Goal: Task Accomplishment & Management: Complete application form

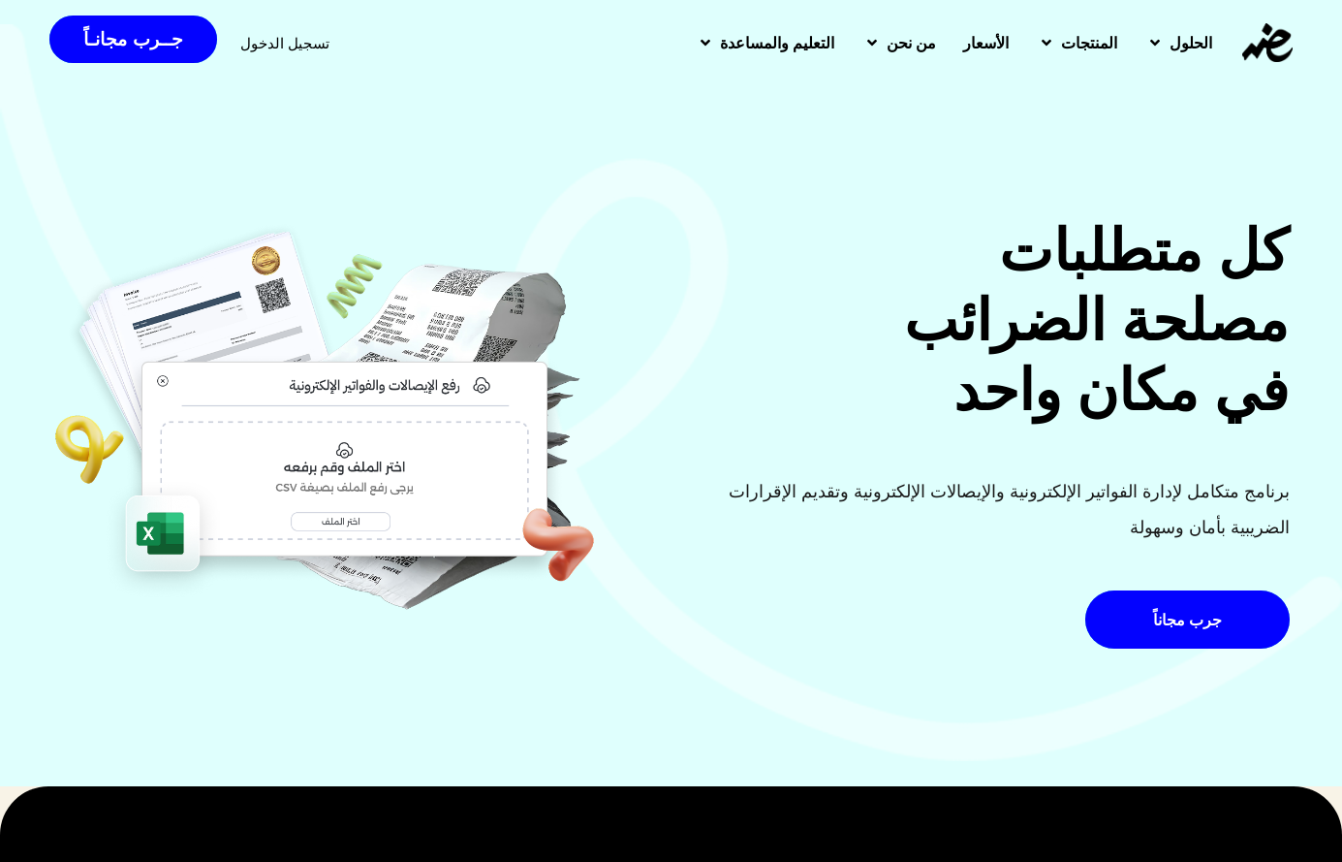
click at [597, 490] on img at bounding box center [325, 419] width 544 height 406
click at [276, 52] on div "تسجيل الدخول" at bounding box center [284, 43] width 89 height 36
click at [274, 31] on div "تسجيل الدخول" at bounding box center [284, 43] width 89 height 36
click at [266, 43] on span "تسجيل الدخول" at bounding box center [284, 43] width 89 height 15
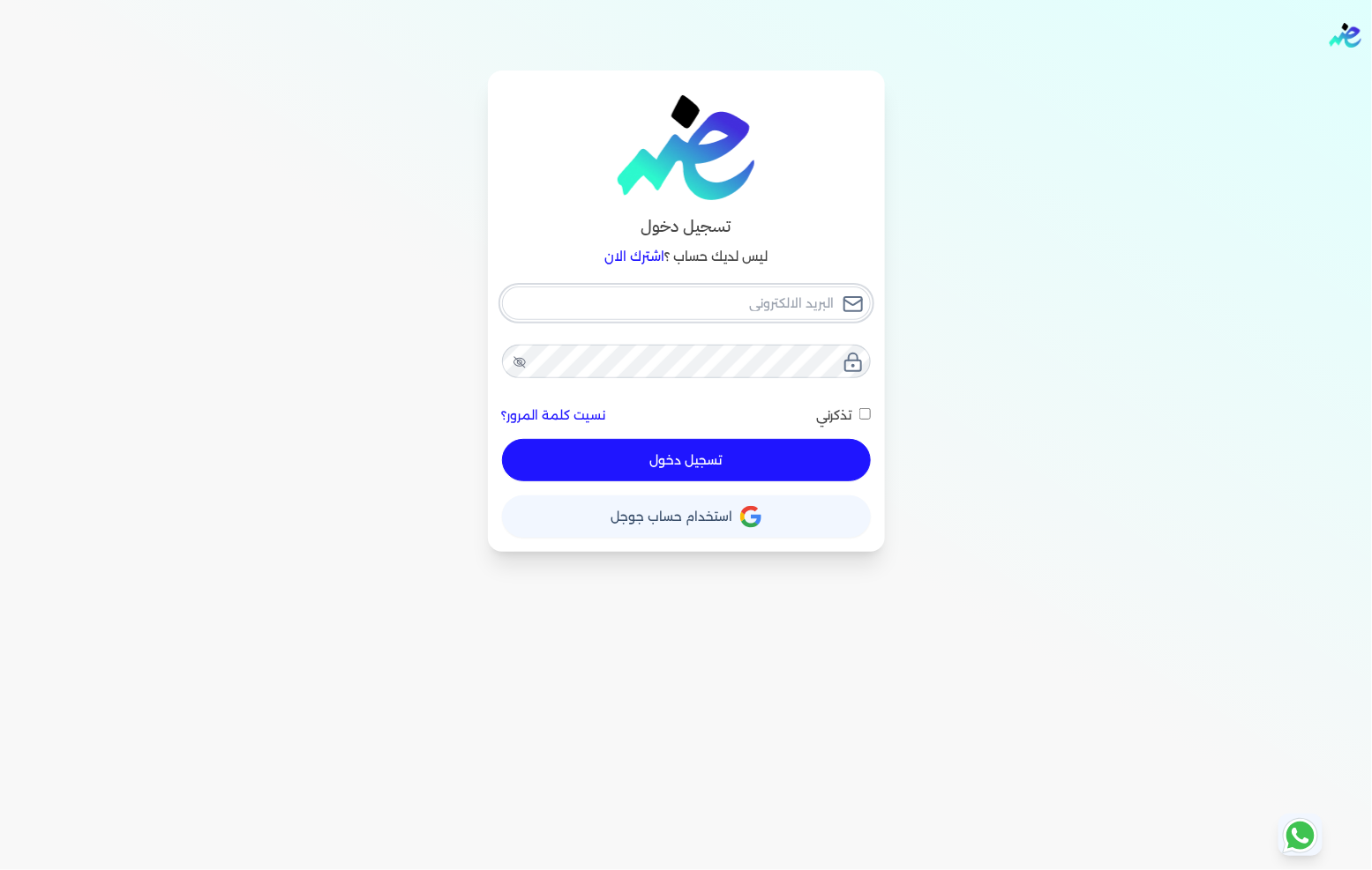
type input "[EMAIL_ADDRESS][DOMAIN_NAME]"
click at [722, 464] on button "تسجيل دخول" at bounding box center [686, 460] width 369 height 43
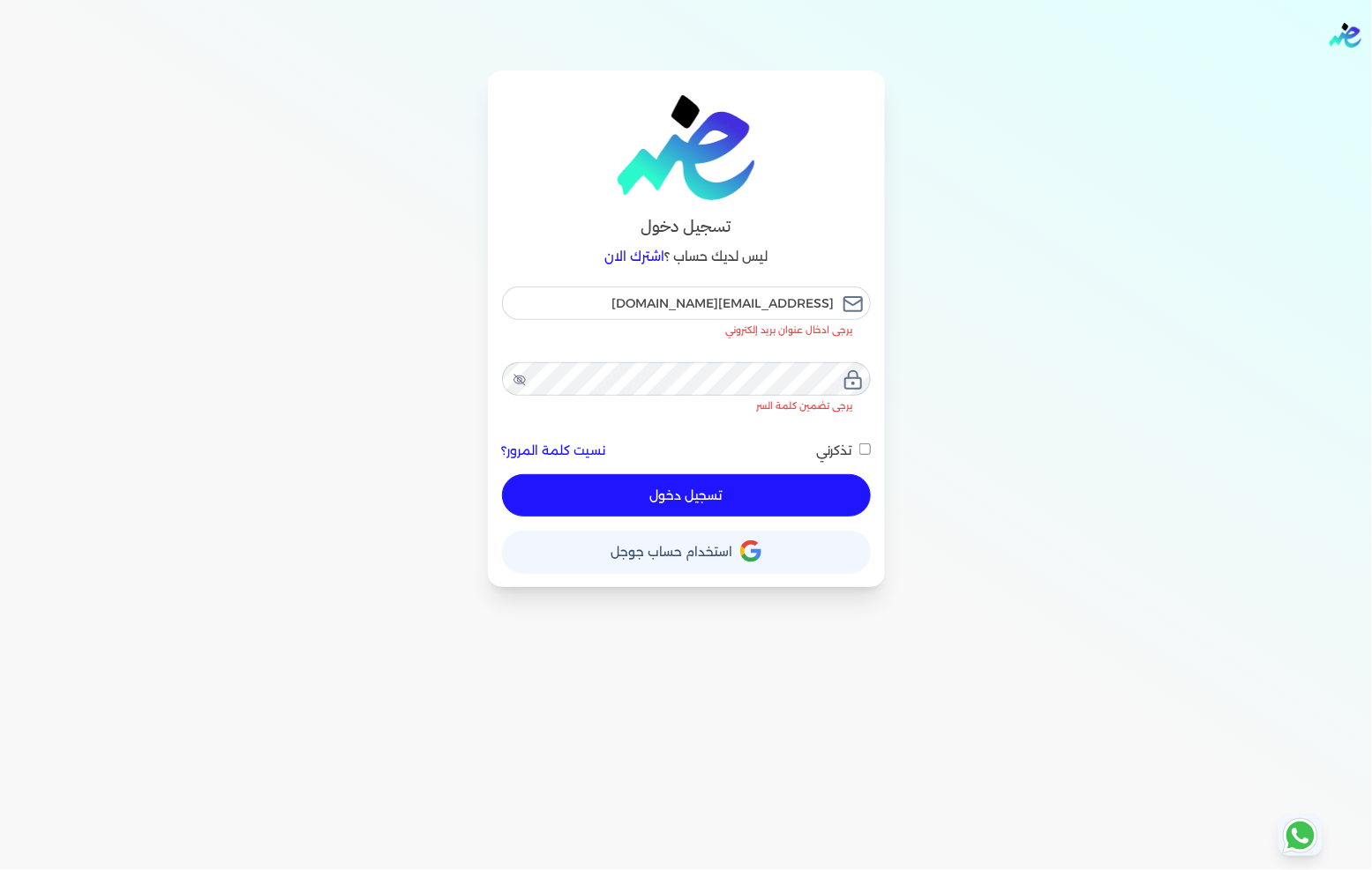
checkbox input "false"
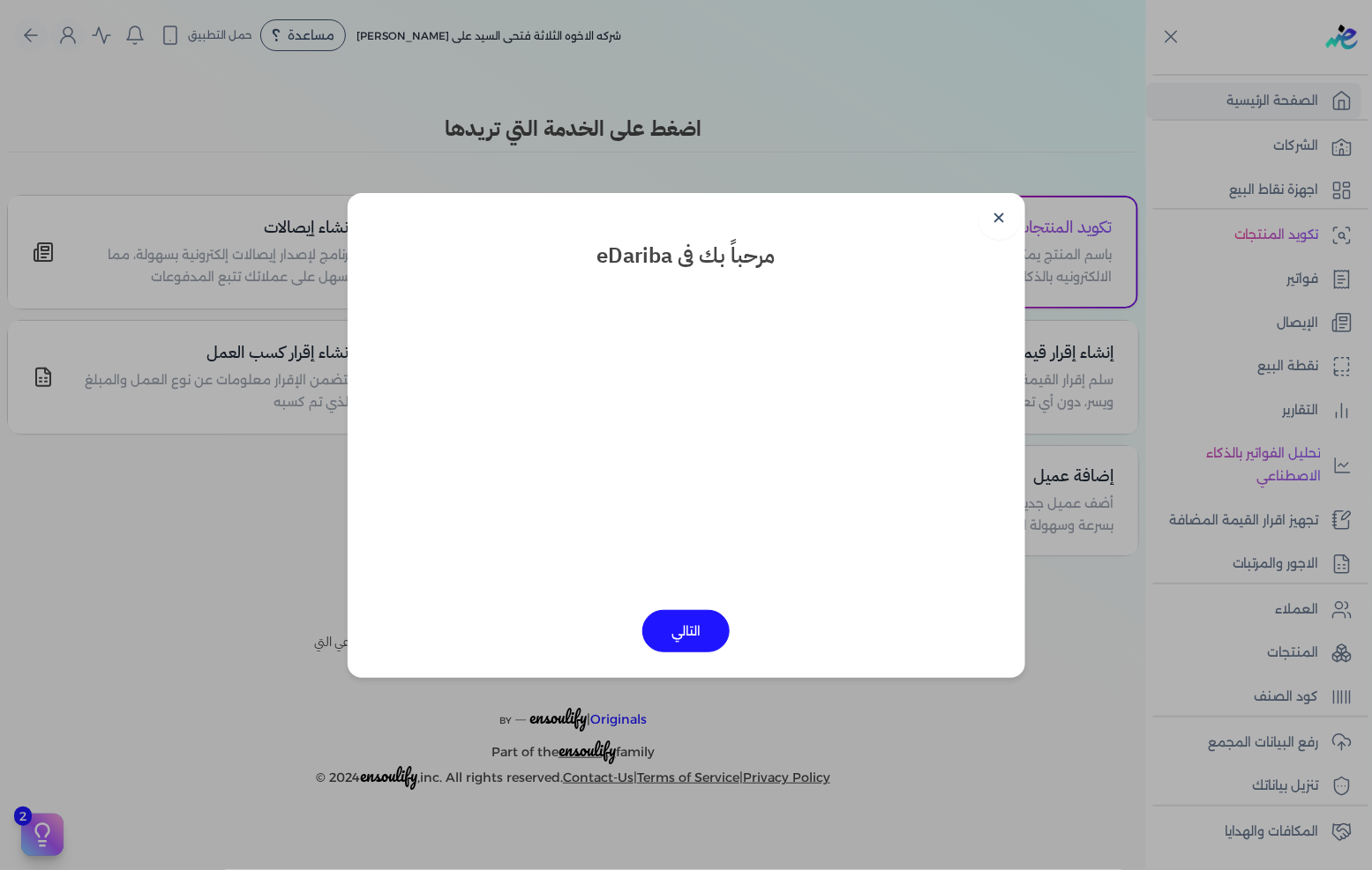
drag, startPoint x: 984, startPoint y: 224, endPoint x: 995, endPoint y: 217, distance: 13.0
click at [985, 223] on link "✕" at bounding box center [1000, 218] width 43 height 43
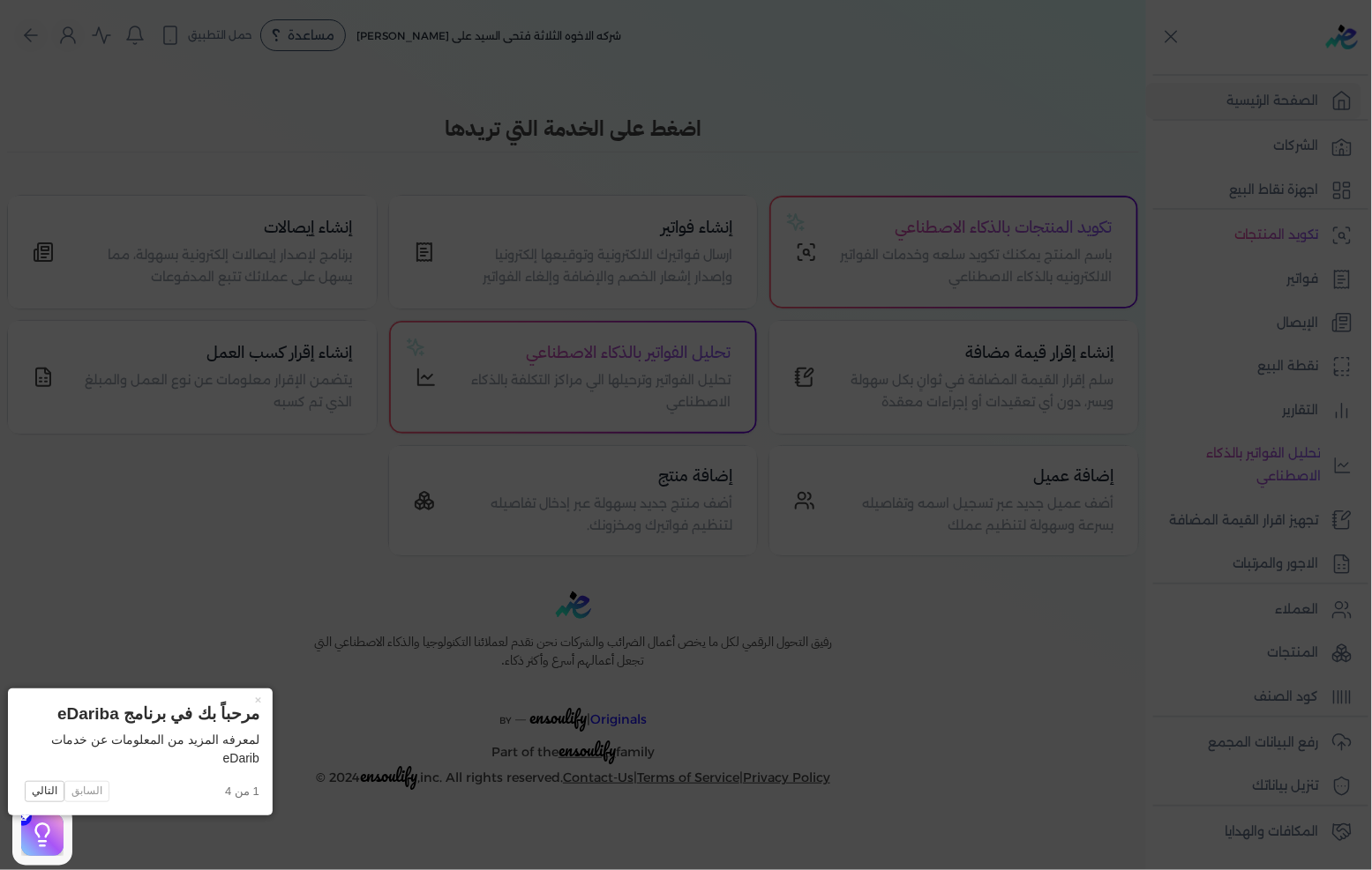
click at [1288, 283] on icon at bounding box center [686, 435] width 1372 height 870
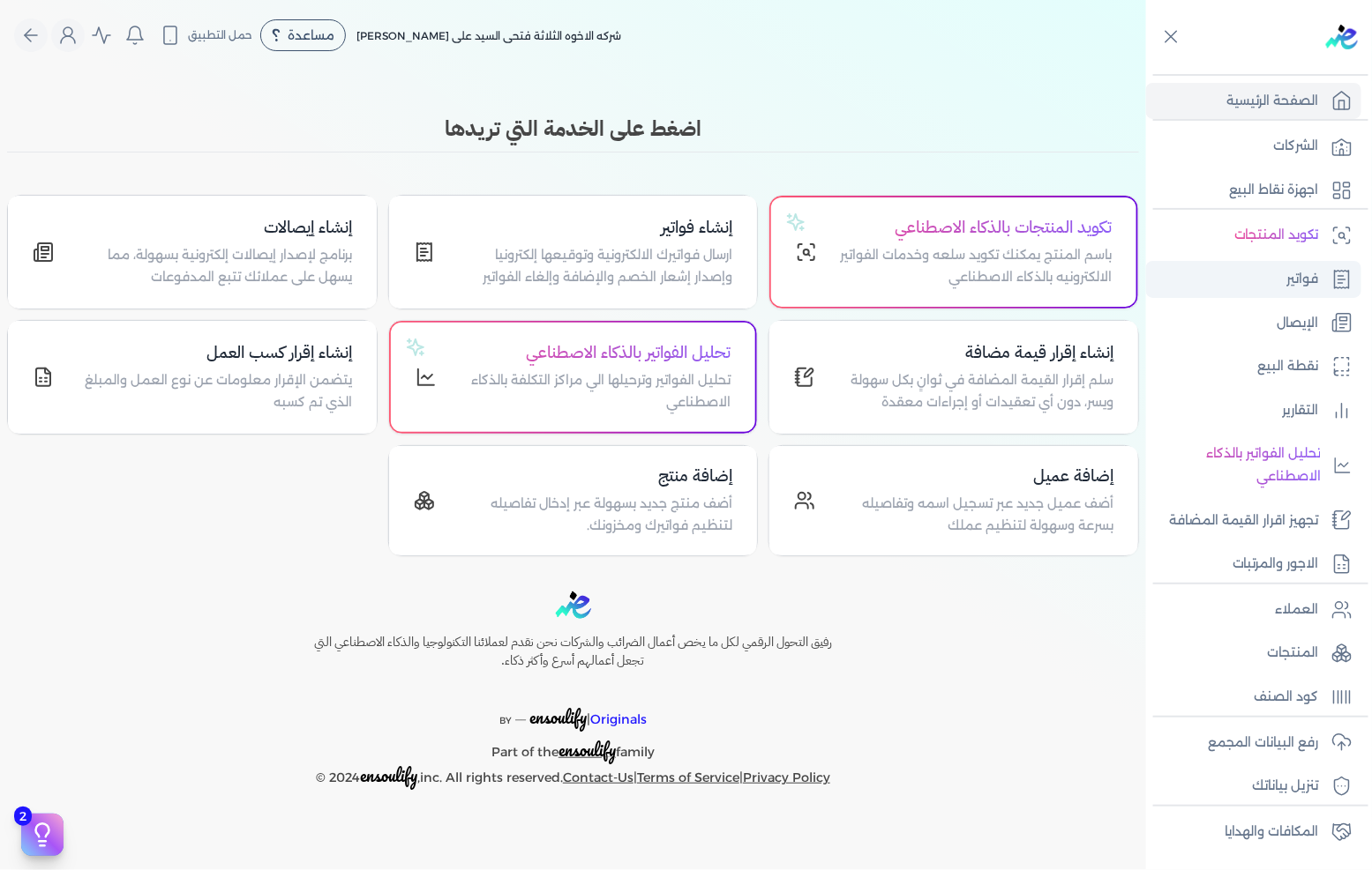
click at [1290, 275] on p "فواتير" at bounding box center [1303, 279] width 32 height 23
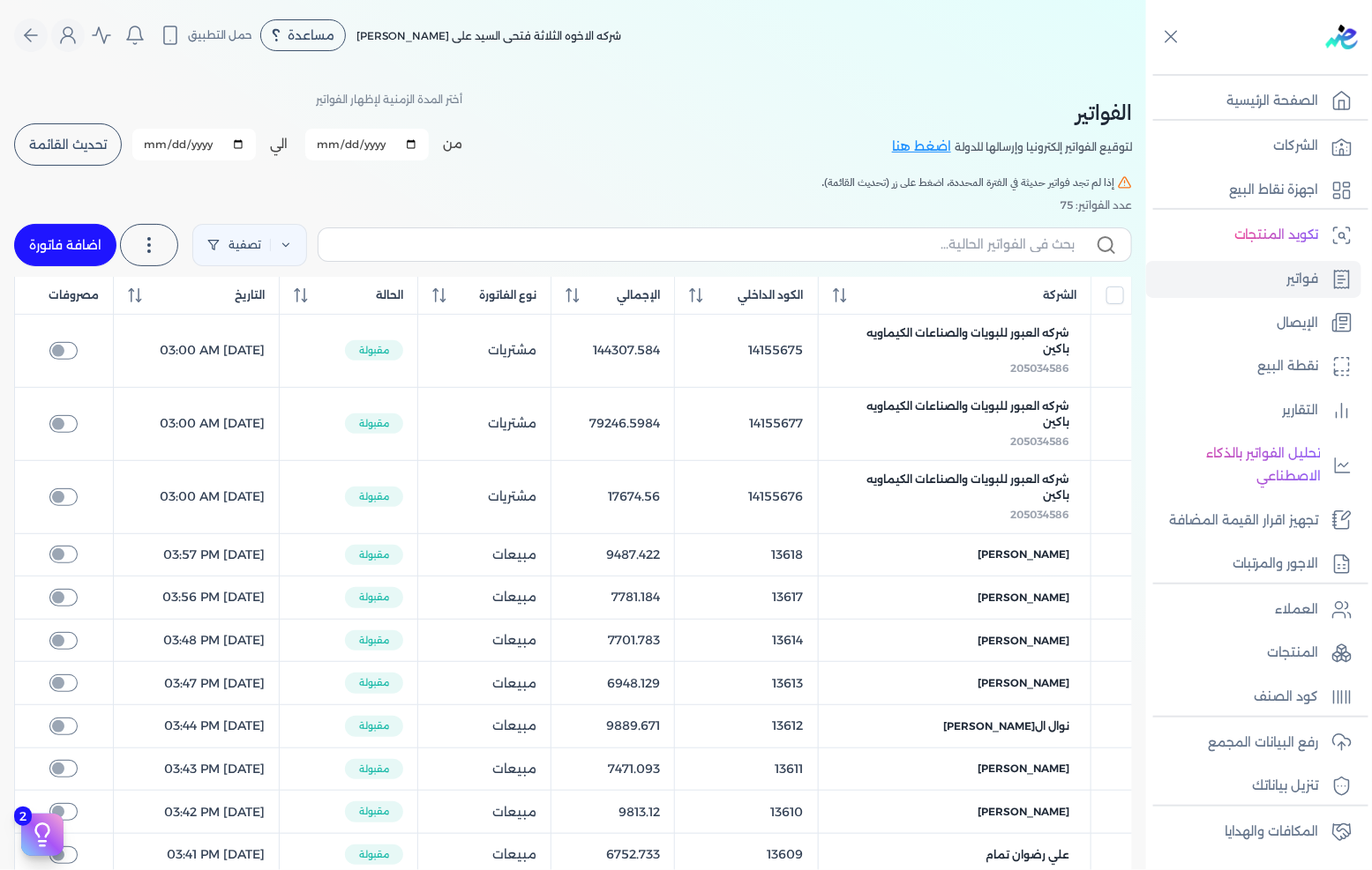
click at [38, 242] on link "اضافة فاتورة" at bounding box center [66, 245] width 102 height 43
select select "EGP"
select select "B"
select select "EGS"
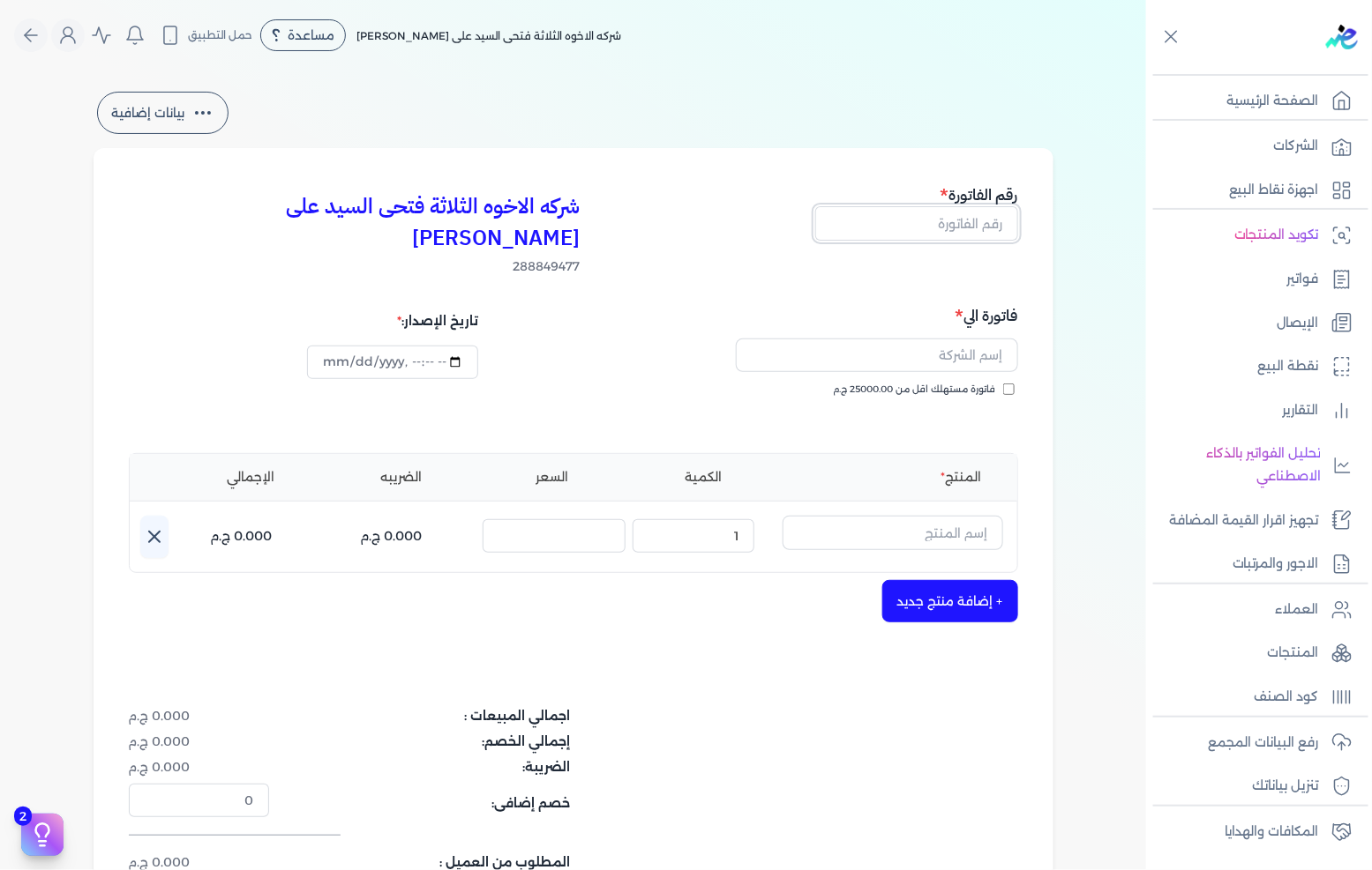
click at [939, 221] on input "text" at bounding box center [916, 223] width 203 height 34
type input "13619"
click at [950, 339] on input "text" at bounding box center [877, 355] width 282 height 34
type input "h"
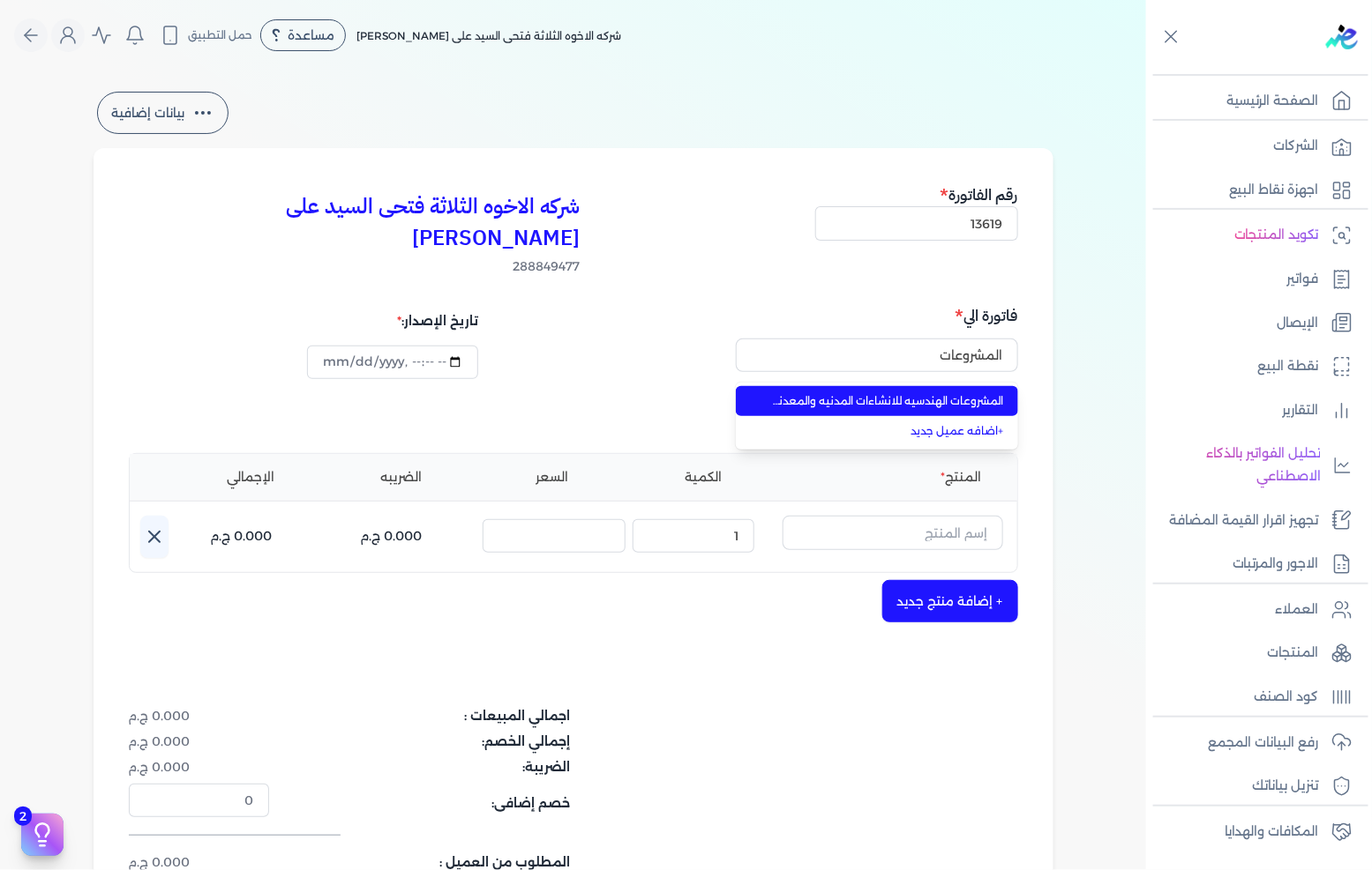
click at [919, 386] on li "المشروعات الهندسيه للانشاءات المدنيه والمعدنيه المشروعات الهندسية للانشاءات الم…" at bounding box center [877, 400] width 282 height 30
type input "المشروعات الهندسيه للانشاءات المدنيه والمعدنيه المشروعات الهندسية للانشاءات الم…"
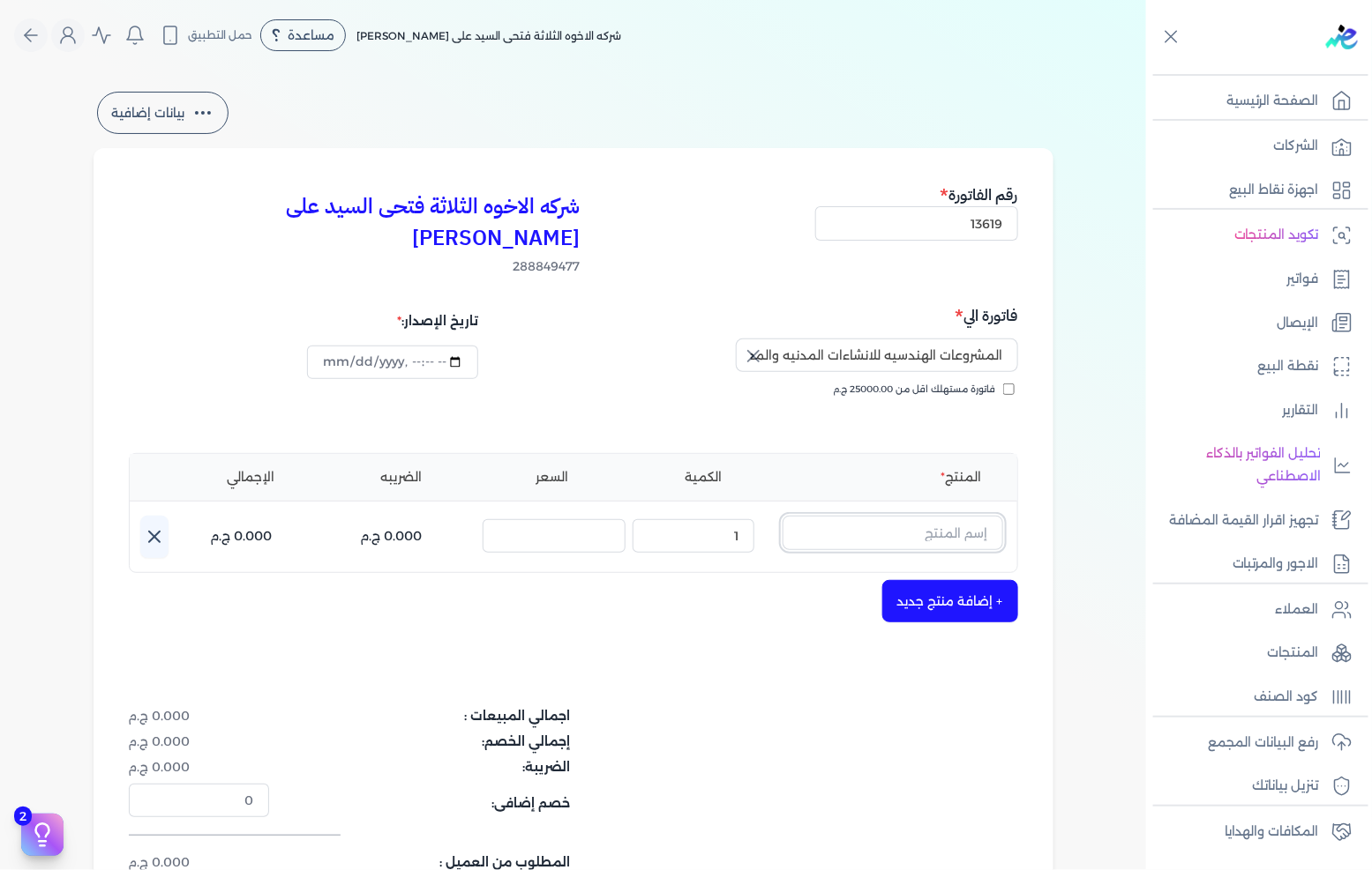
click at [862, 516] on input "text" at bounding box center [893, 532] width 220 height 34
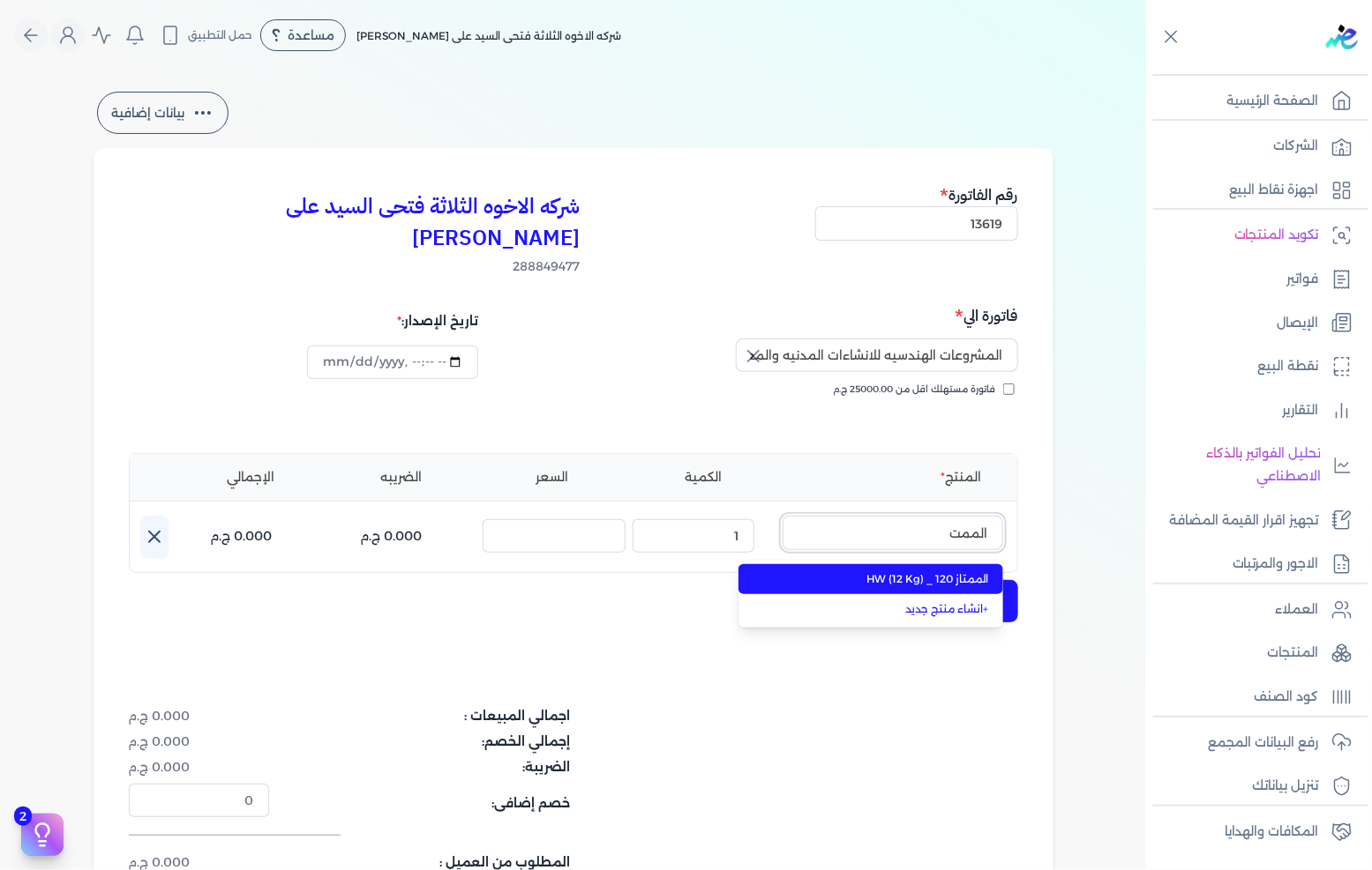
type input "الممت"
click at [879, 572] on span "الممتاز 120 _ HW (12 Kg)" at bounding box center [881, 579] width 215 height 15
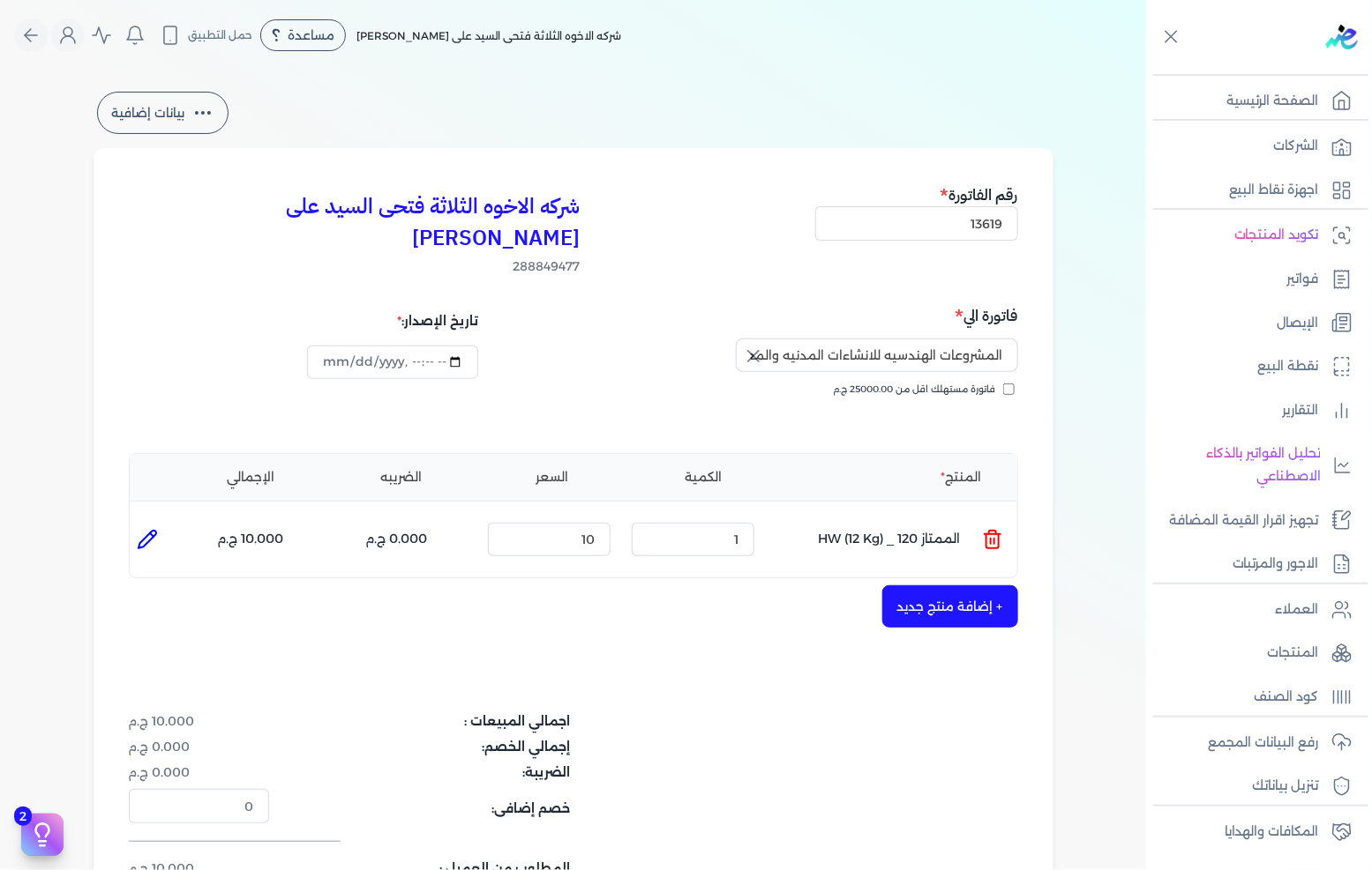
click at [727, 527] on div "الكمية : 1" at bounding box center [693, 540] width 137 height 47
click at [728, 523] on input "1" at bounding box center [693, 540] width 123 height 34
type input "10"
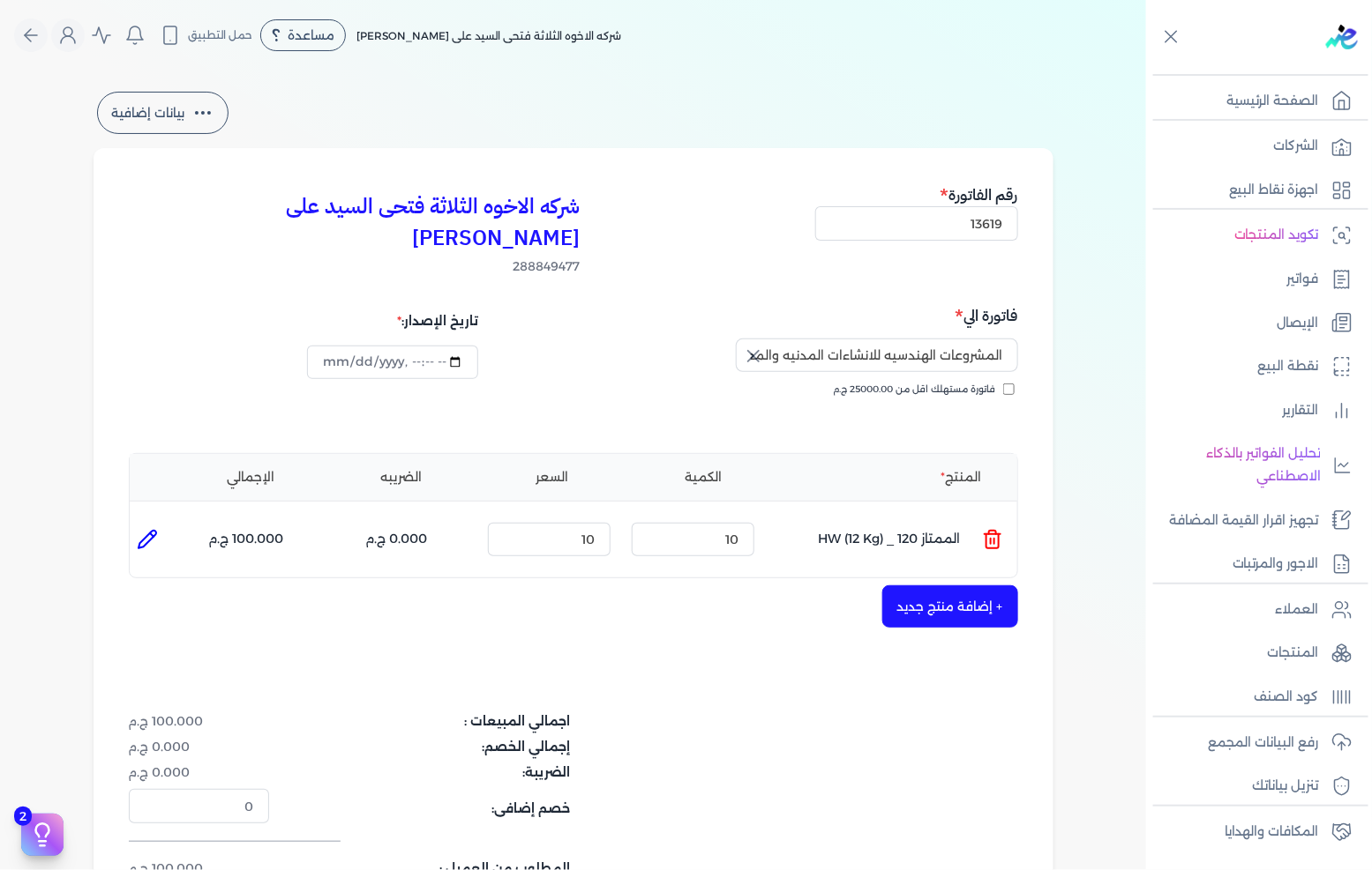
click at [725, 602] on div "شركه الاخوه الثلاثة فتحى السيد على [PERSON_NAME] 288849477 رقم الفاتورة 13619 ف…" at bounding box center [574, 566] width 960 height 836
click at [578, 523] on input "10" at bounding box center [549, 540] width 123 height 34
type input "171"
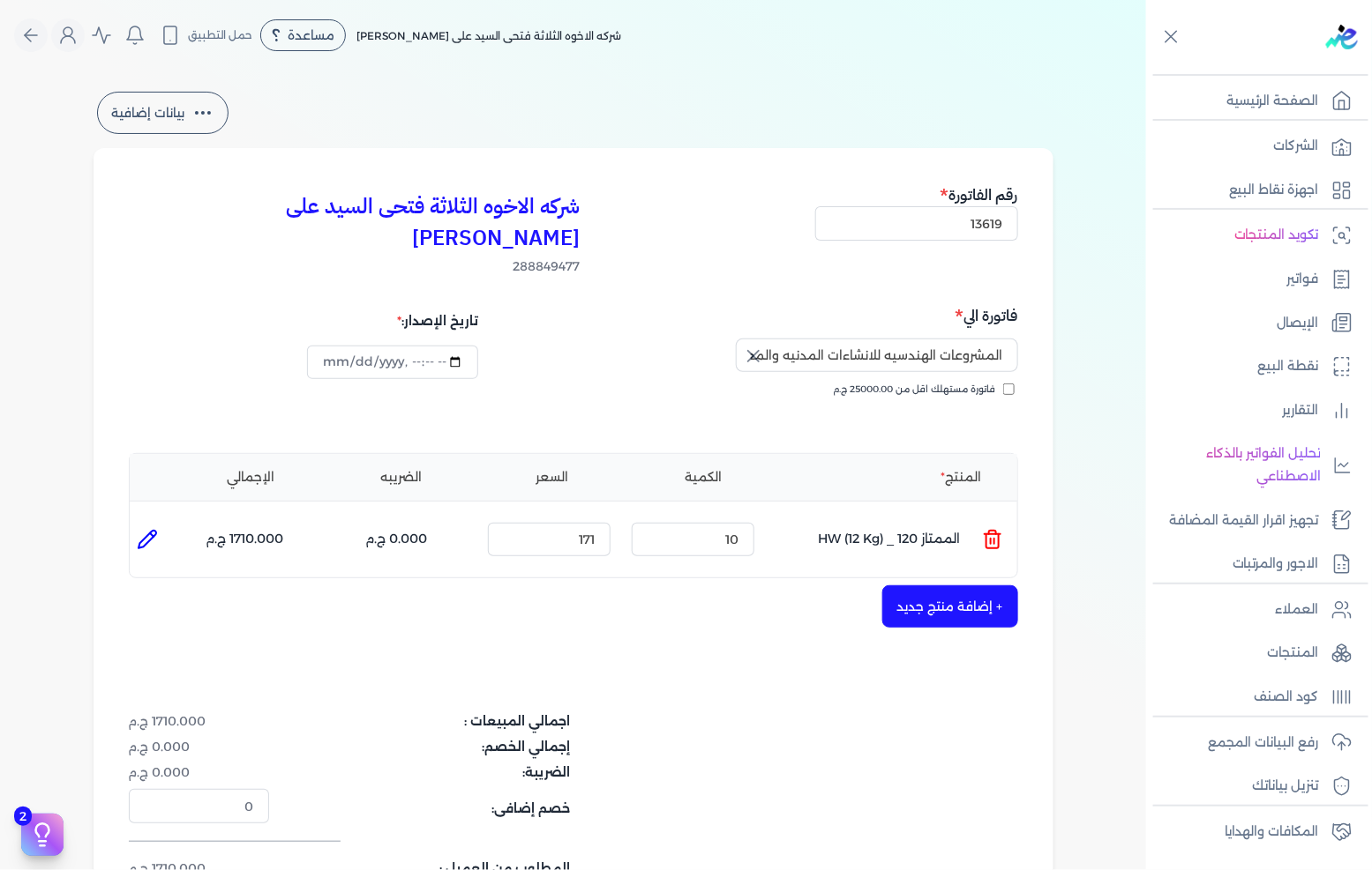
click at [902, 585] on button "+ إضافة منتج جديد" at bounding box center [950, 606] width 136 height 43
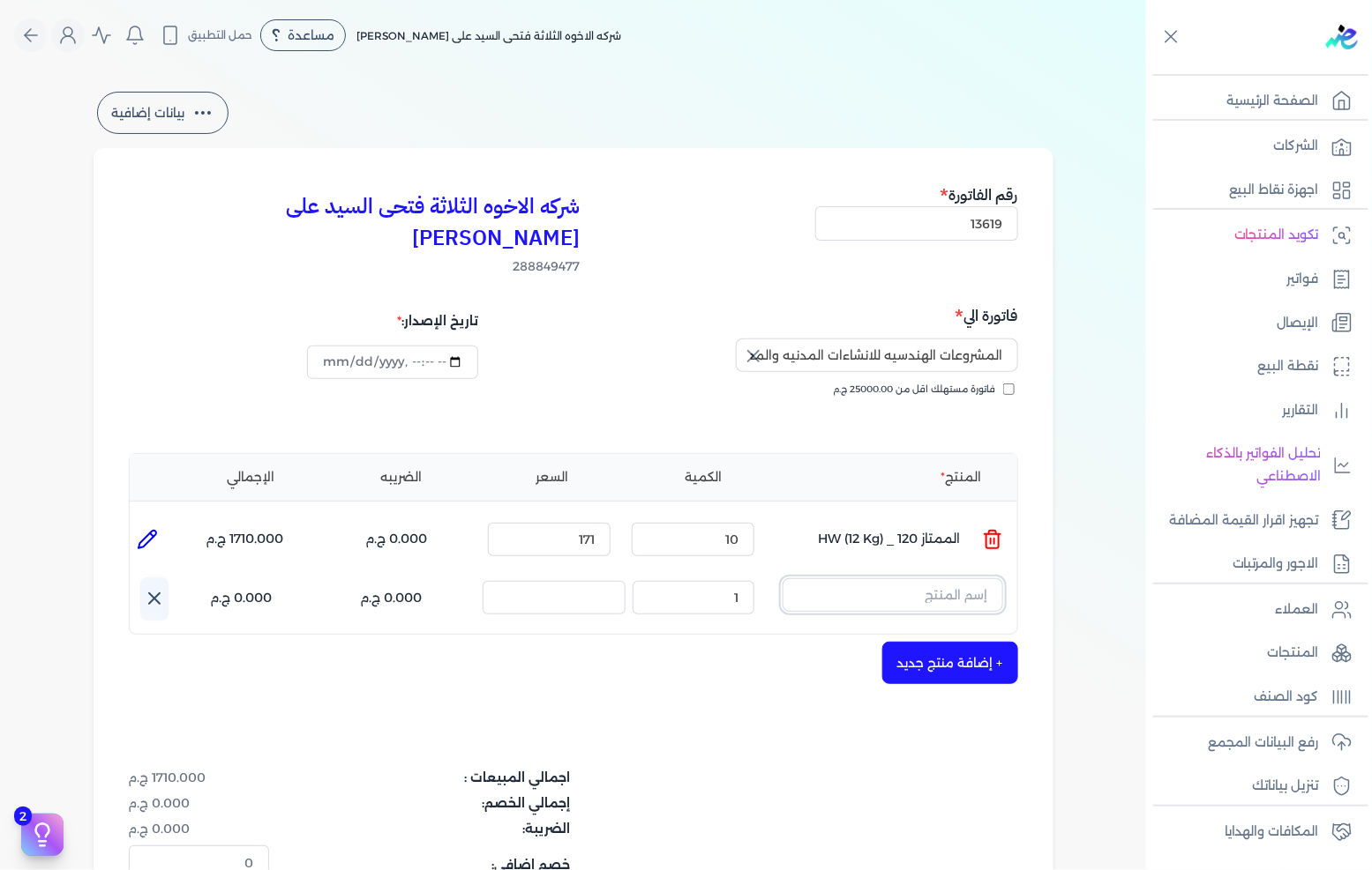
click at [837, 579] on input "text" at bounding box center [893, 595] width 220 height 34
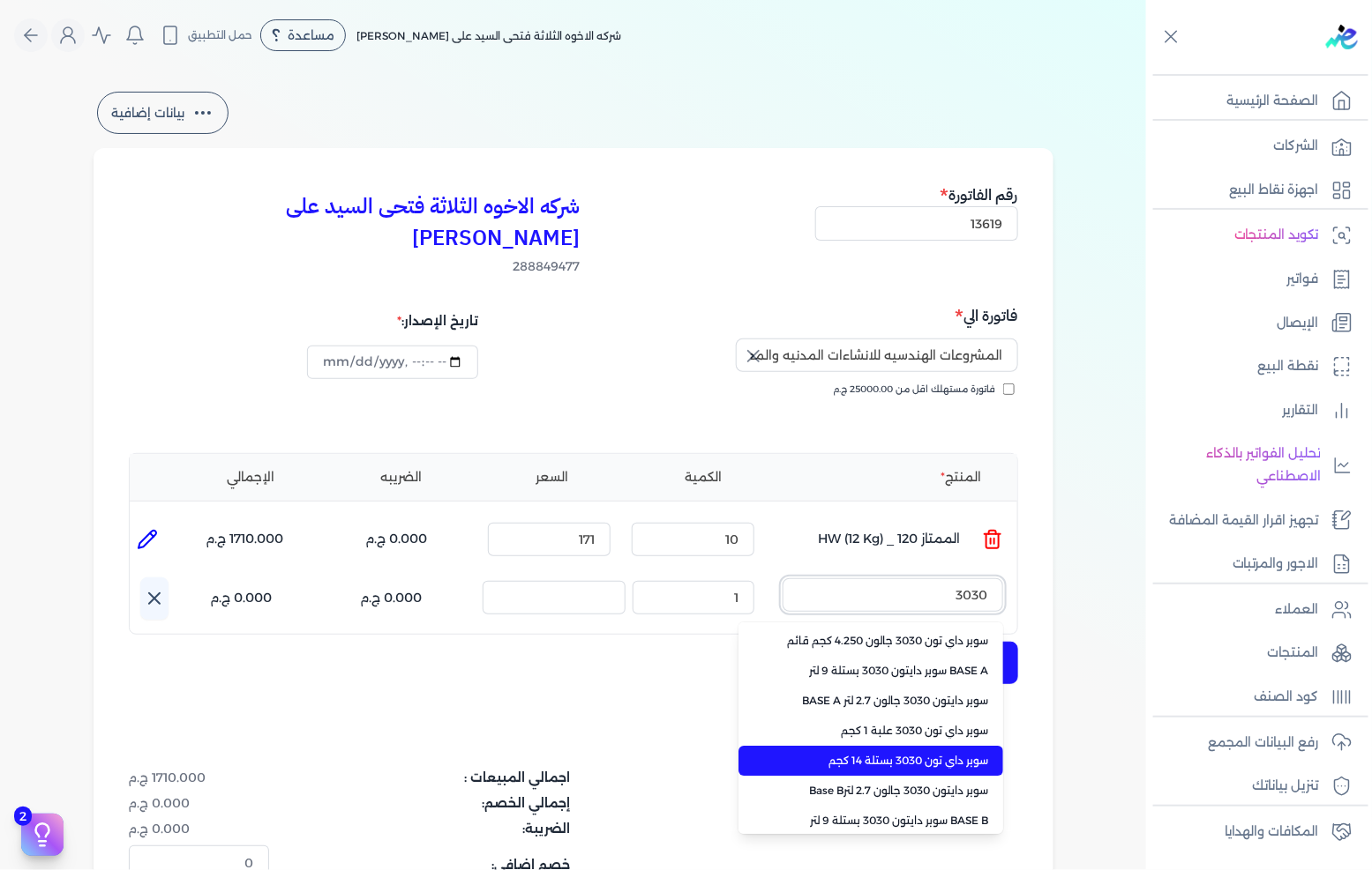
type input "3030"
click at [906, 754] on span "سوبر داي تون 3030 بستلة 14 كجم" at bounding box center [881, 761] width 215 height 15
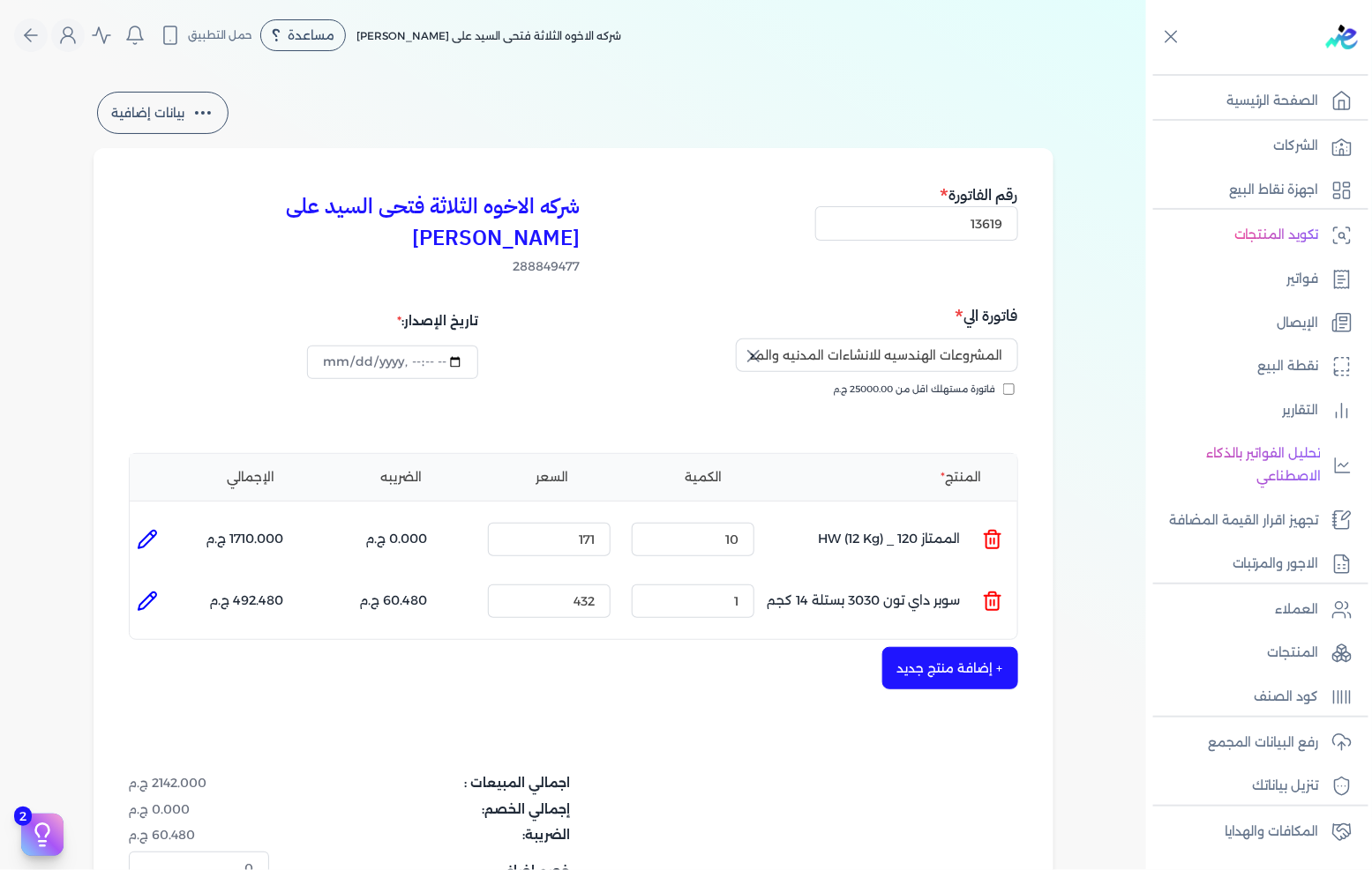
click at [293, 706] on div "شركه الاخوه الثلاثة فتحى السيد على [PERSON_NAME] 288849477 رقم الفاتورة 13619 ف…" at bounding box center [574, 597] width 960 height 898
click at [711, 584] on input "1" at bounding box center [693, 601] width 123 height 34
type input "8"
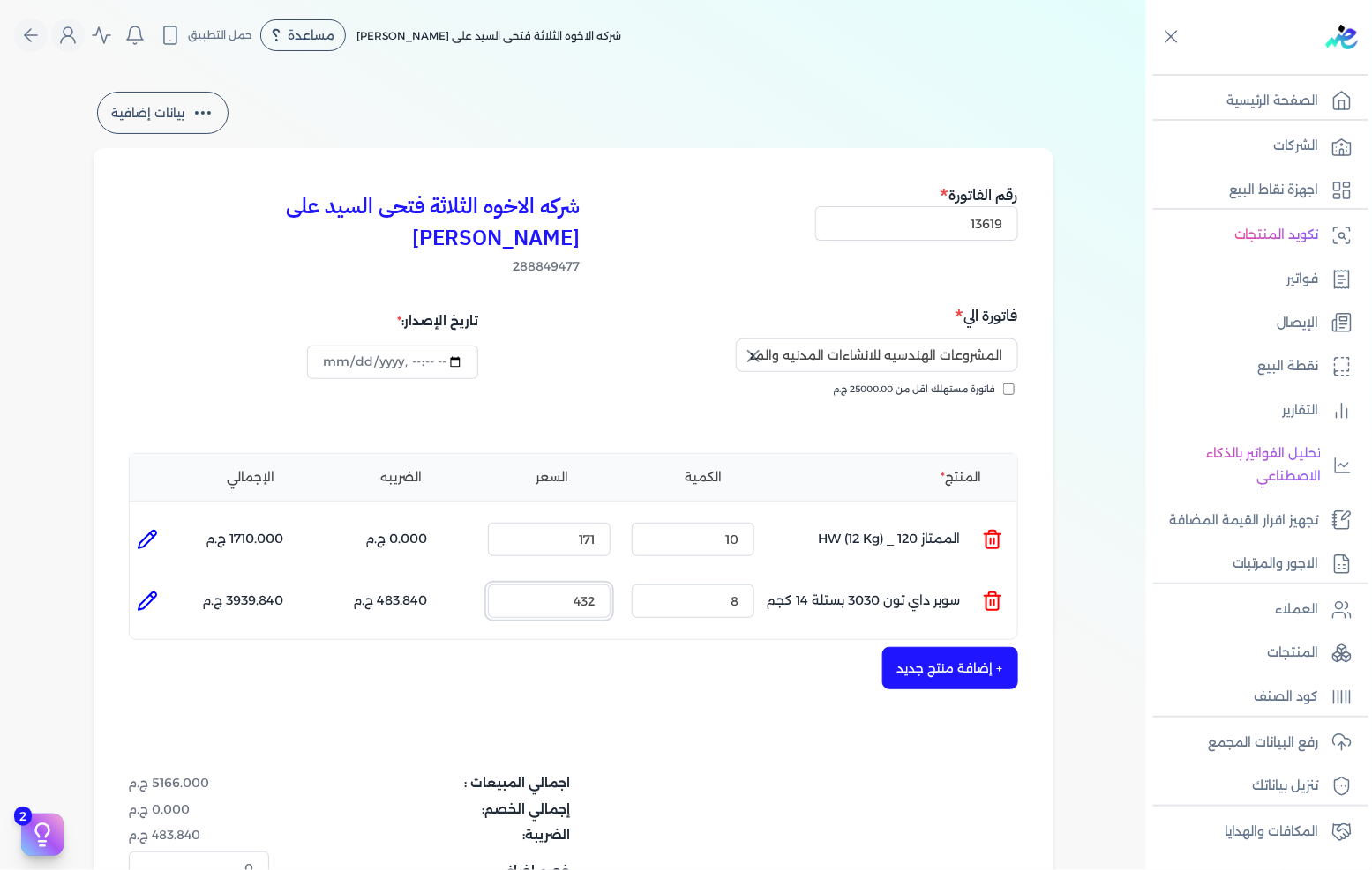
click at [562, 584] on input "432" at bounding box center [549, 601] width 123 height 34
click at [563, 584] on input "432" at bounding box center [549, 601] width 123 height 34
type input "485"
click at [694, 647] on div "+ إضافة منتج جديد" at bounding box center [573, 668] width 889 height 43
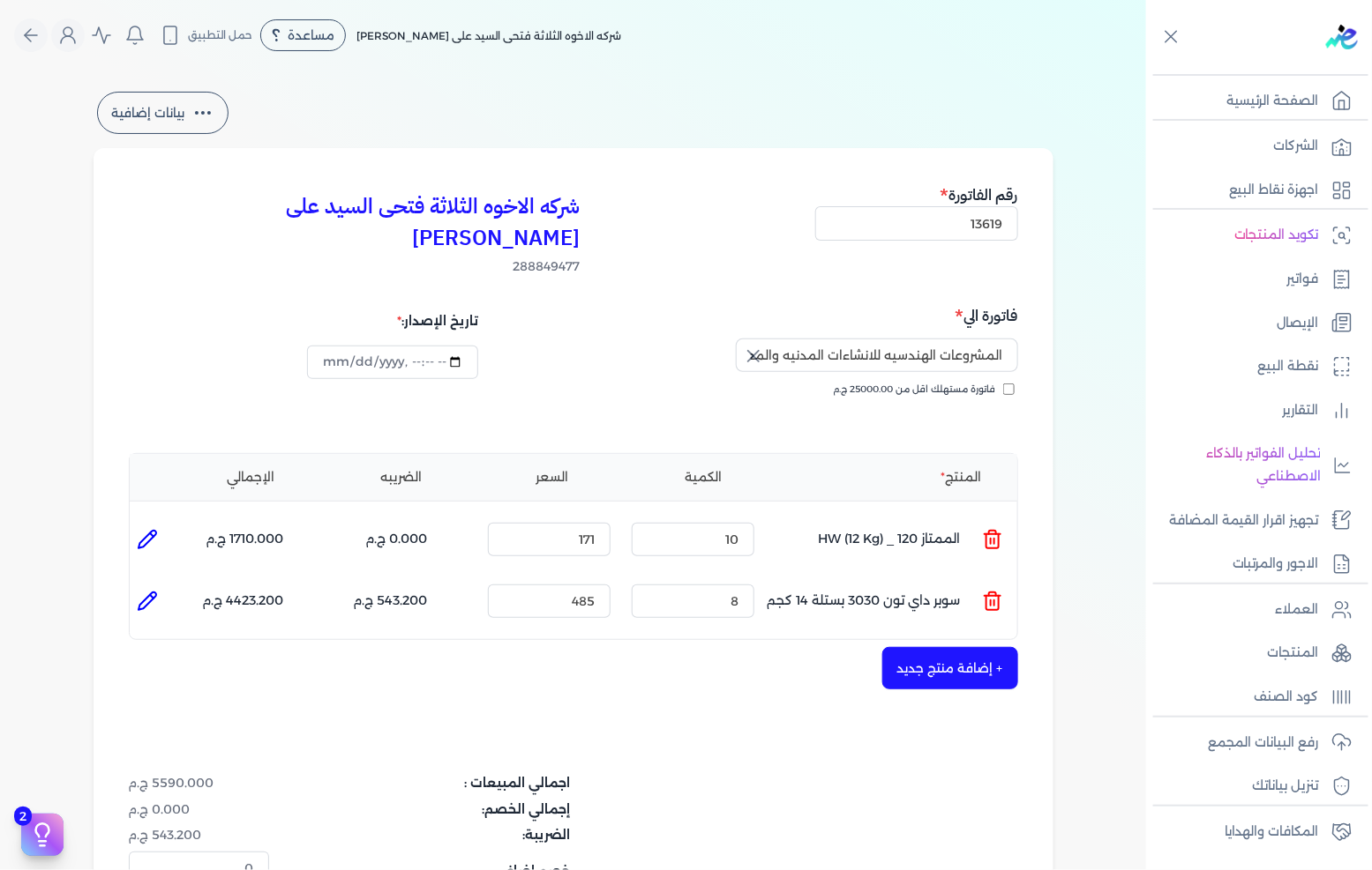
click at [929, 647] on button "+ إضافة منتج جديد" at bounding box center [950, 668] width 136 height 43
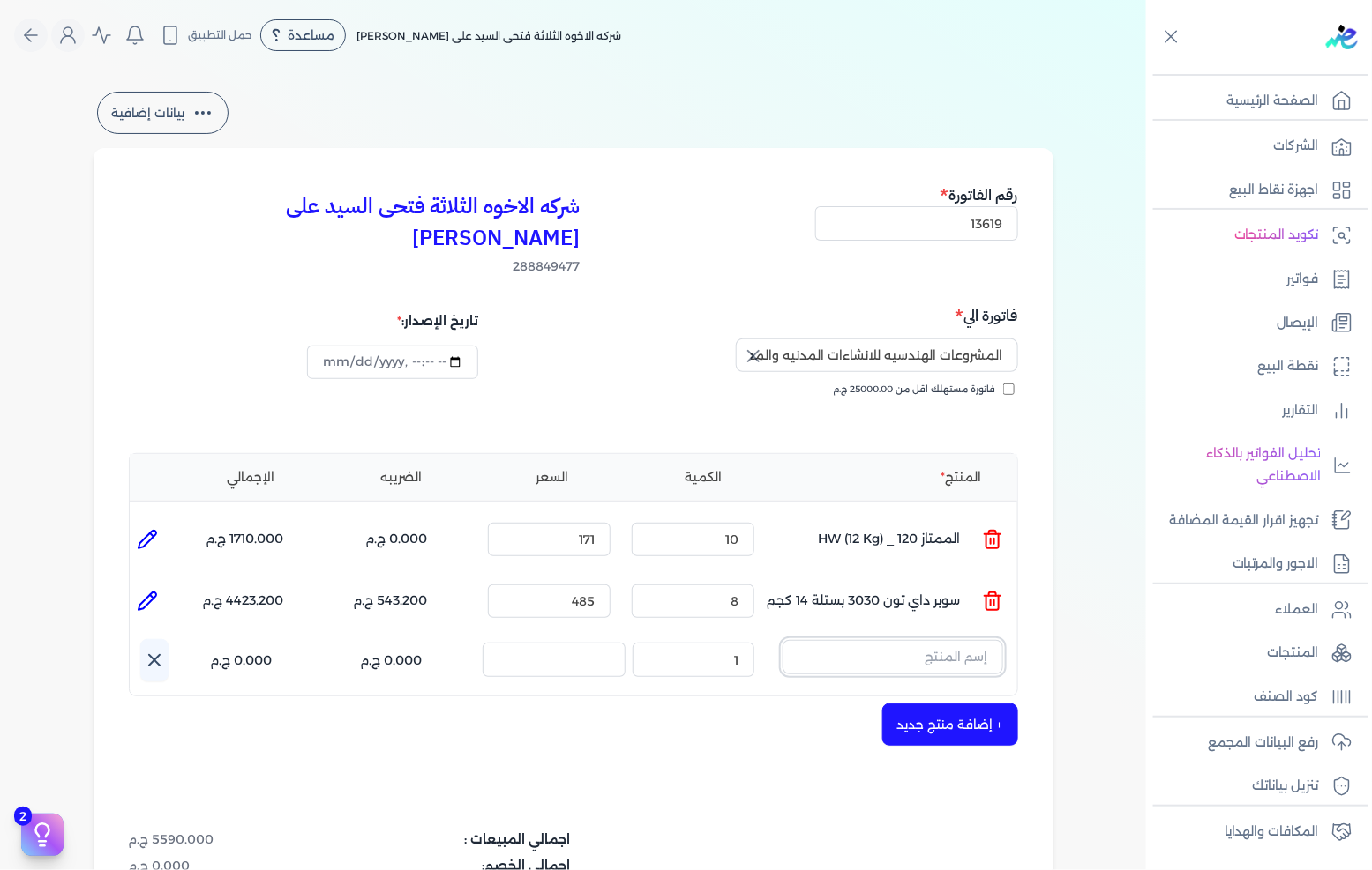
click at [935, 641] on input "text" at bounding box center [893, 657] width 220 height 34
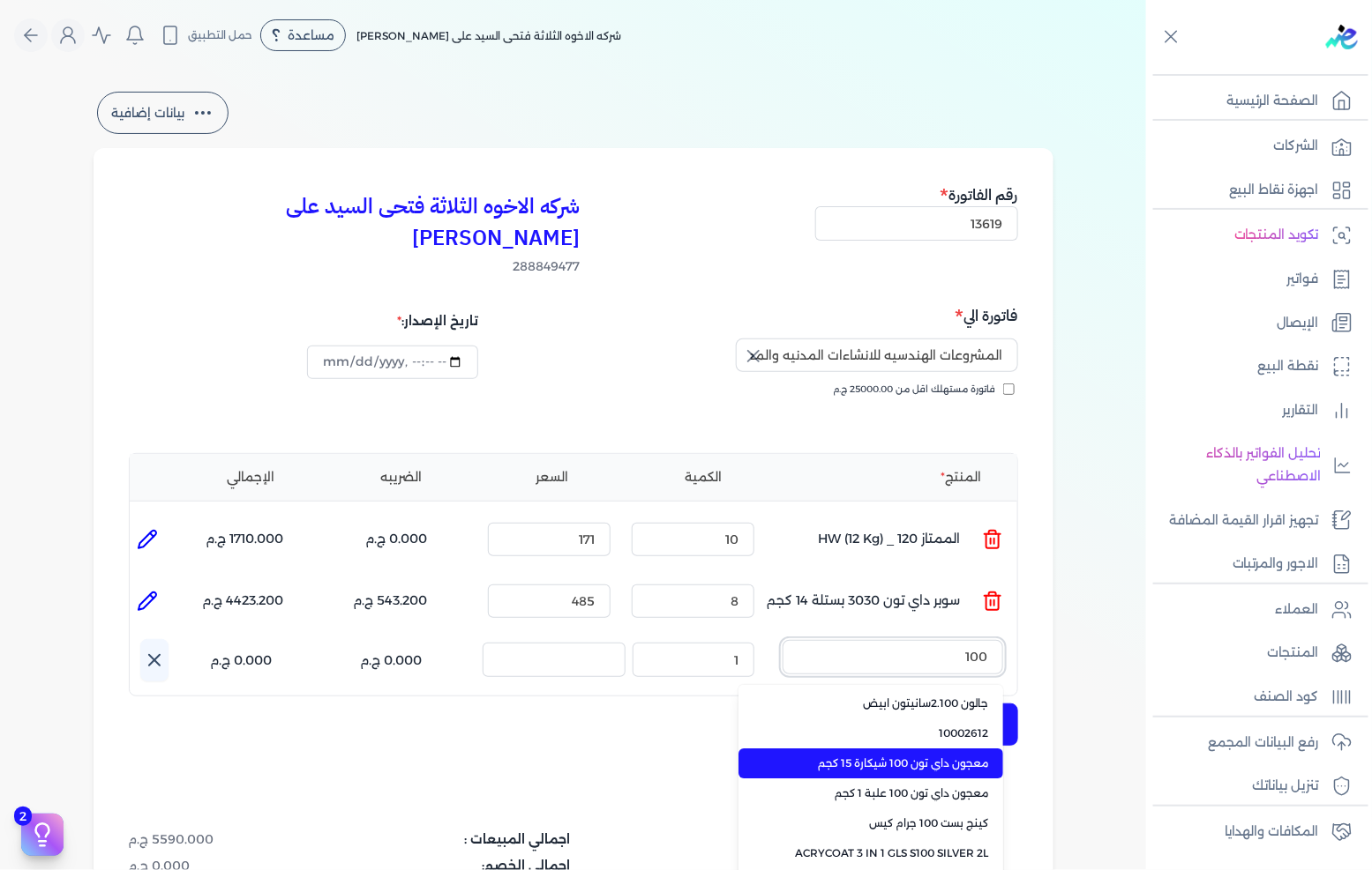
type input "100"
click at [898, 755] on span "معجون داي تون 100 شيكارة 15 كجم" at bounding box center [881, 763] width 215 height 15
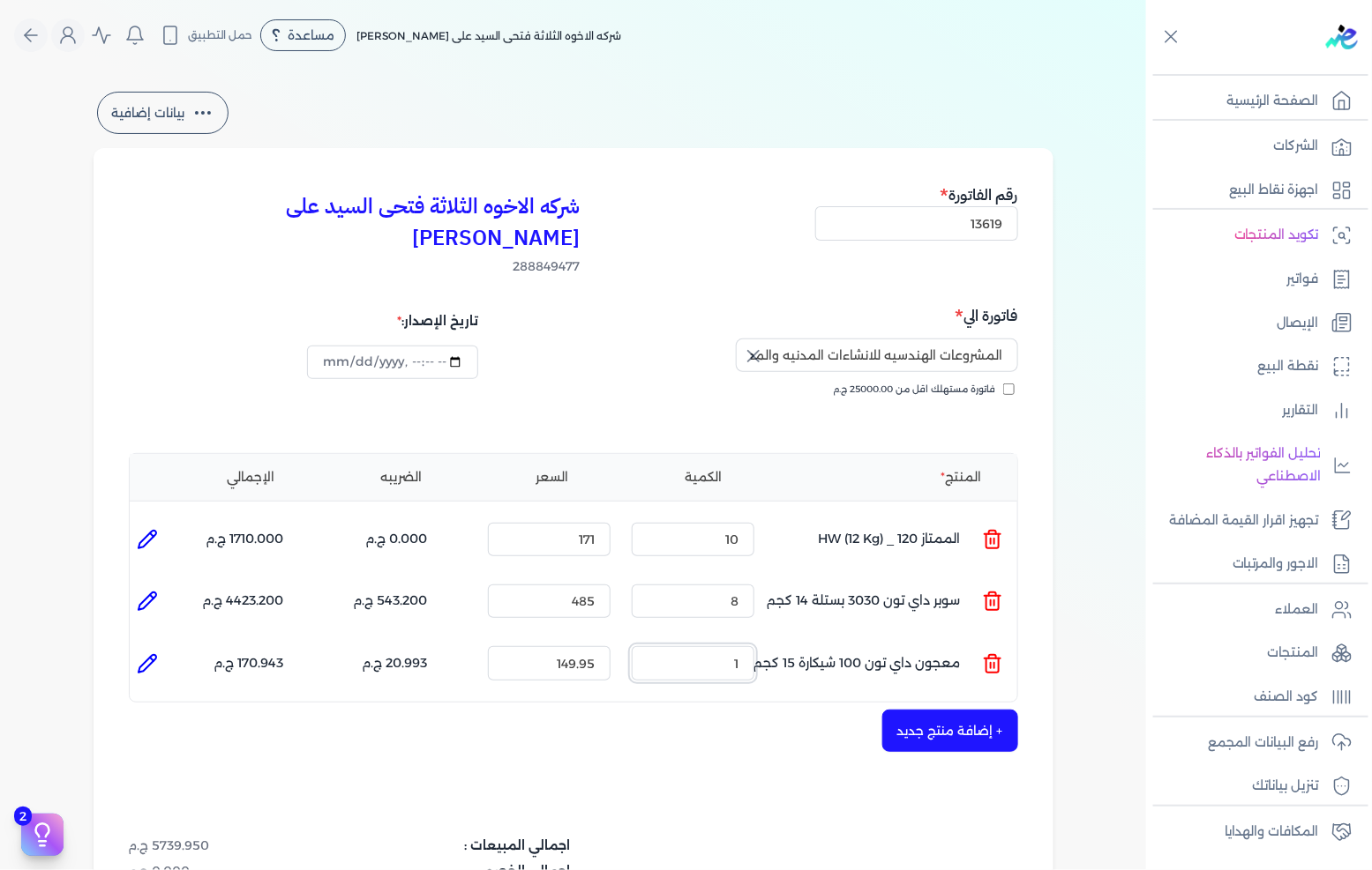
click at [706, 646] on input "1" at bounding box center [693, 663] width 123 height 34
type input "6"
click at [577, 646] on input "149.95" at bounding box center [549, 663] width 123 height 34
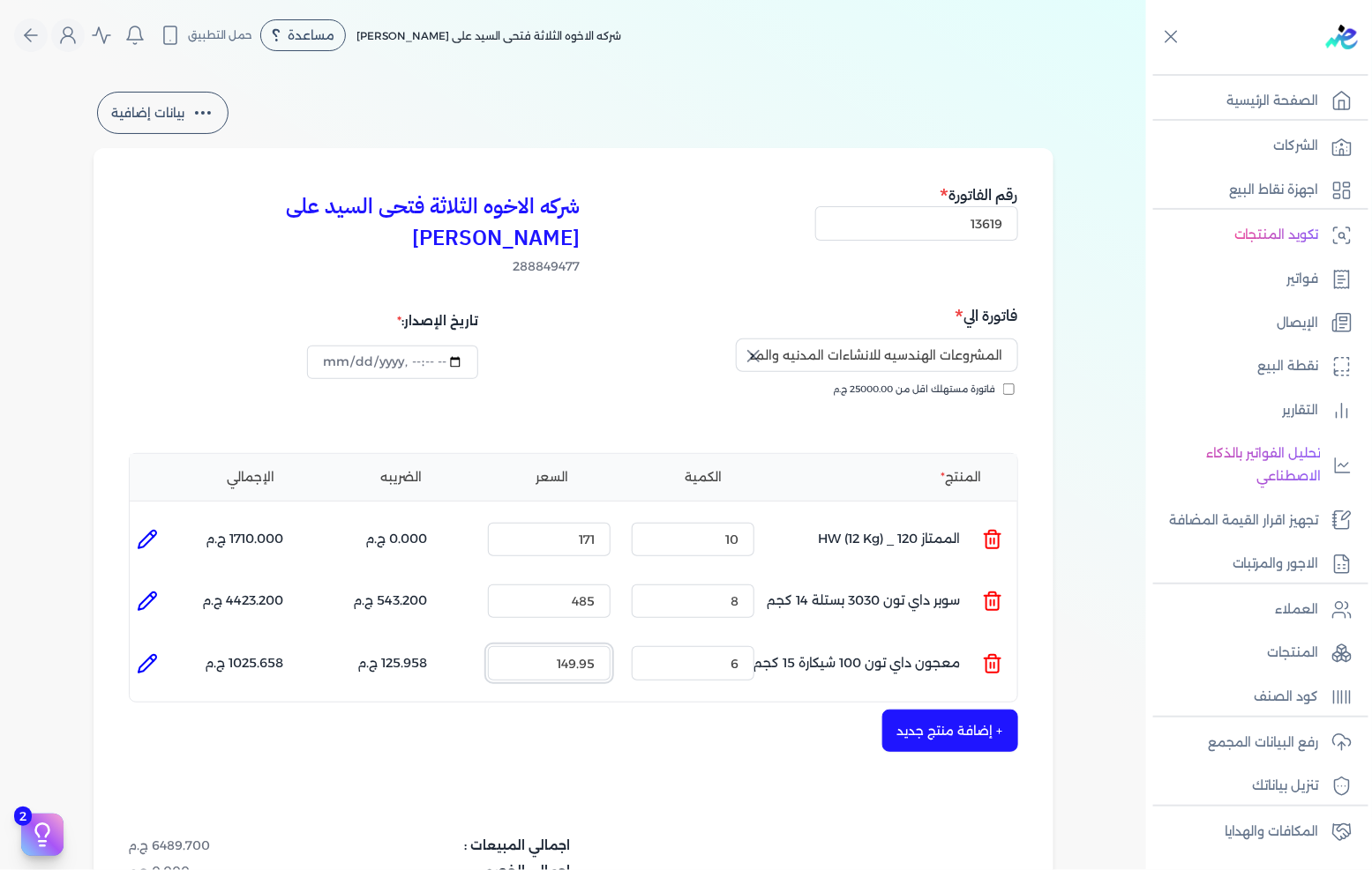
click at [577, 646] on input "149.95" at bounding box center [549, 663] width 123 height 34
type input "175"
click at [720, 710] on div "+ إضافة منتج جديد" at bounding box center [573, 731] width 889 height 43
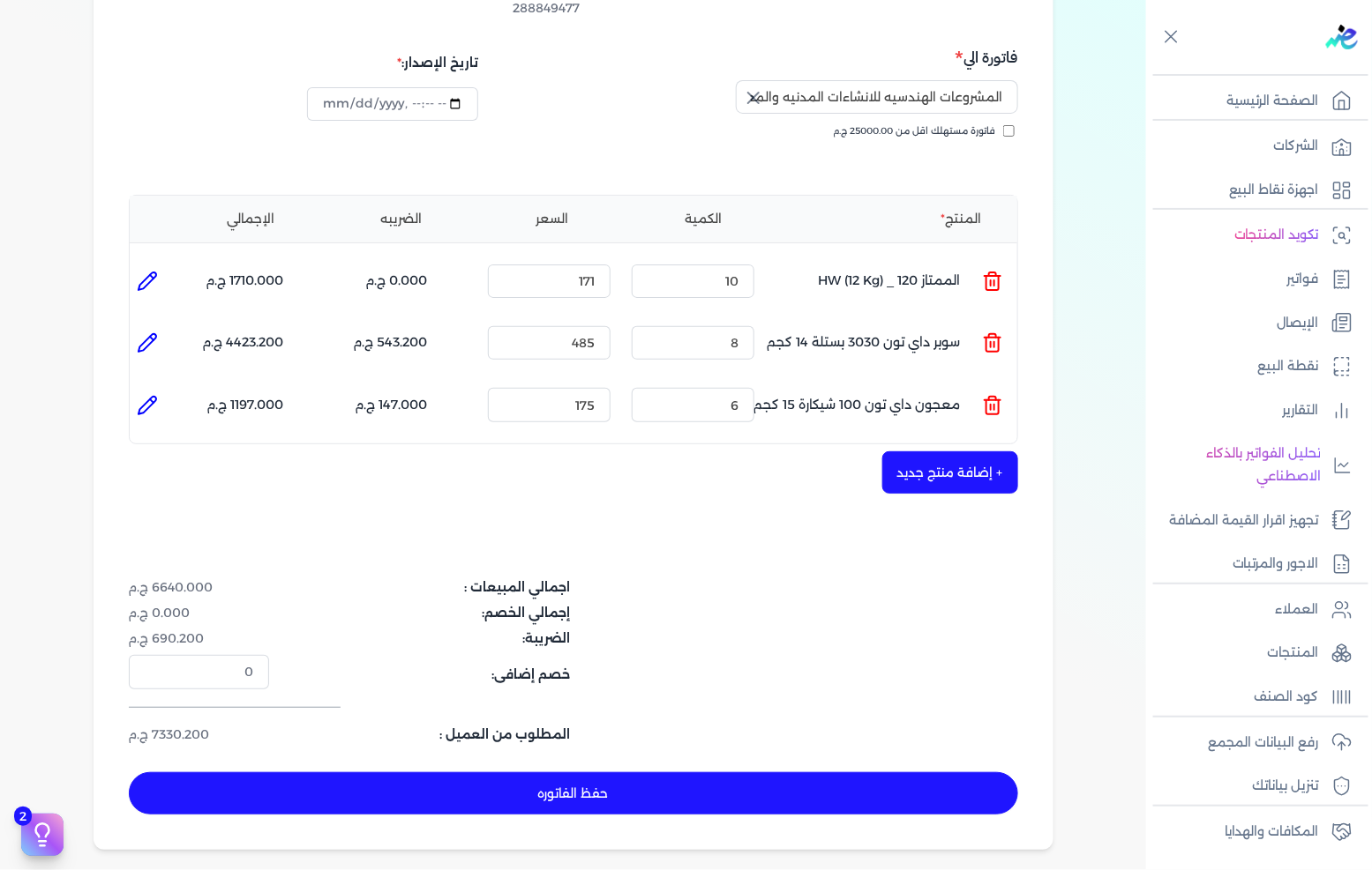
scroll to position [294, 0]
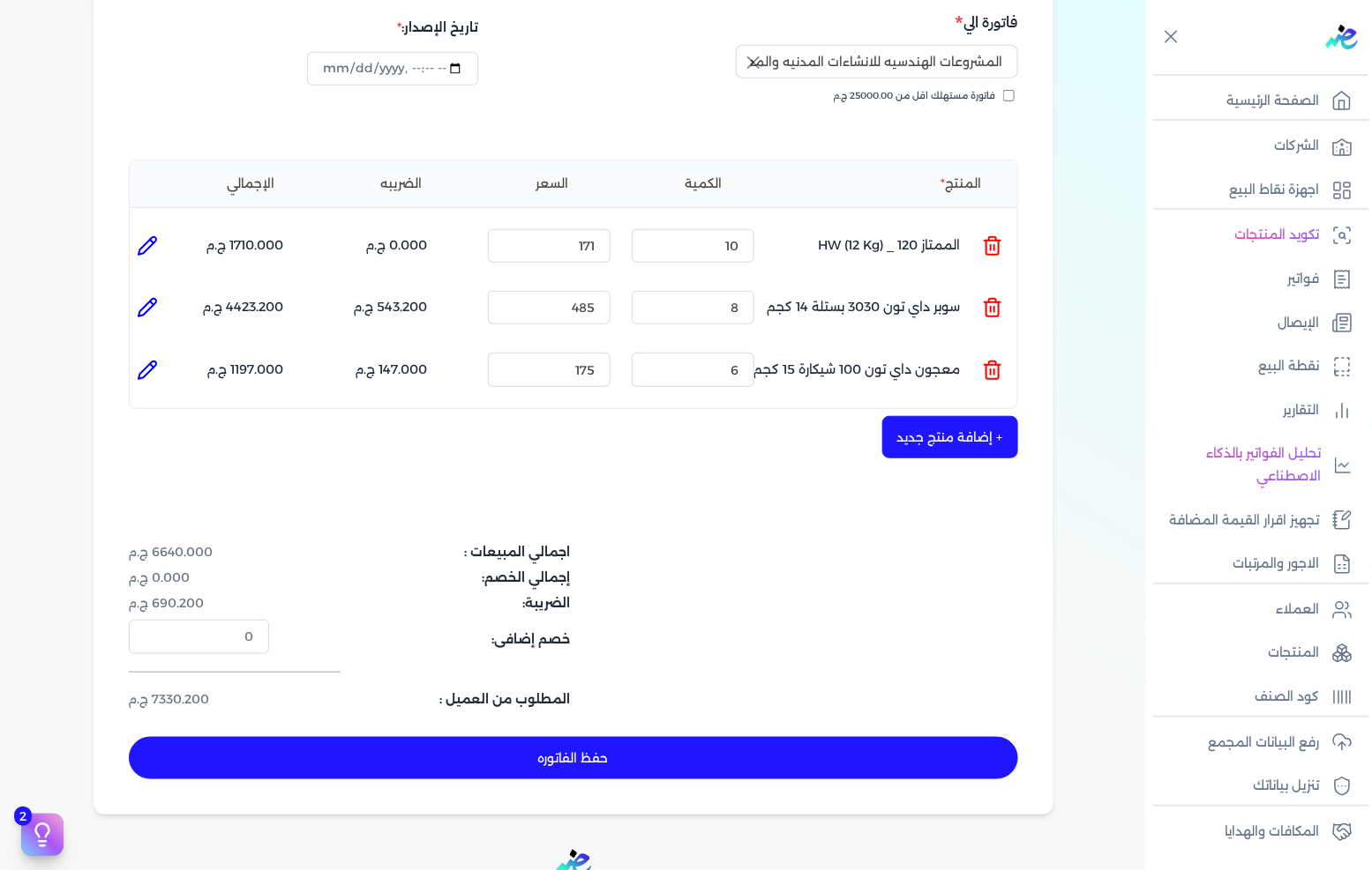
click at [137, 228] on li at bounding box center [147, 246] width 36 height 35
type input "الممتاز 120 _ HW (12 Kg)"
type input "171"
type input "10"
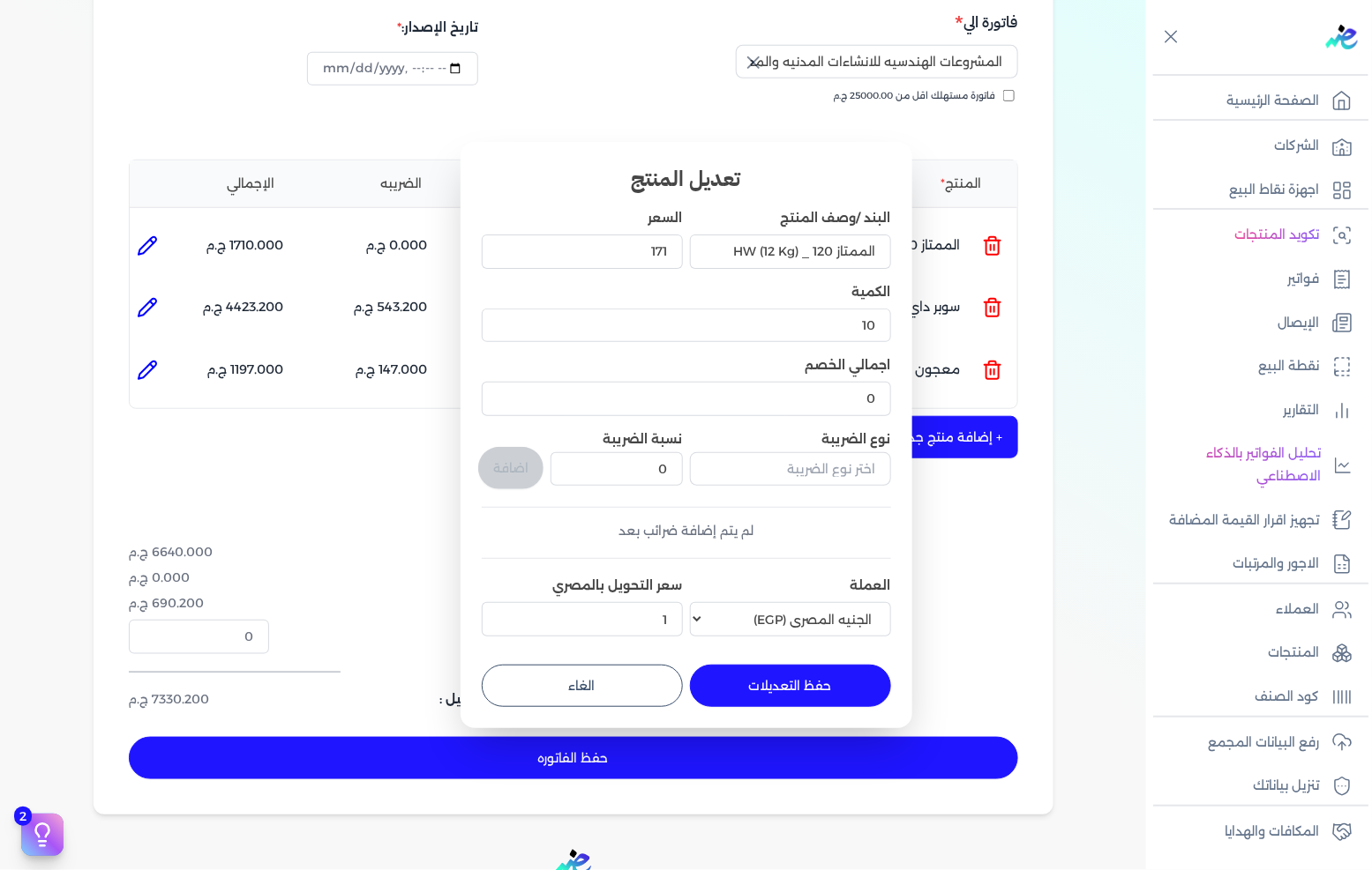
click at [648, 698] on button "الغاء" at bounding box center [582, 686] width 201 height 43
type input "0"
type input "1"
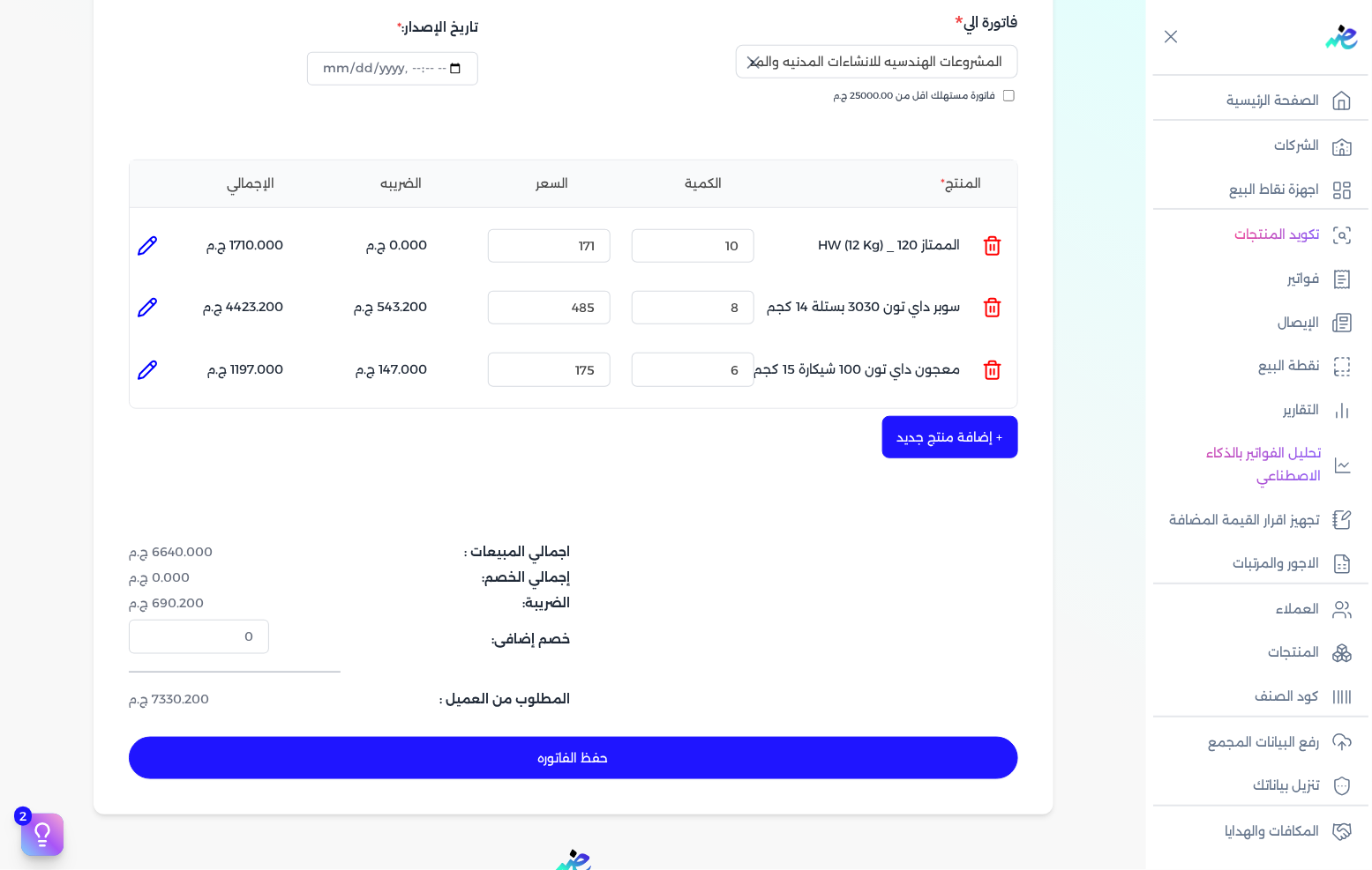
click at [150, 299] on icon at bounding box center [147, 308] width 17 height 17
type input "سوبر داي تون 3030 بستلة 14 كجم"
type input "485"
type input "8"
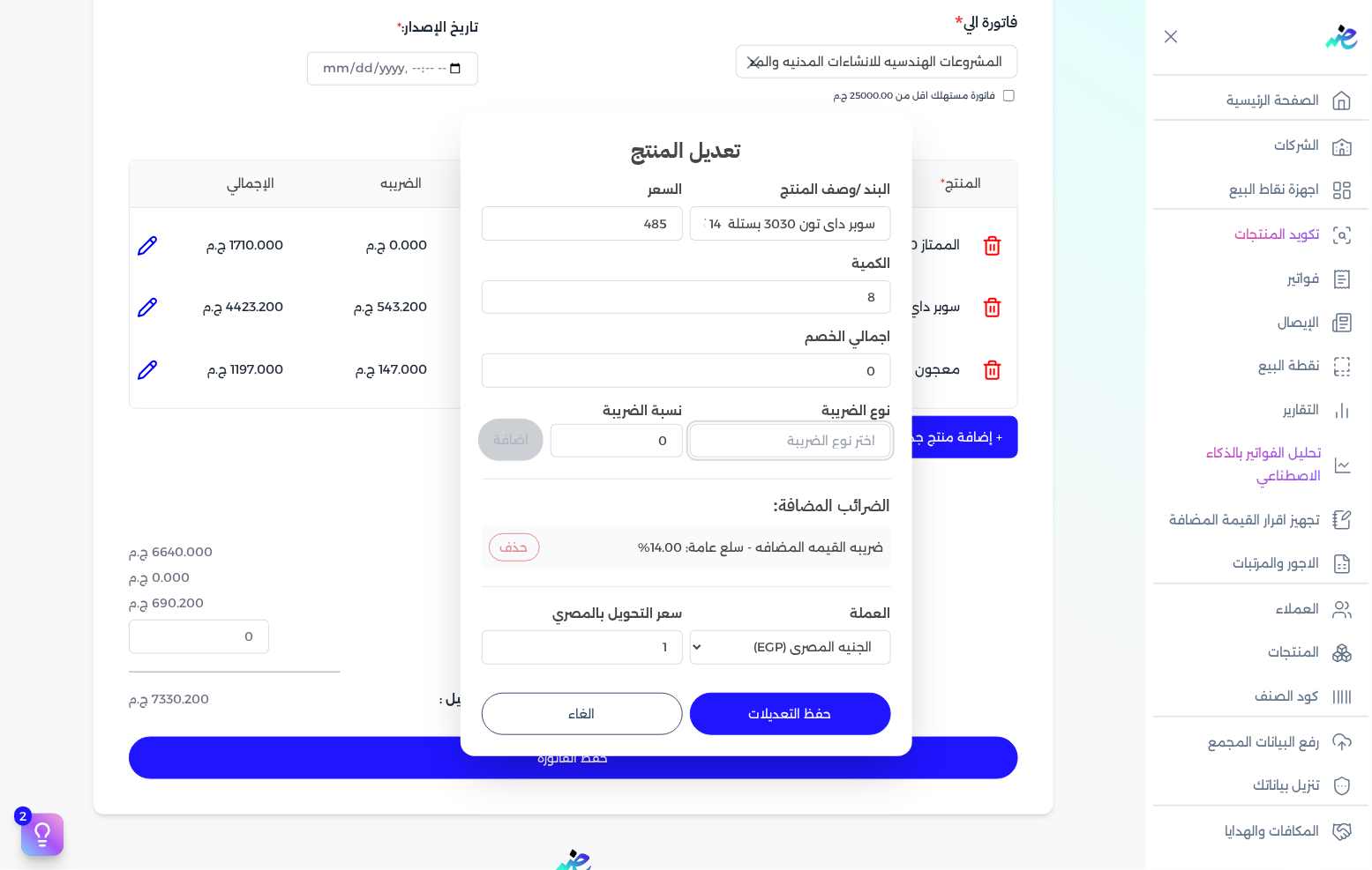
click at [825, 440] on input "text" at bounding box center [790, 440] width 201 height 34
type input "ف"
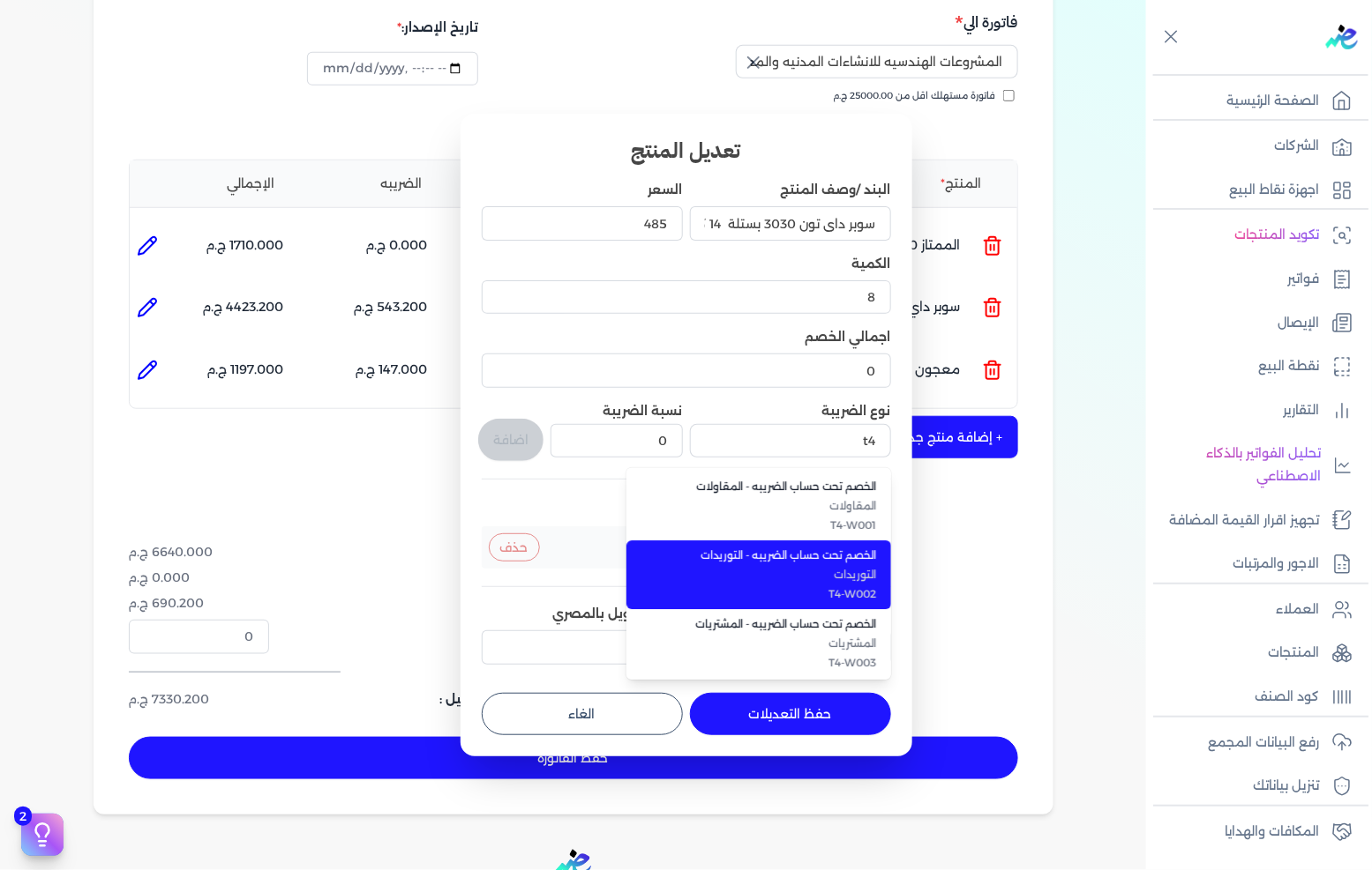
click at [840, 568] on span "التوريدات" at bounding box center [769, 574] width 215 height 15
type input "الخصم تحت حساب الضريبه - التوريدات"
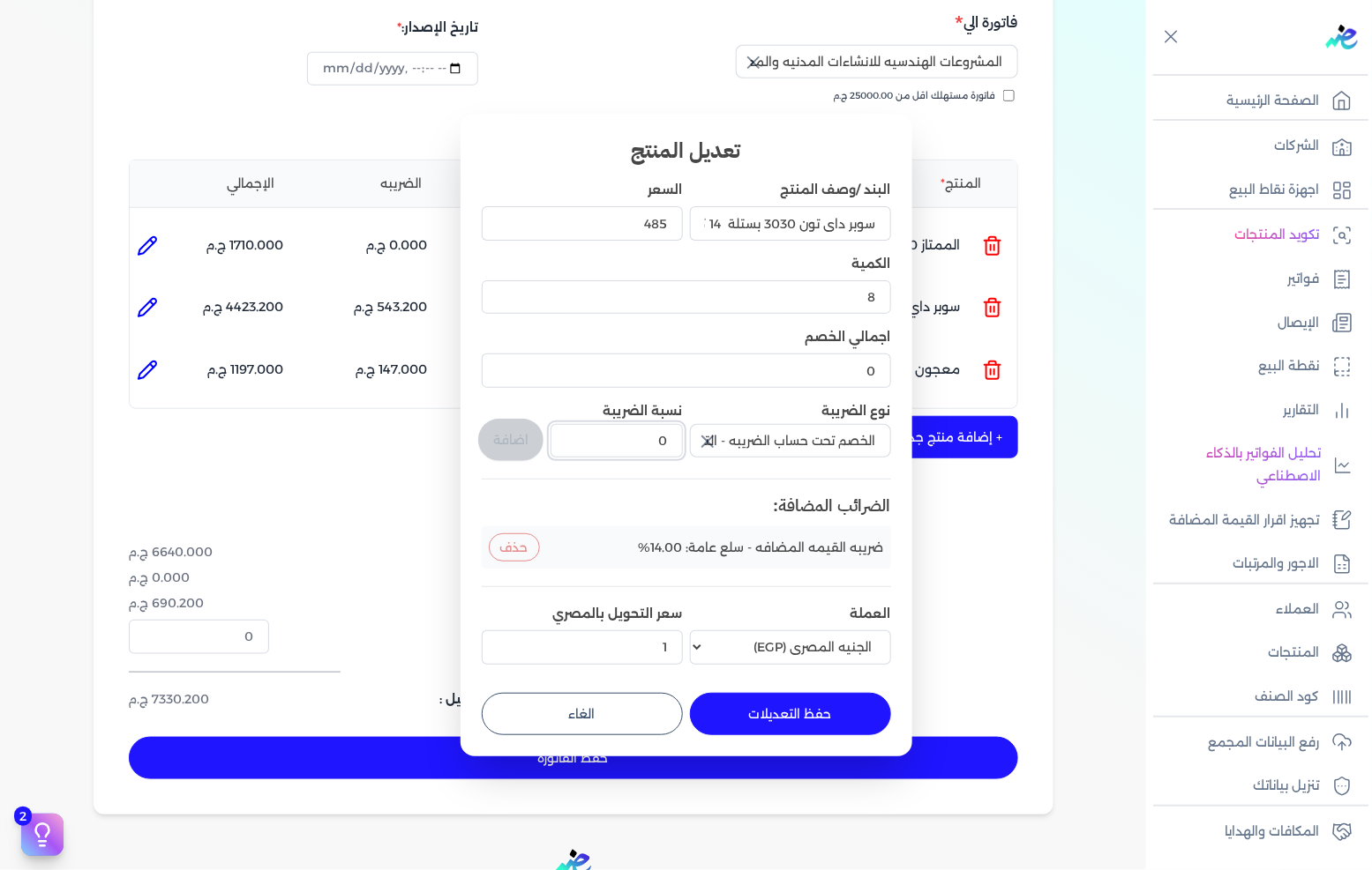
click at [675, 442] on input "0" at bounding box center [616, 440] width 131 height 34
type input "1"
click at [534, 443] on button "اضافة" at bounding box center [511, 440] width 66 height 43
type input "0"
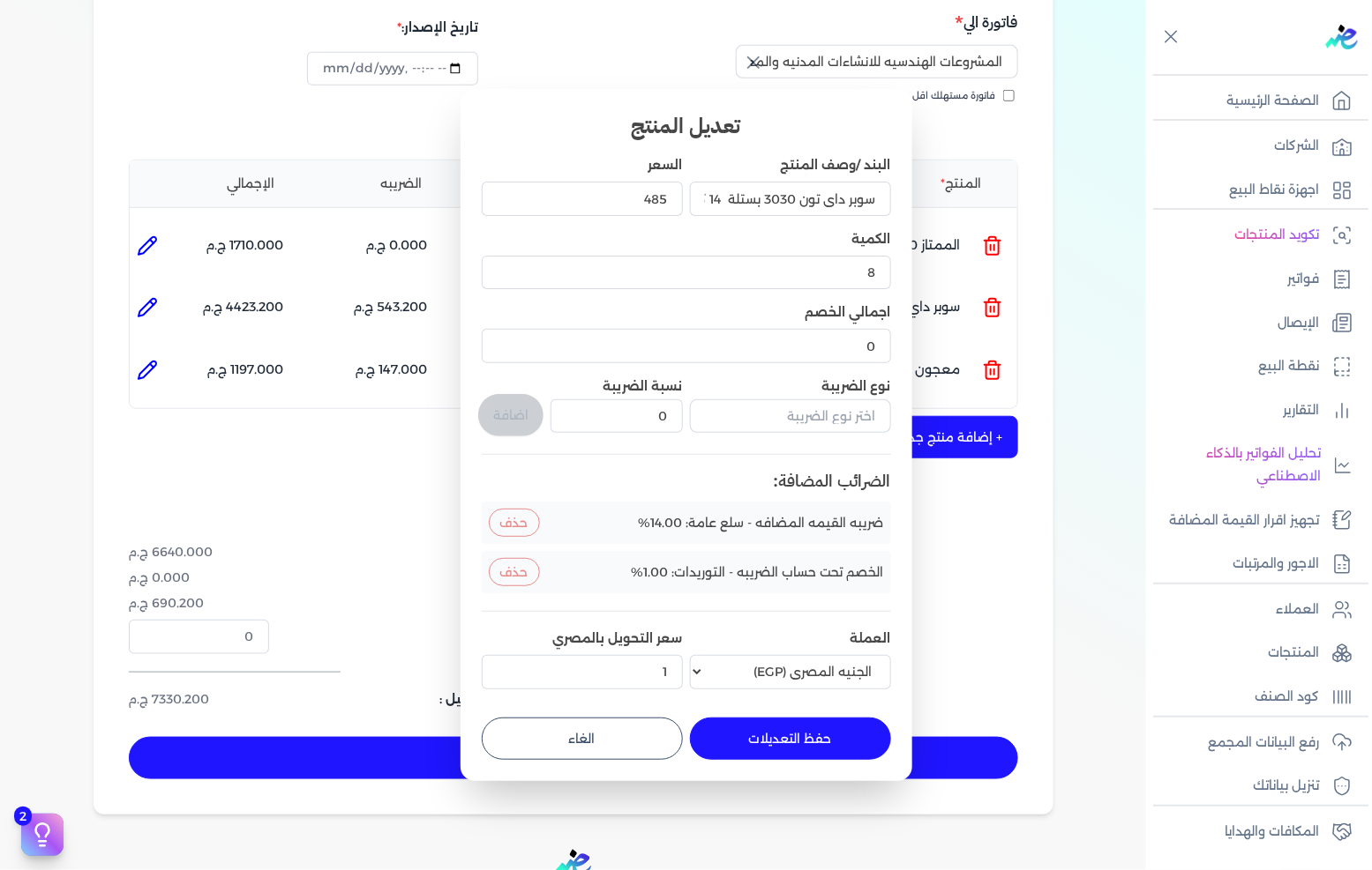
click at [798, 718] on div "حفظ التعديلات" at bounding box center [790, 739] width 201 height 43
click at [762, 722] on button "حفظ التعديلات" at bounding box center [790, 739] width 201 height 43
type input "0"
type input "1"
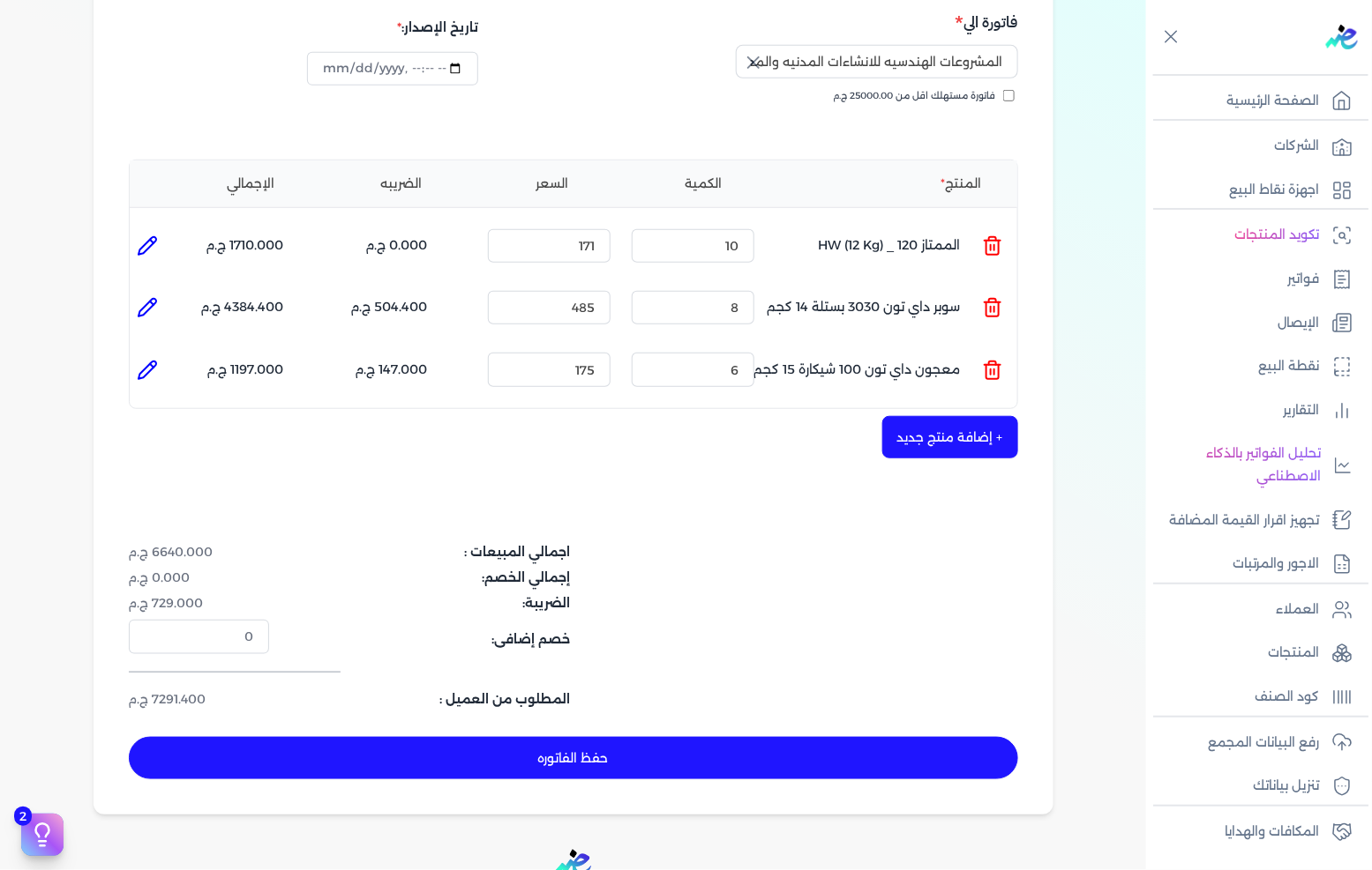
click at [142, 359] on icon at bounding box center [147, 369] width 21 height 21
type input "معجون داي تون 100 شيكارة 15 كجم"
type input "175"
type input "6"
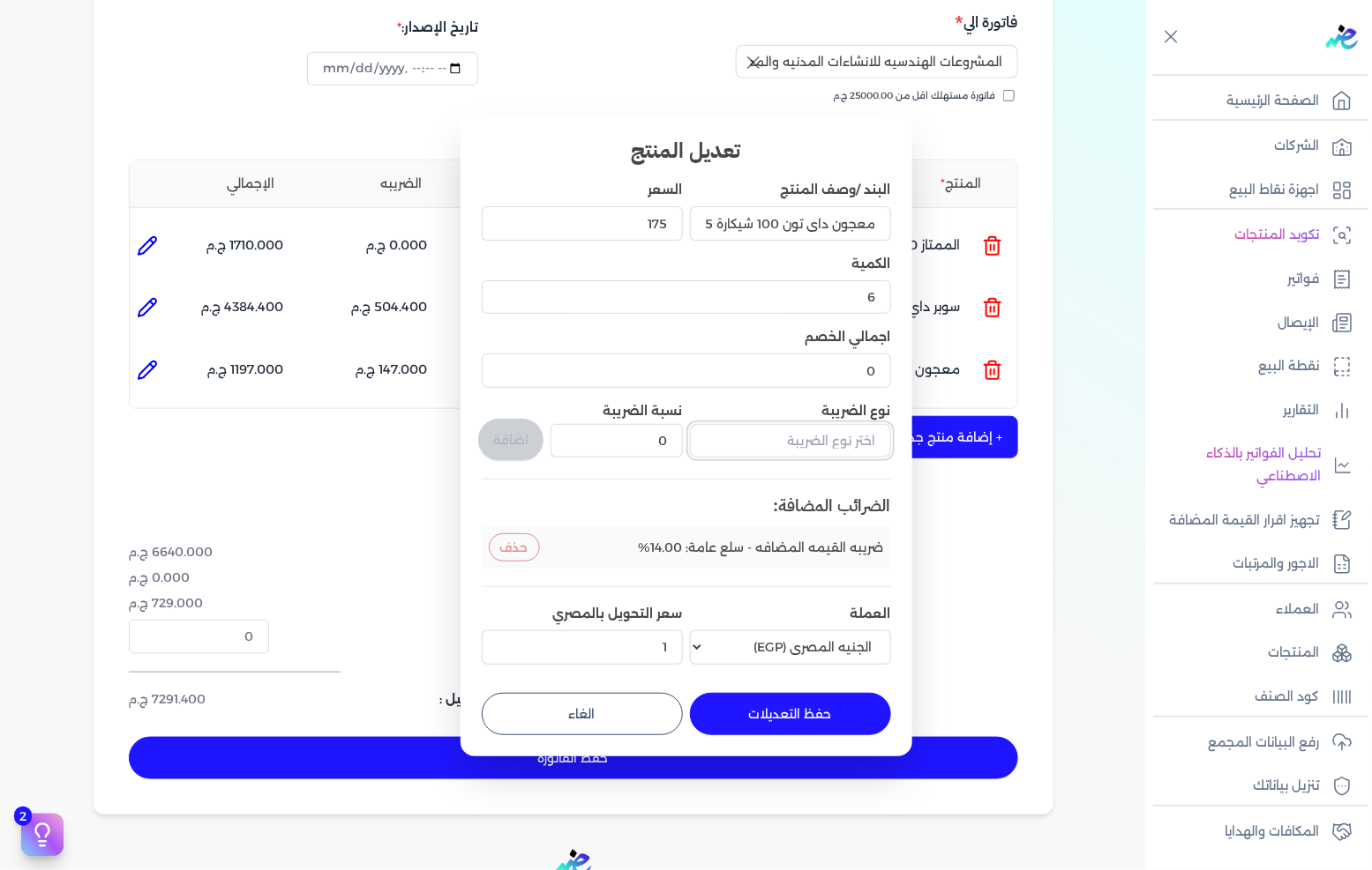
click at [761, 440] on input "text" at bounding box center [790, 440] width 201 height 34
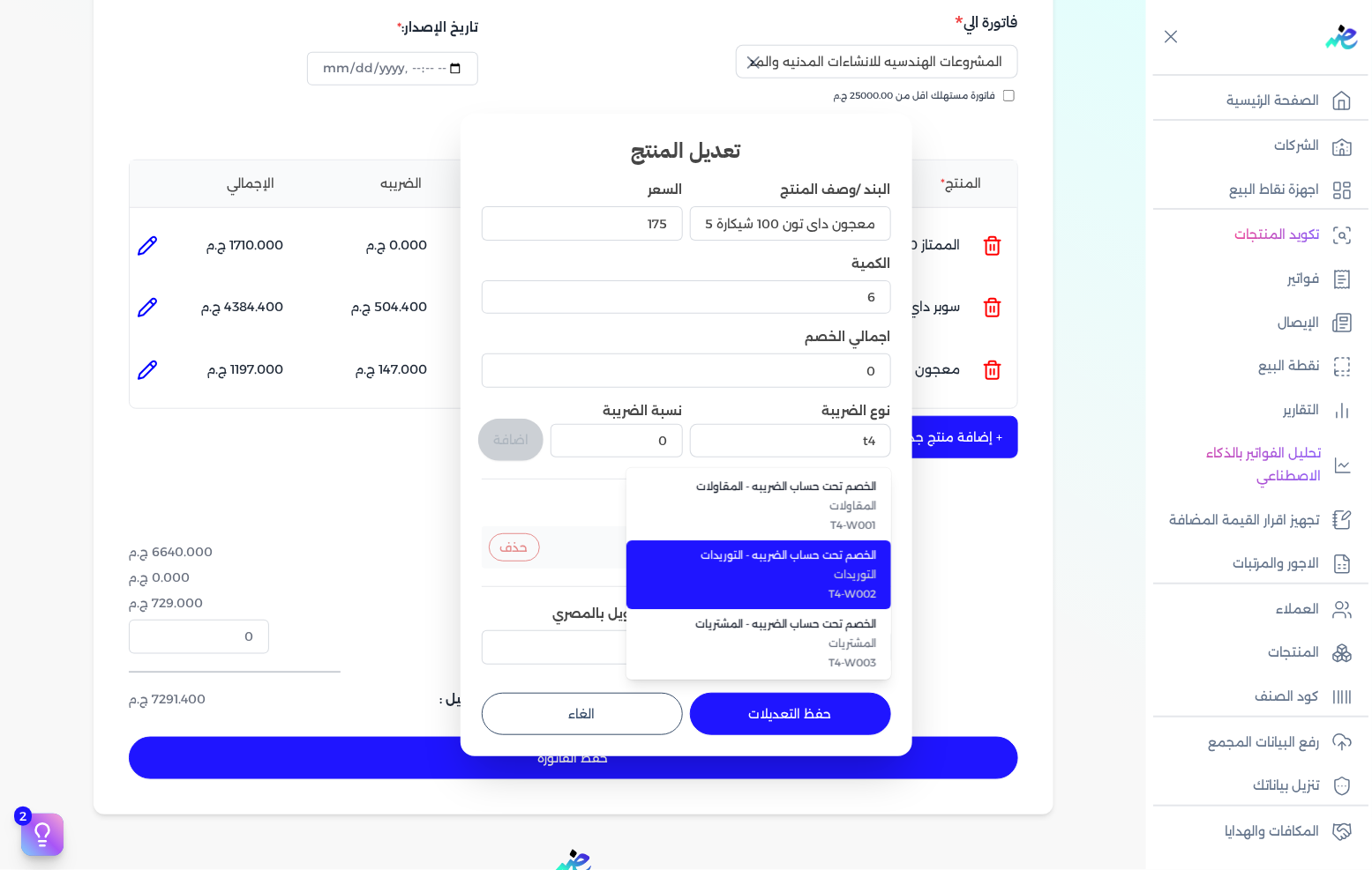
click at [787, 556] on span "الخصم تحت حساب الضريبه - التوريدات" at bounding box center [769, 555] width 215 height 15
type input "الخصم تحت حساب الضريبه - التوريدات"
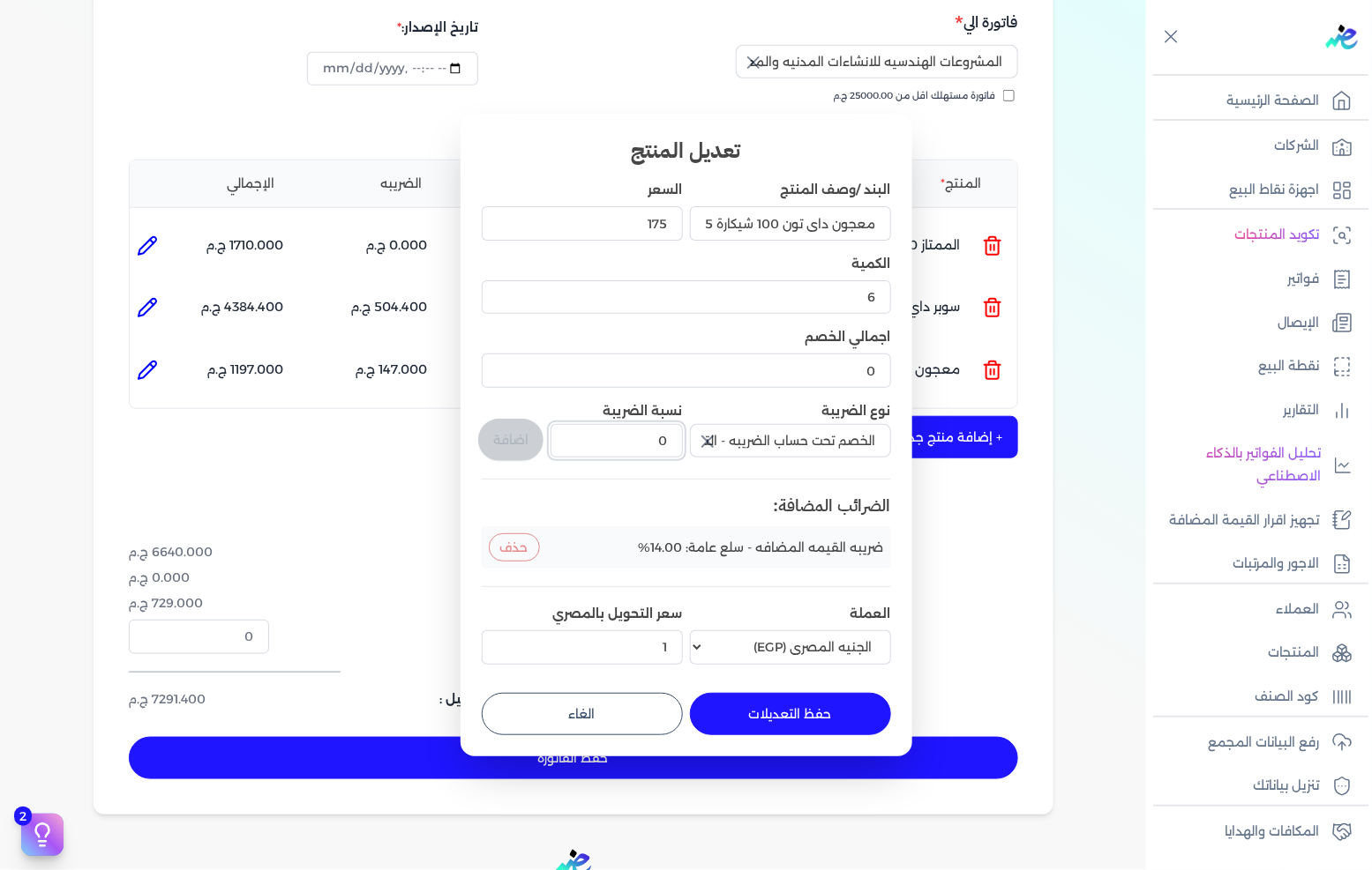
click at [631, 426] on input "0" at bounding box center [616, 440] width 131 height 34
type input "1"
click at [848, 717] on button "حفظ التعديلات" at bounding box center [790, 714] width 201 height 43
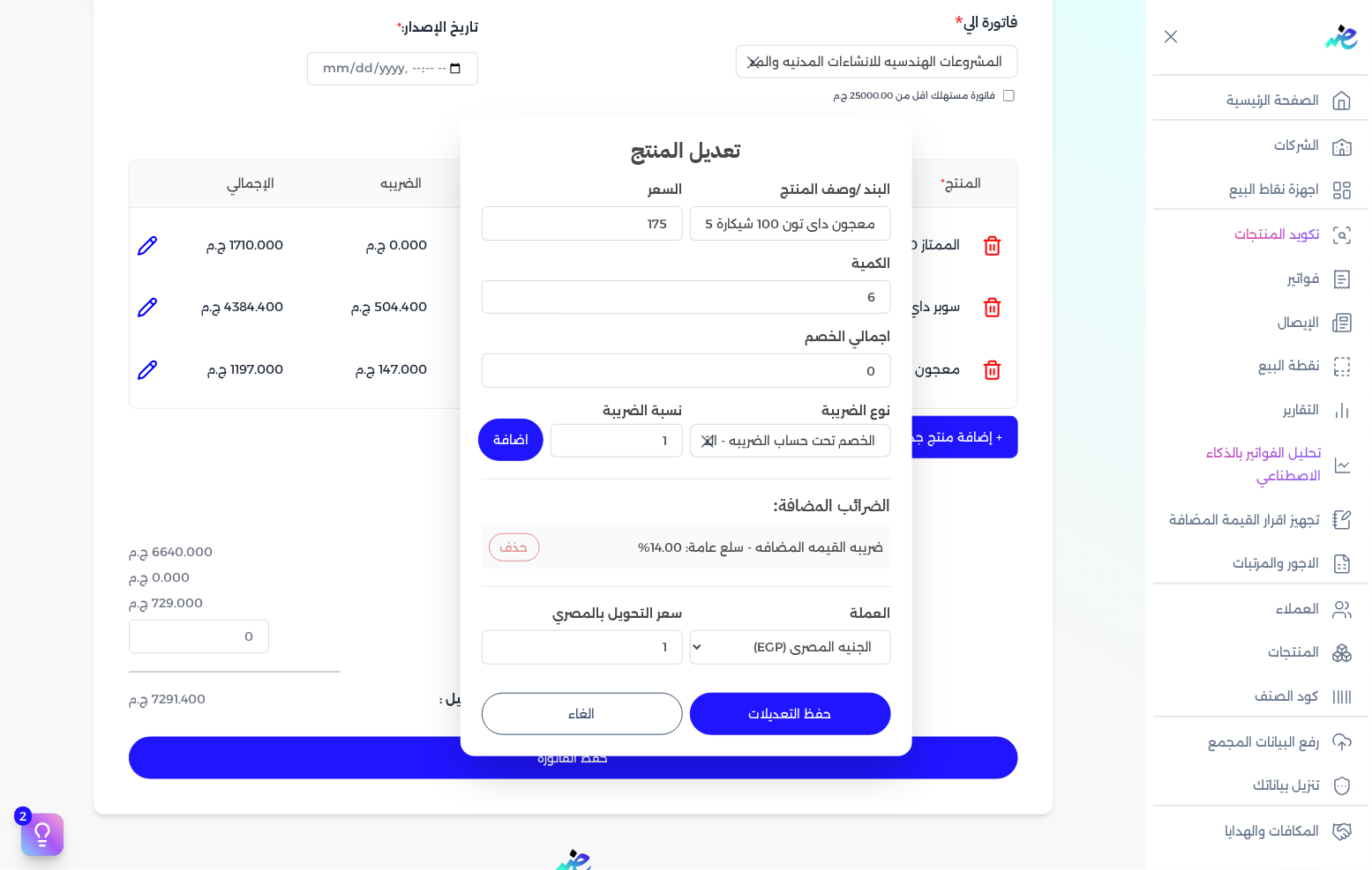
type input "0"
type input "1"
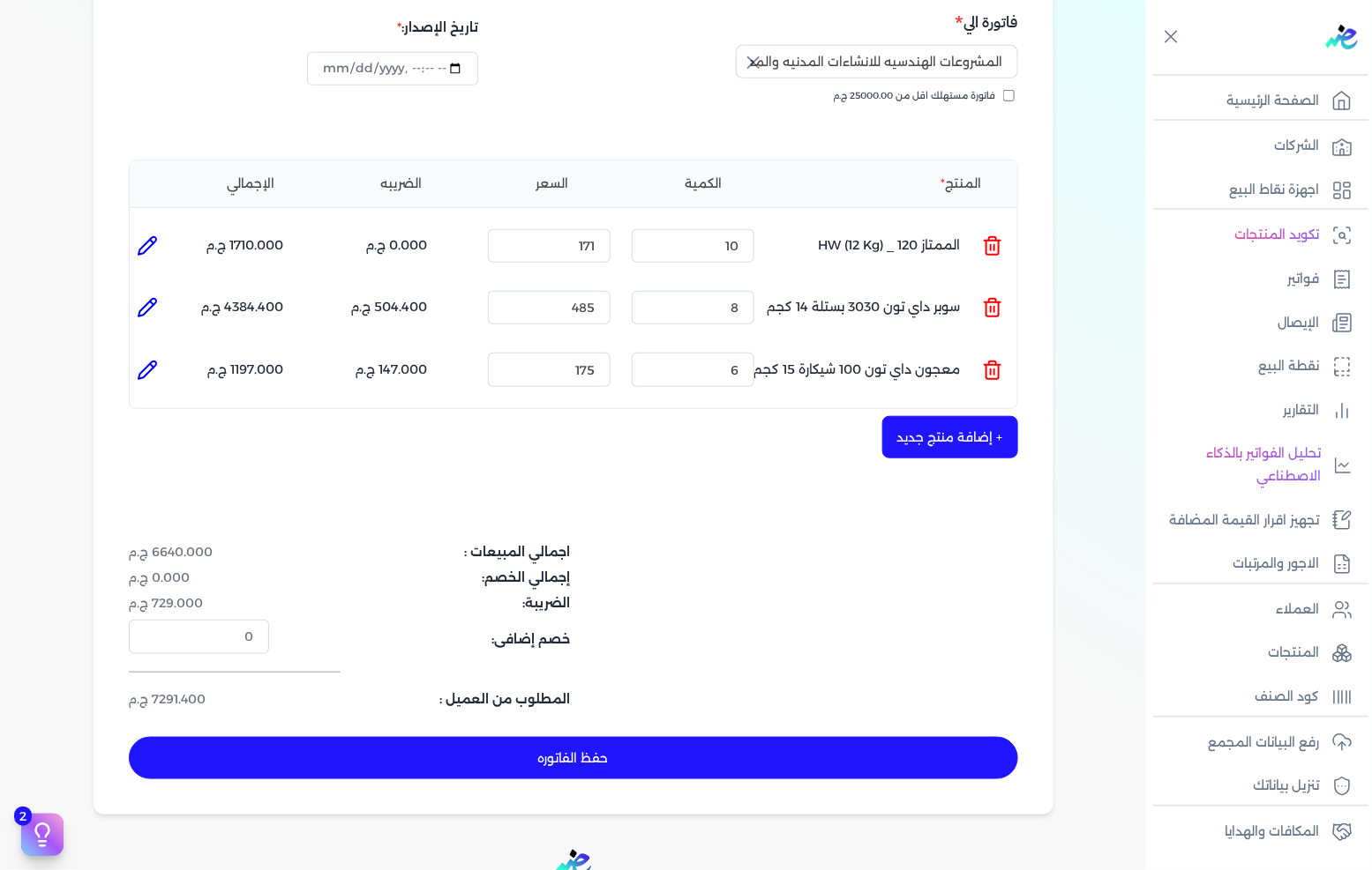
click at [158, 359] on icon at bounding box center [147, 369] width 21 height 21
type input "معجون داي تون 100 شيكارة 15 كجم"
type input "175"
type input "6"
type input "0"
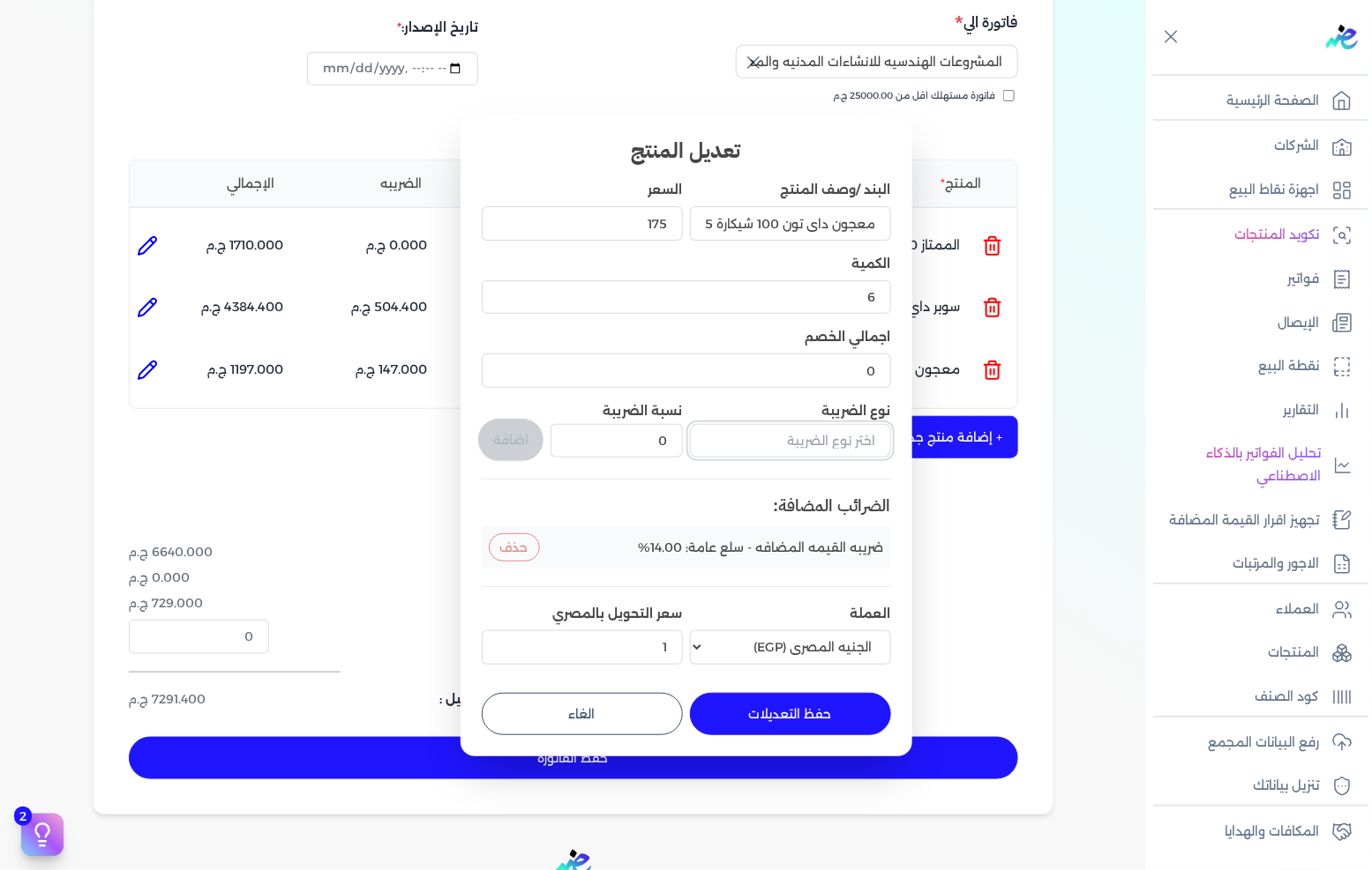
click at [800, 443] on input "text" at bounding box center [790, 440] width 201 height 34
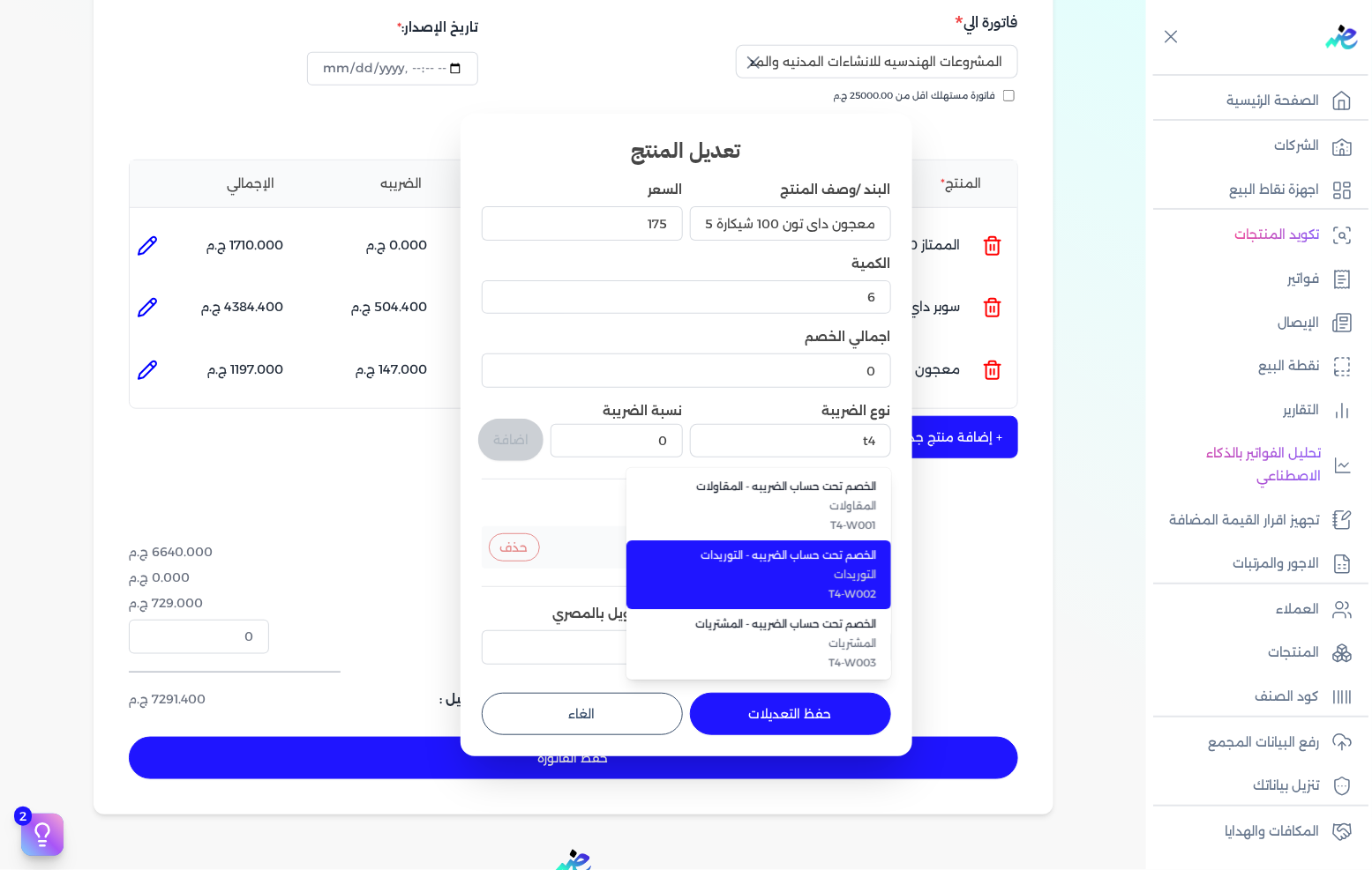
click at [854, 594] on span "T4-W002" at bounding box center [769, 593] width 215 height 15
type input "الخصم تحت حساب الضريبه - التوريدات"
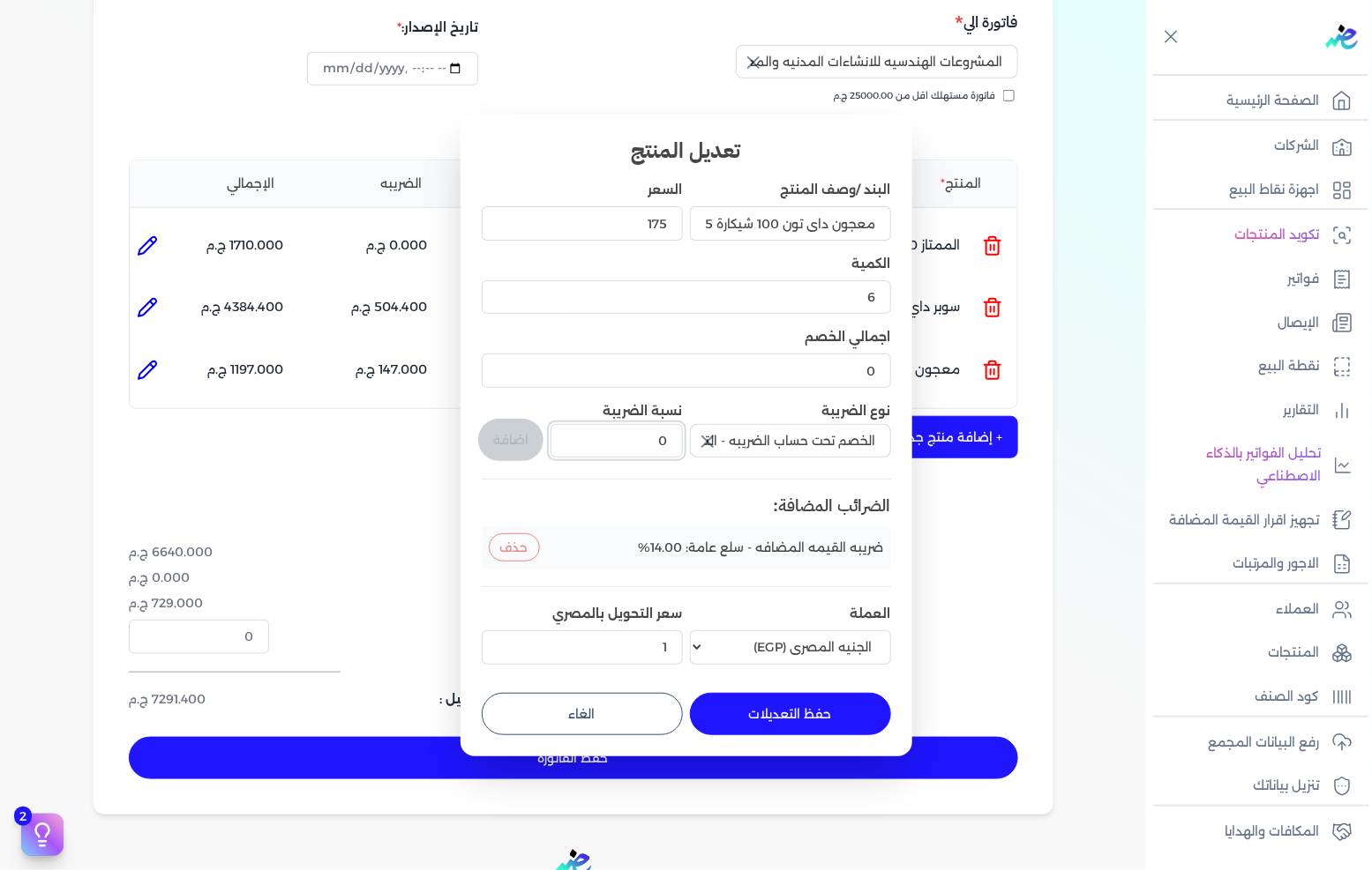
click at [679, 443] on input "0" at bounding box center [616, 440] width 131 height 34
type input "1"
click at [508, 446] on button "اضافة" at bounding box center [511, 440] width 66 height 43
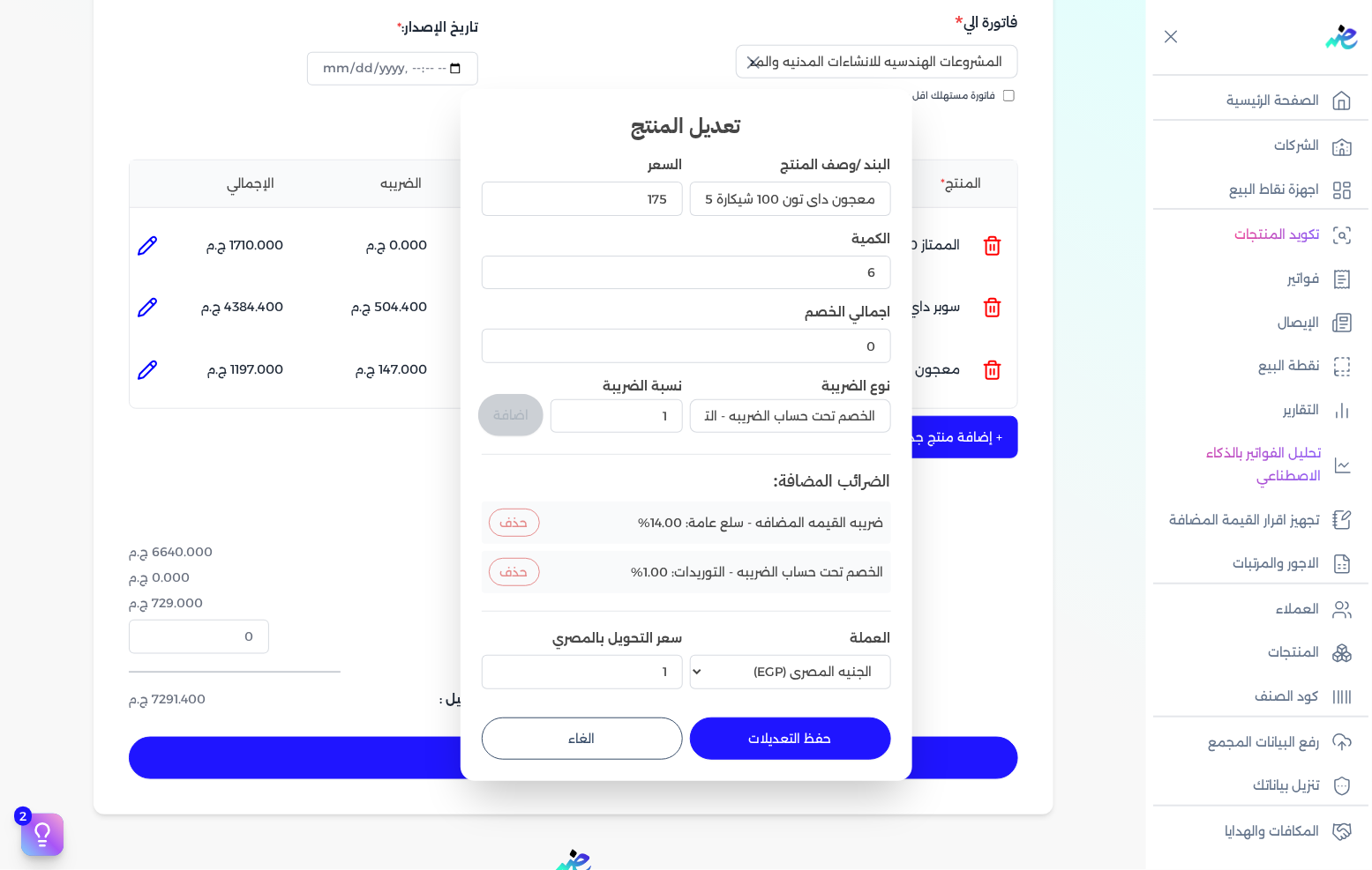
type input "0"
click at [769, 741] on button "حفظ التعديلات" at bounding box center [790, 739] width 201 height 43
type input "0"
type input "1"
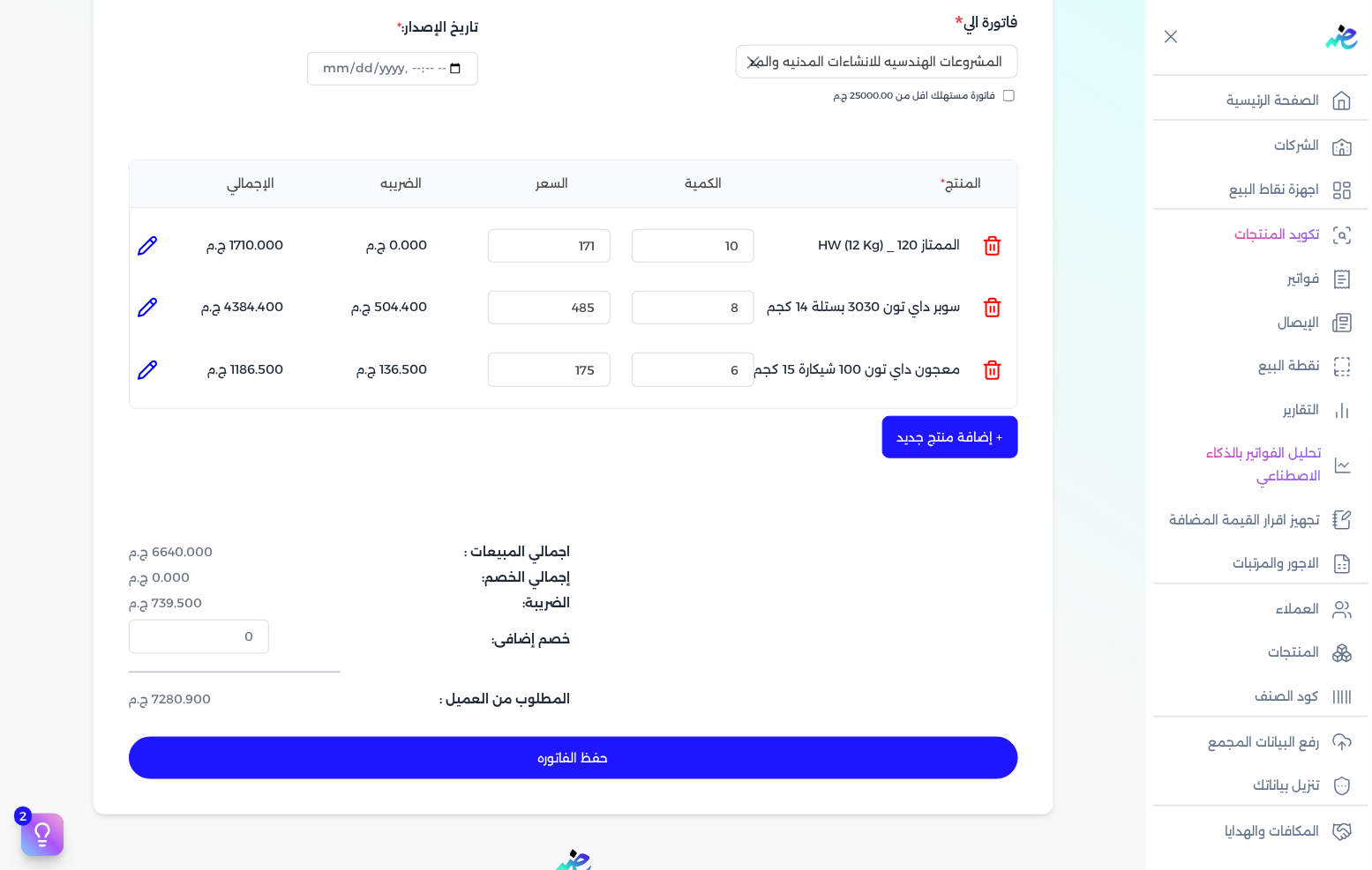
click at [150, 290] on li at bounding box center [147, 308] width 36 height 35
type input "سوبر داي تون 3030 بستلة 14 كجم"
type input "485"
type input "8"
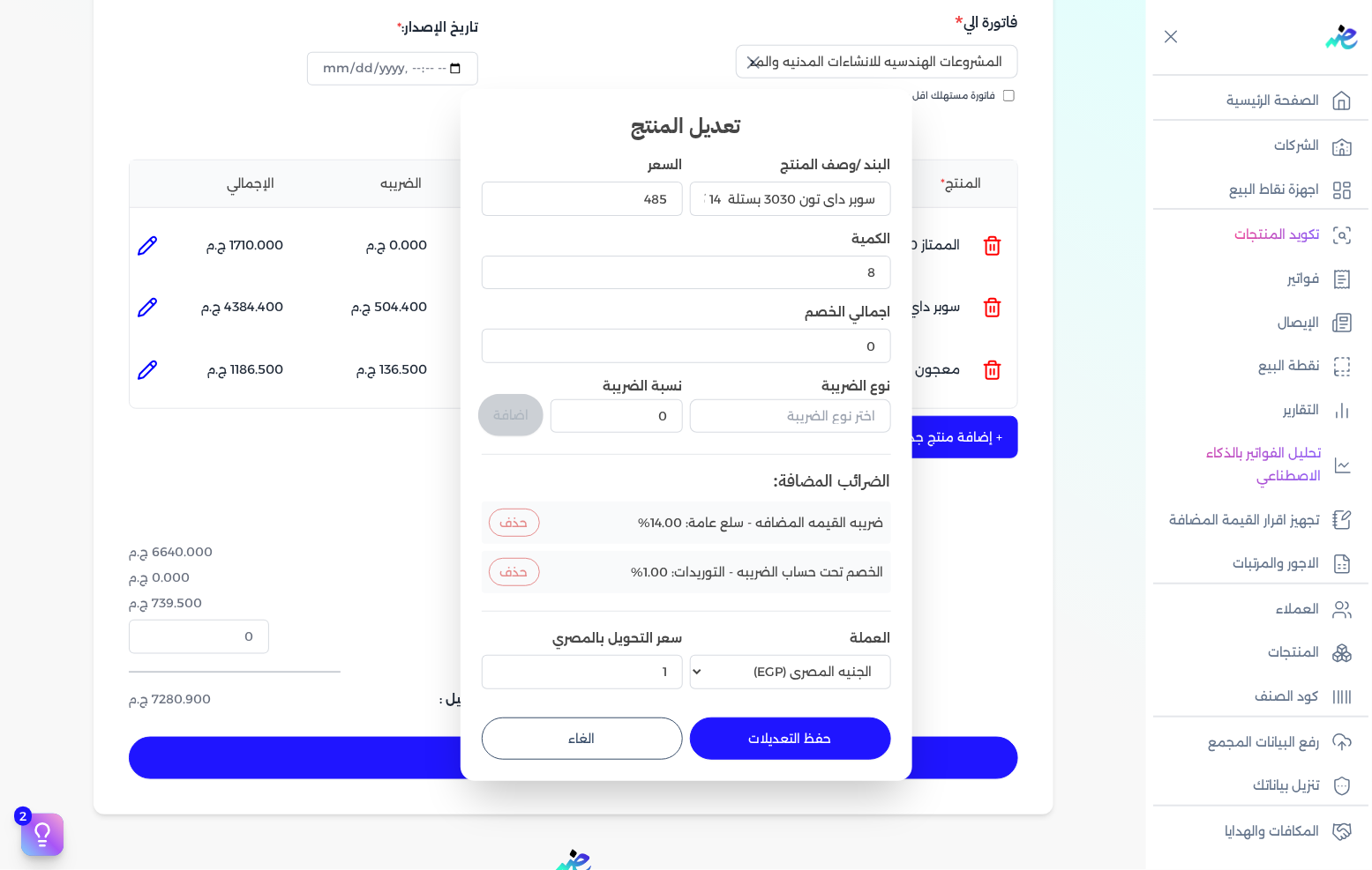
click at [756, 723] on button "حفظ التعديلات" at bounding box center [790, 739] width 201 height 43
type input "0"
type input "1"
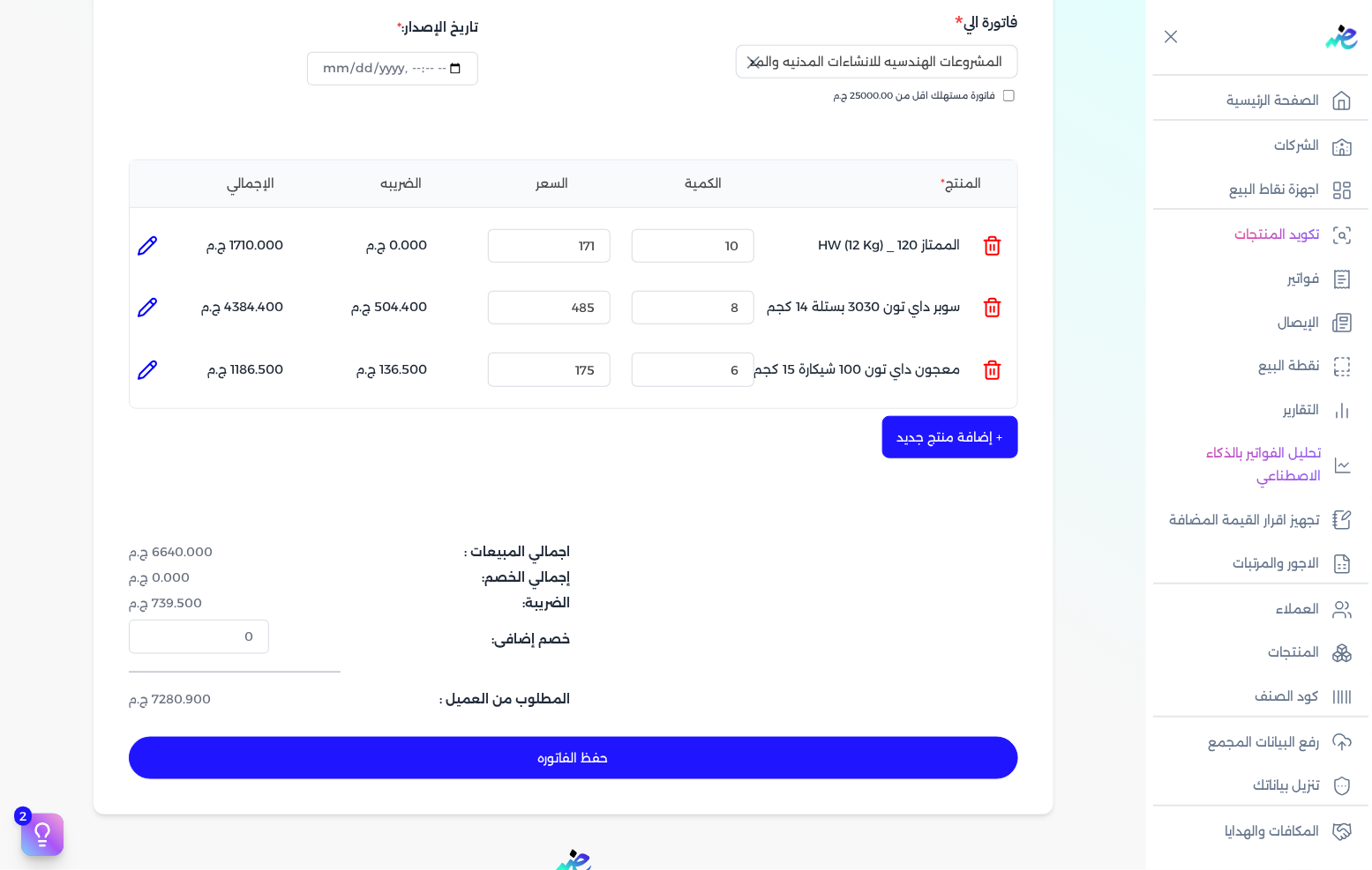
click at [135, 228] on li at bounding box center [147, 246] width 36 height 35
type input "الممتاز 120 _ HW (12 Kg)"
type input "171"
type input "10"
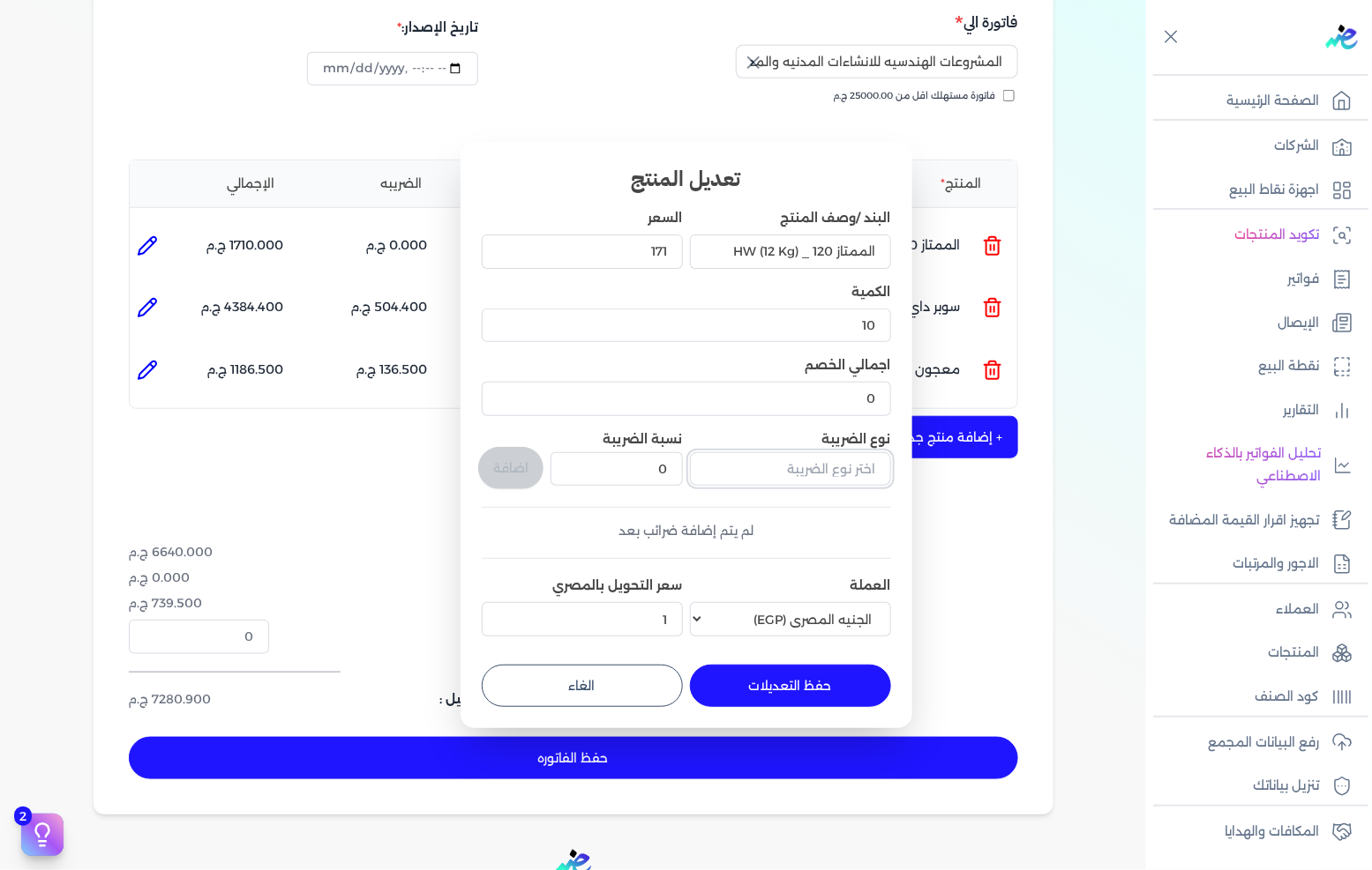
click at [813, 465] on input "text" at bounding box center [790, 469] width 201 height 34
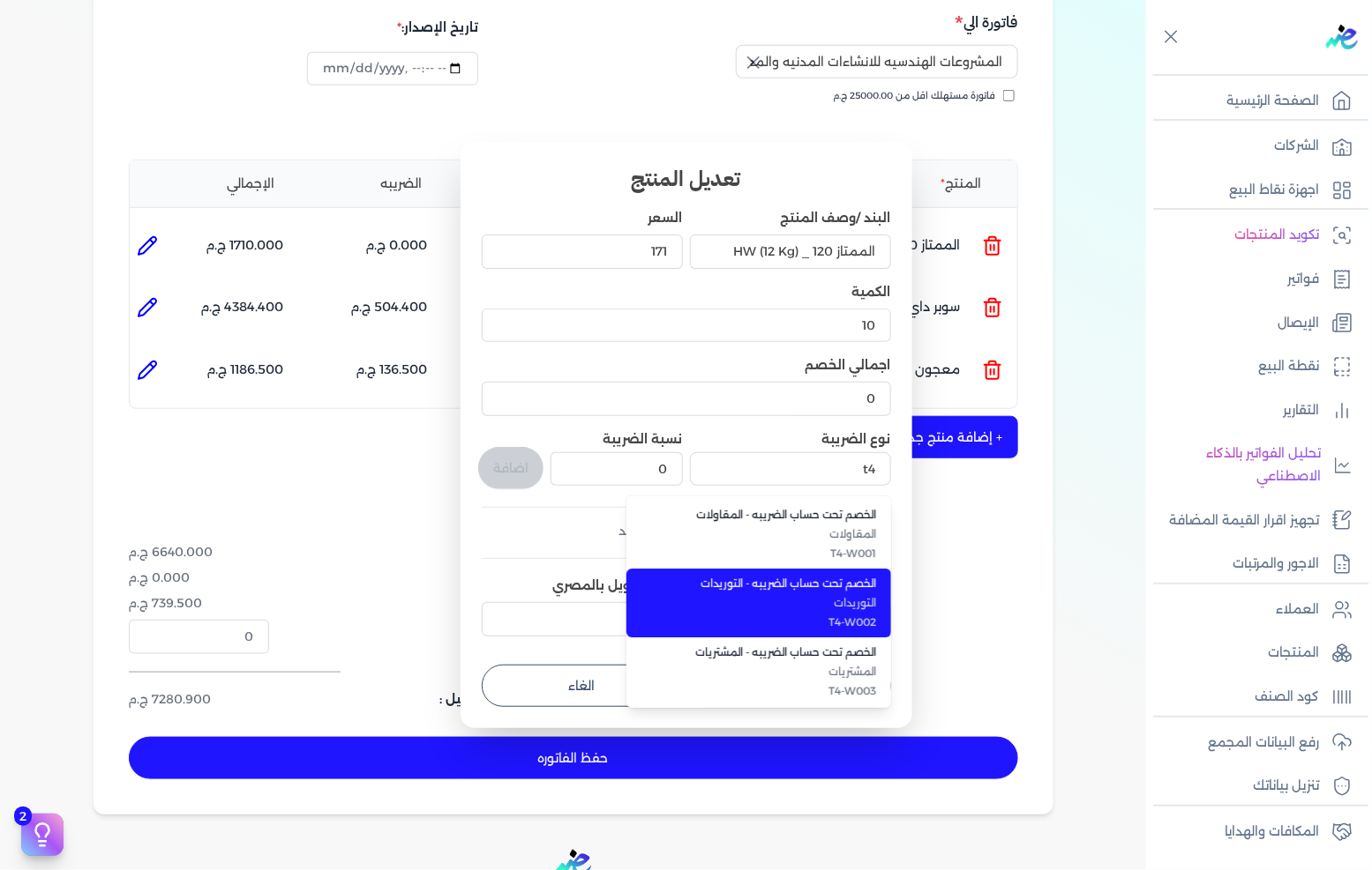
click at [867, 593] on li "الخصم تحت حساب الضريبه - التوريدات التوريدات T4-W002" at bounding box center [758, 603] width 265 height 69
type input "الخصم تحت حساب الضريبه - التوريدات"
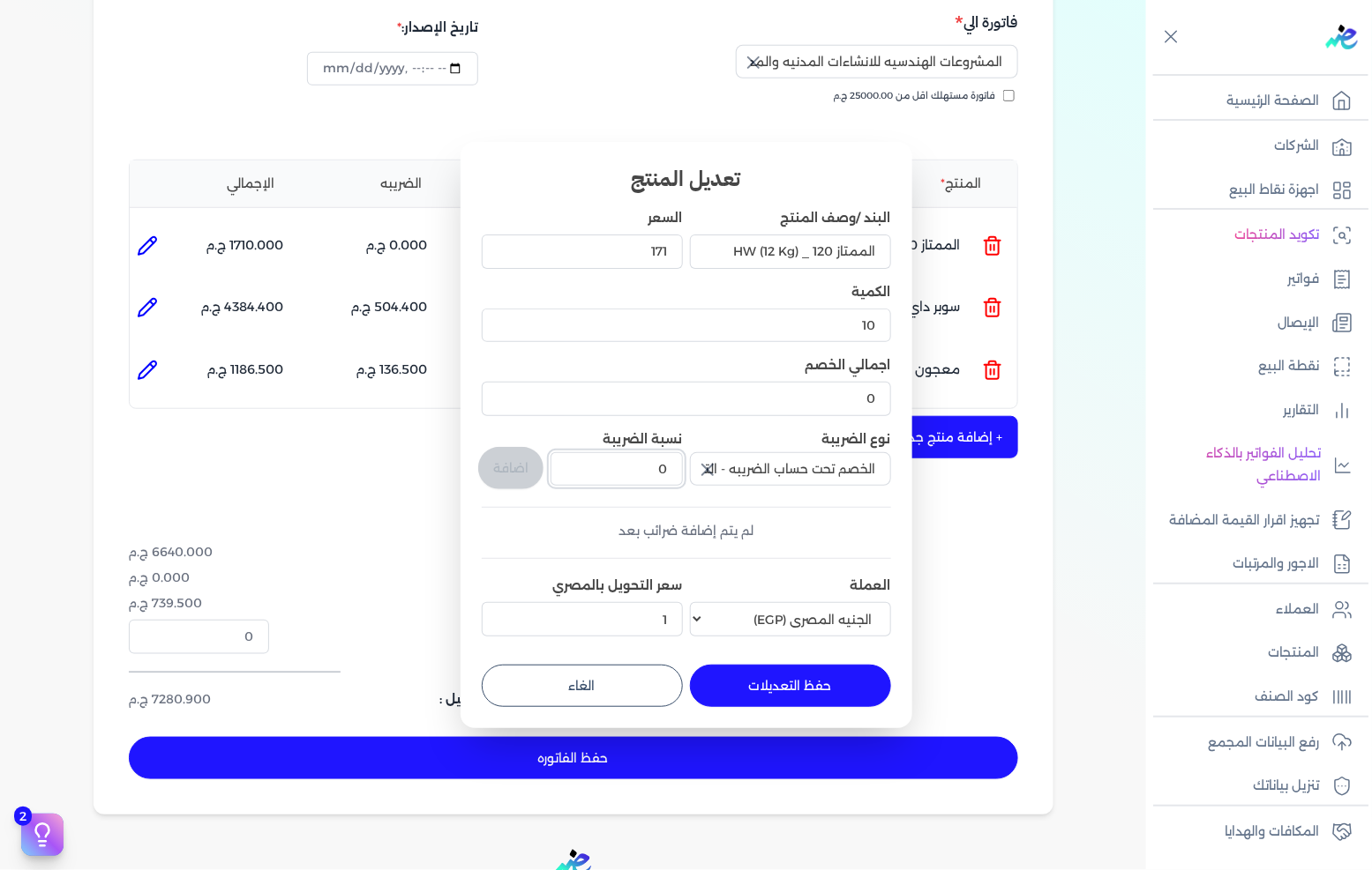
click at [630, 453] on input "0" at bounding box center [616, 469] width 131 height 34
type input "1"
click at [510, 471] on button "اضافة" at bounding box center [511, 468] width 66 height 43
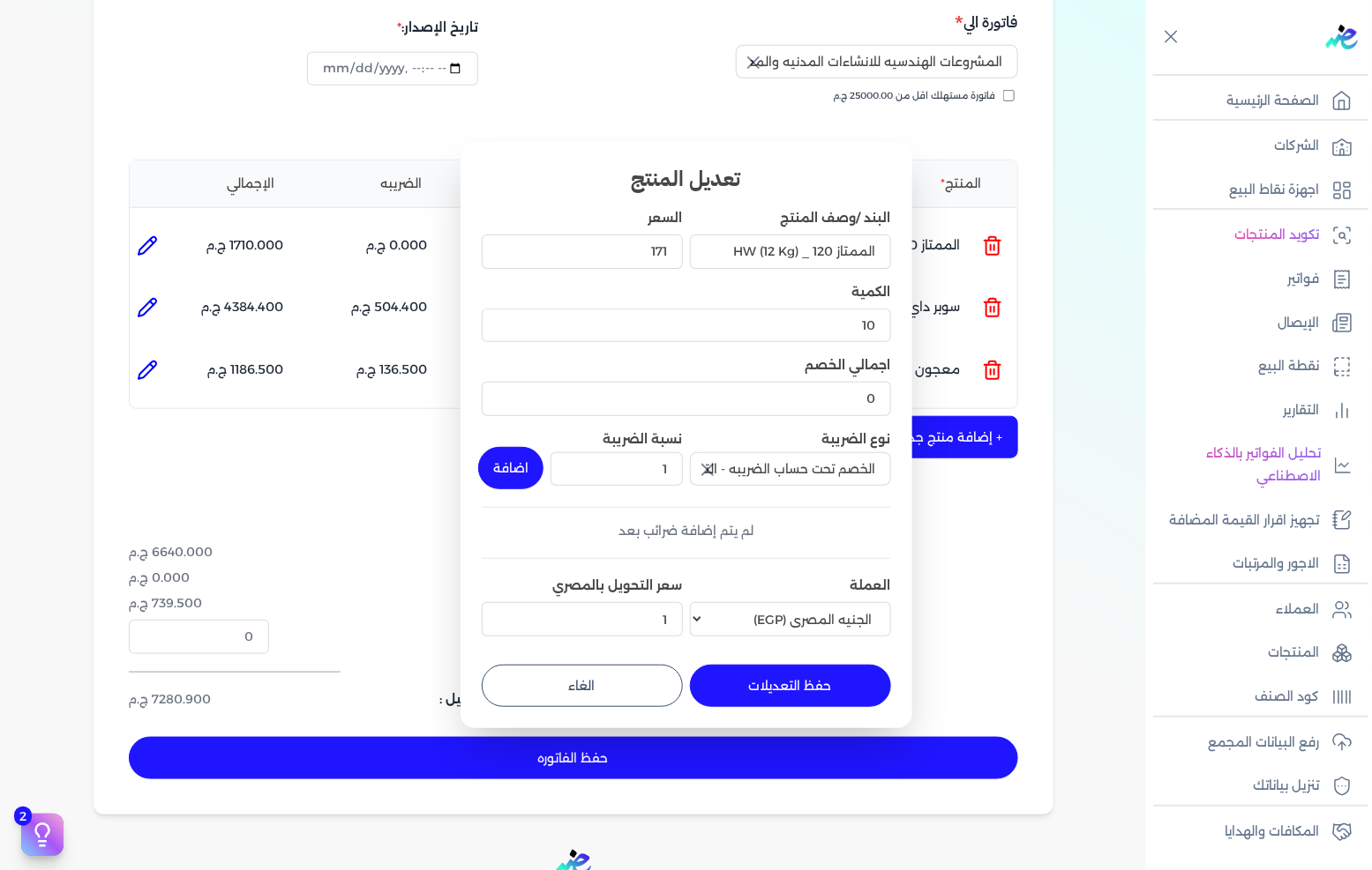
type input "0"
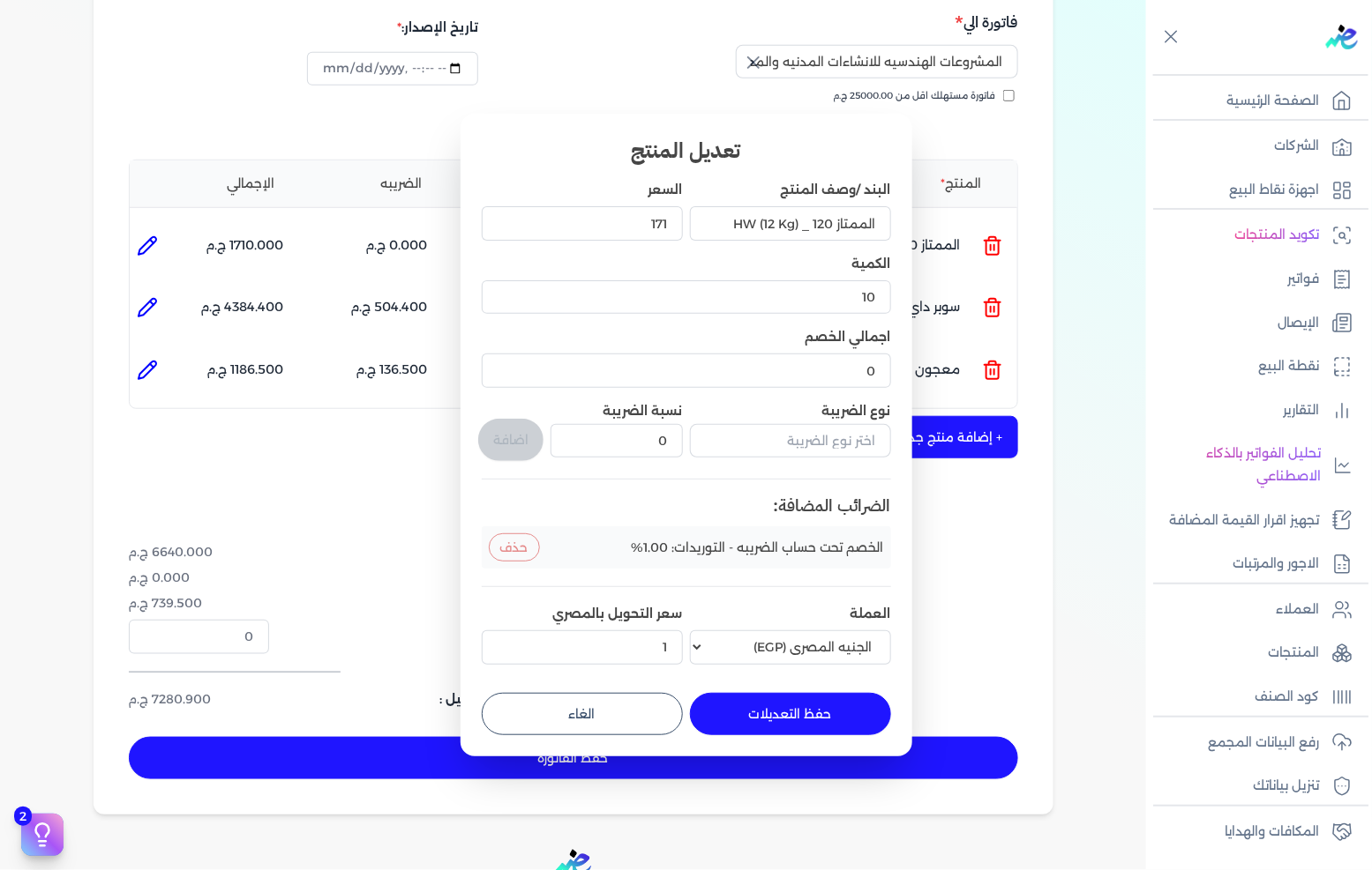
click at [763, 710] on button "حفظ التعديلات" at bounding box center [790, 714] width 201 height 43
type input "0"
type input "1"
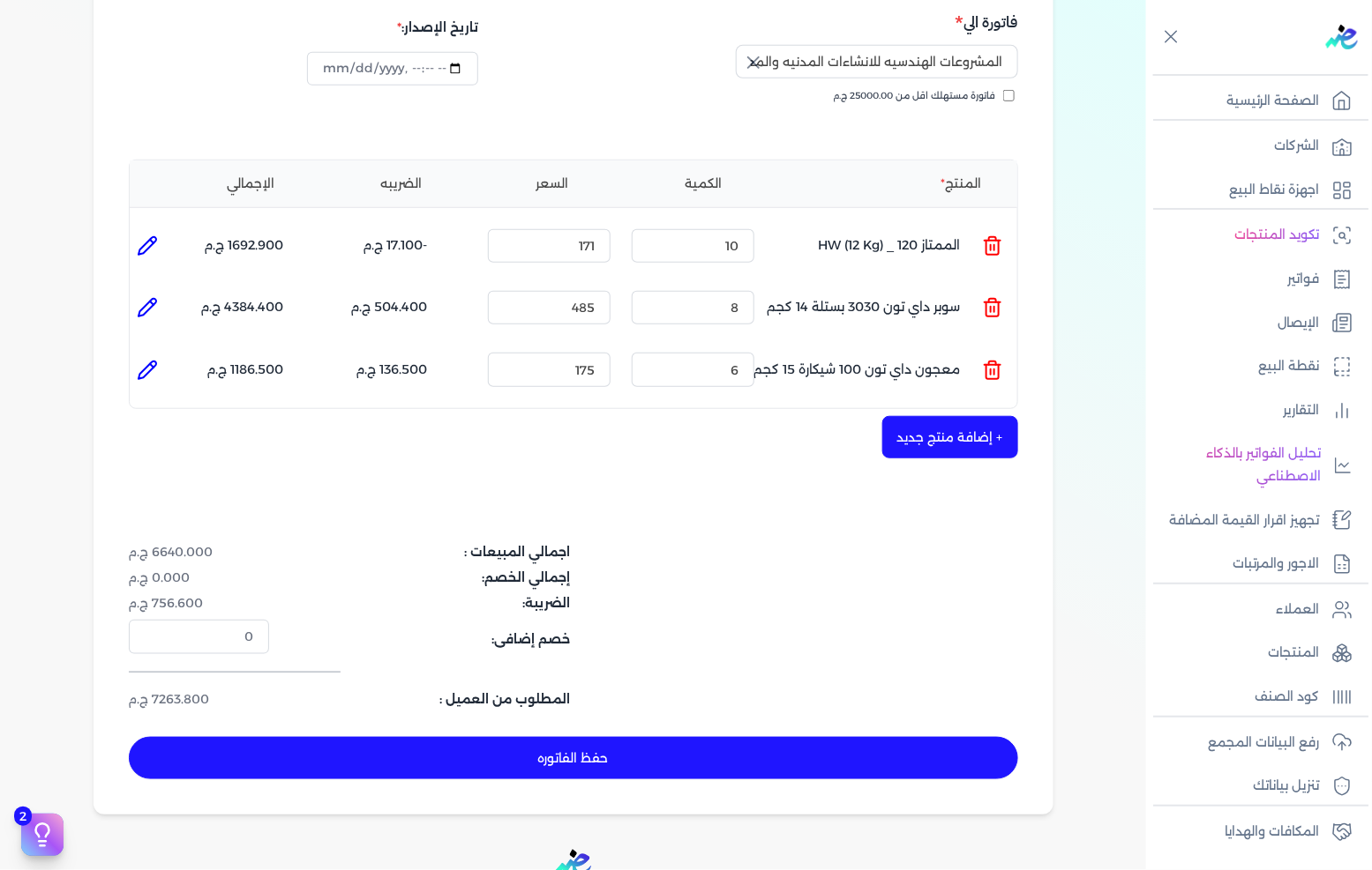
click at [137, 228] on li at bounding box center [147, 246] width 36 height 35
type input "الممتاز 120 _ HW (12 Kg)"
type input "171"
type input "10"
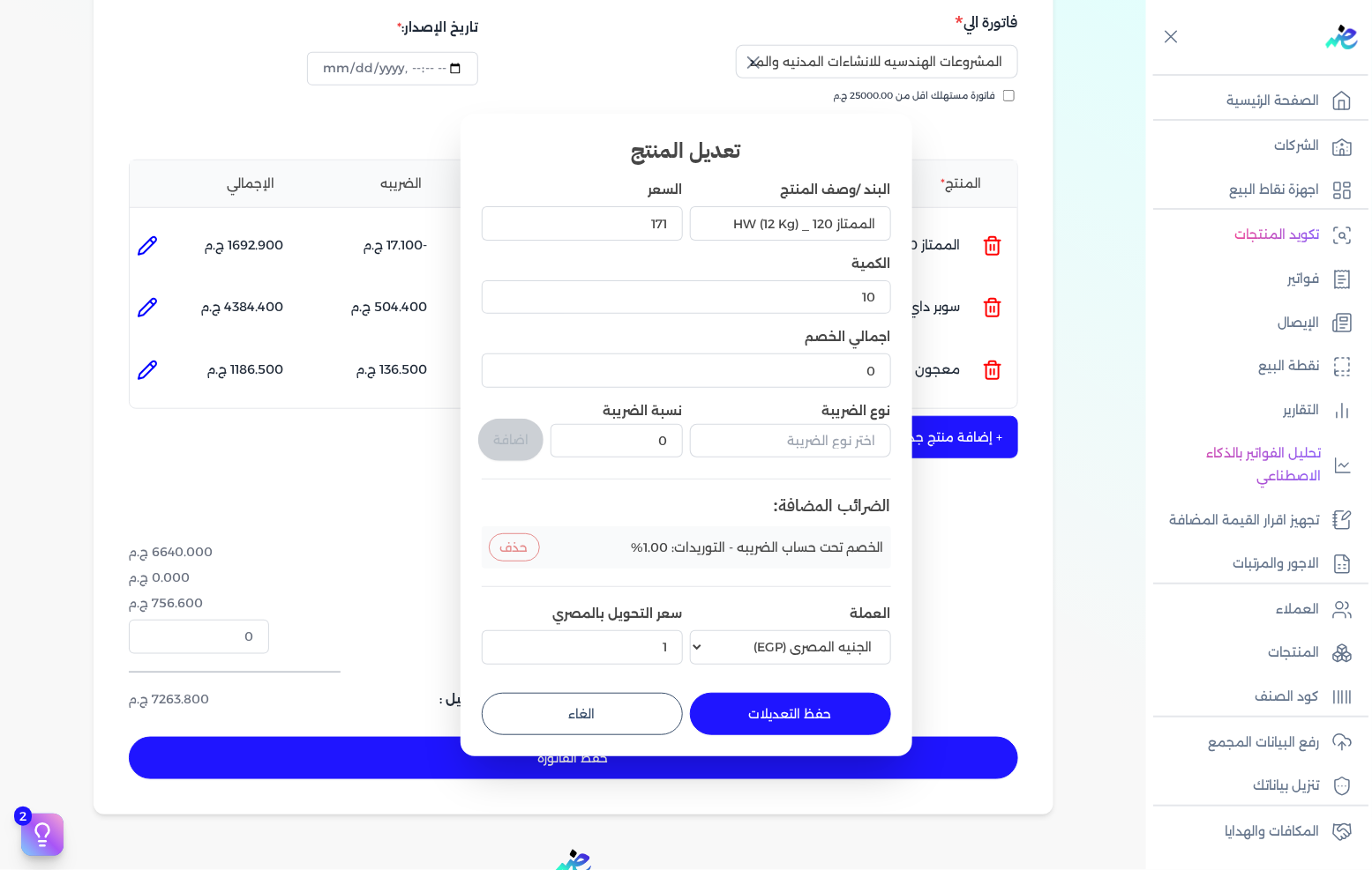
click at [634, 729] on button "الغاء" at bounding box center [582, 714] width 201 height 43
type input "0"
type input "1"
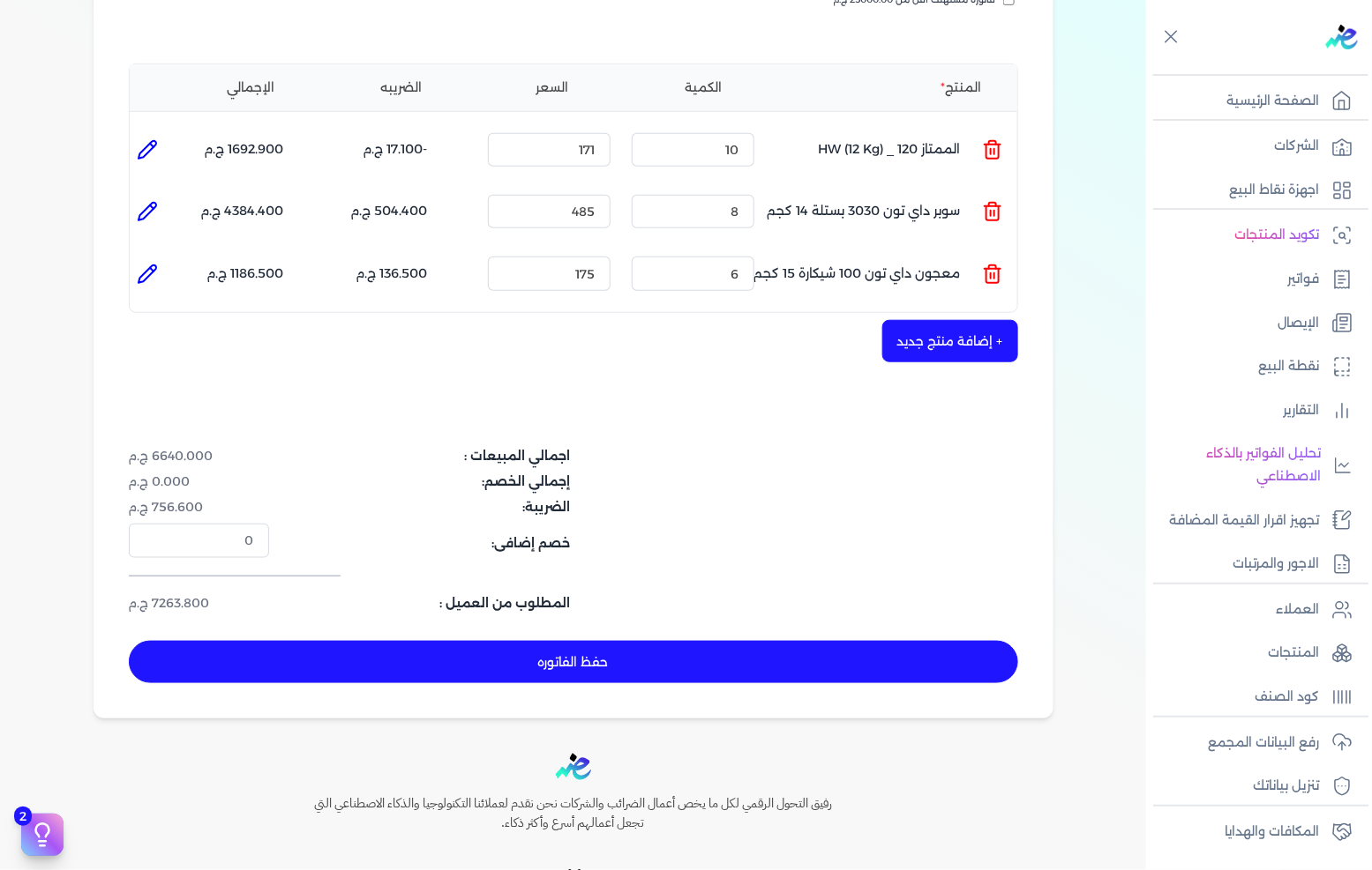
scroll to position [471, 0]
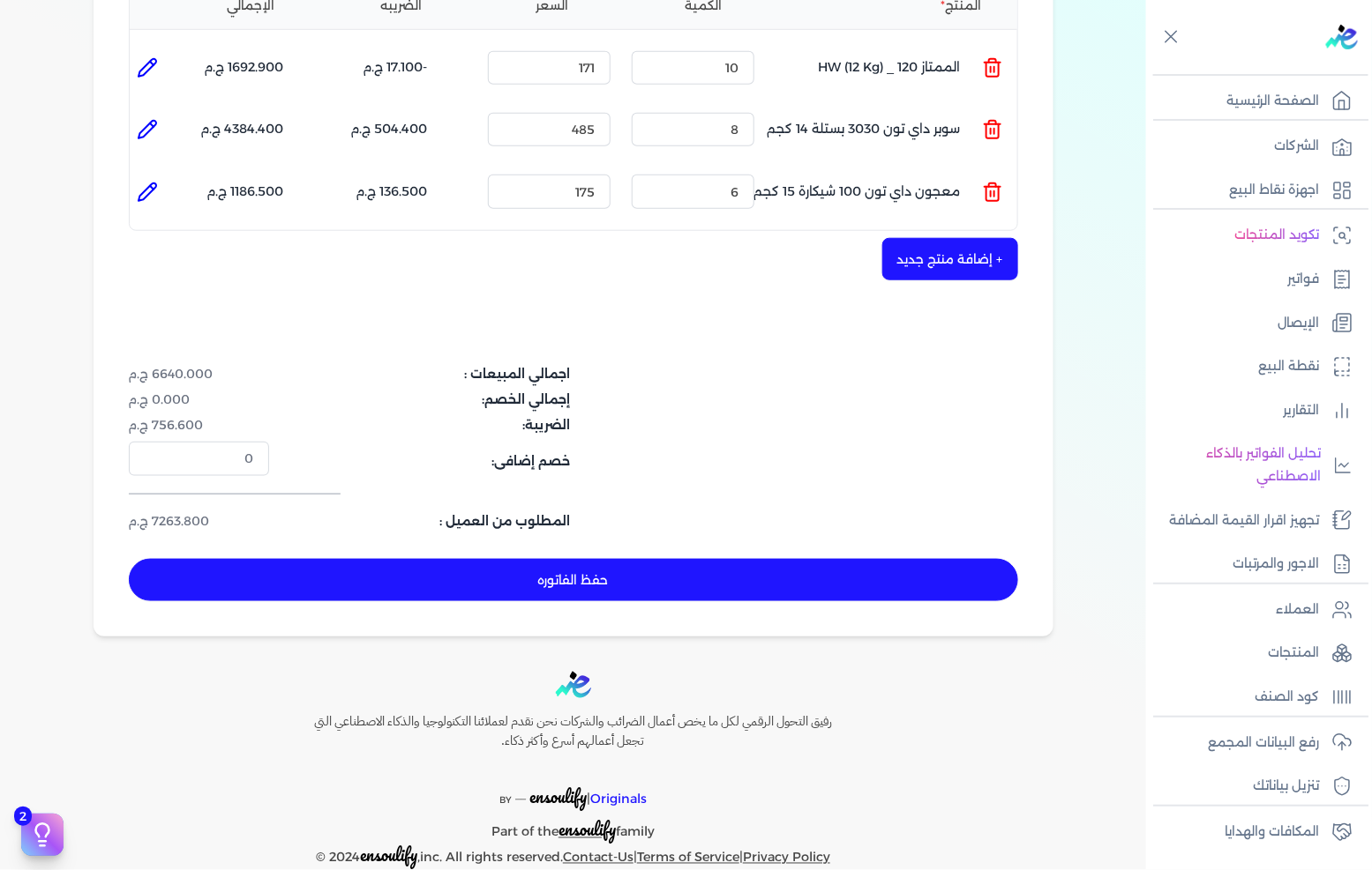
click at [640, 559] on button "حفظ الفاتوره" at bounding box center [573, 580] width 889 height 43
type input "[DATE]"
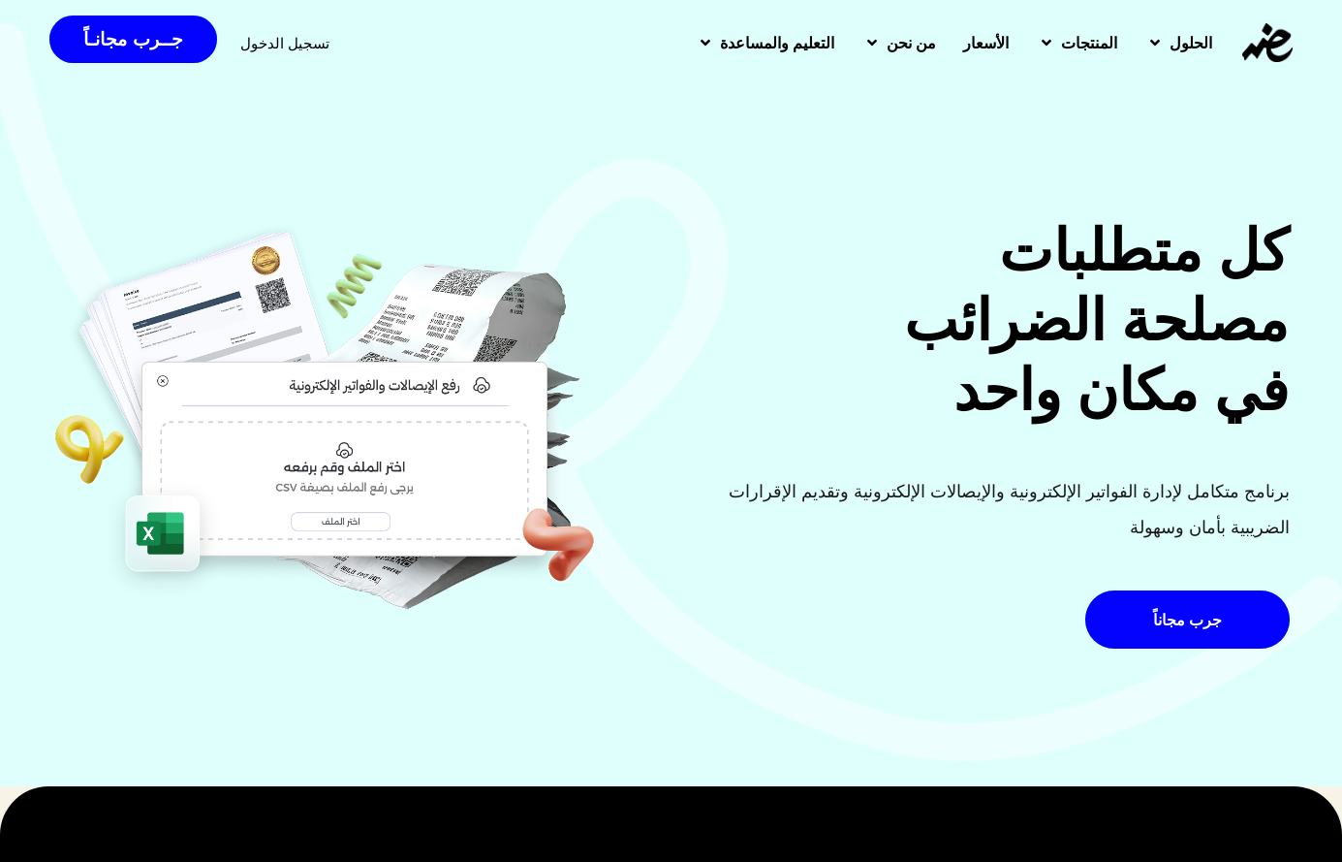
click at [267, 29] on div "تسجيل الدخول" at bounding box center [284, 43] width 89 height 36
click at [255, 37] on span "تسجيل الدخول" at bounding box center [284, 43] width 89 height 15
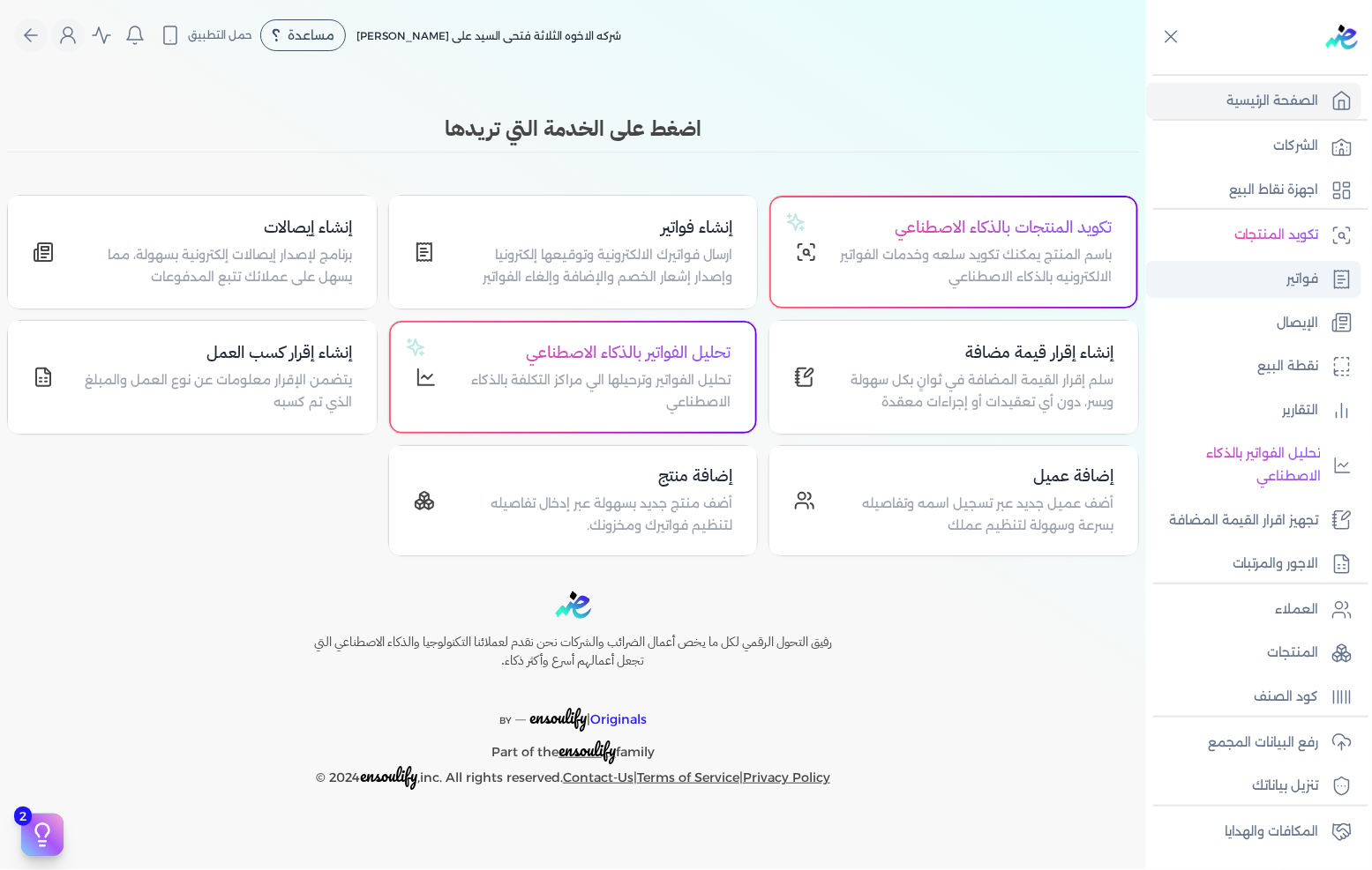
click at [1336, 276] on icon at bounding box center [1341, 279] width 21 height 21
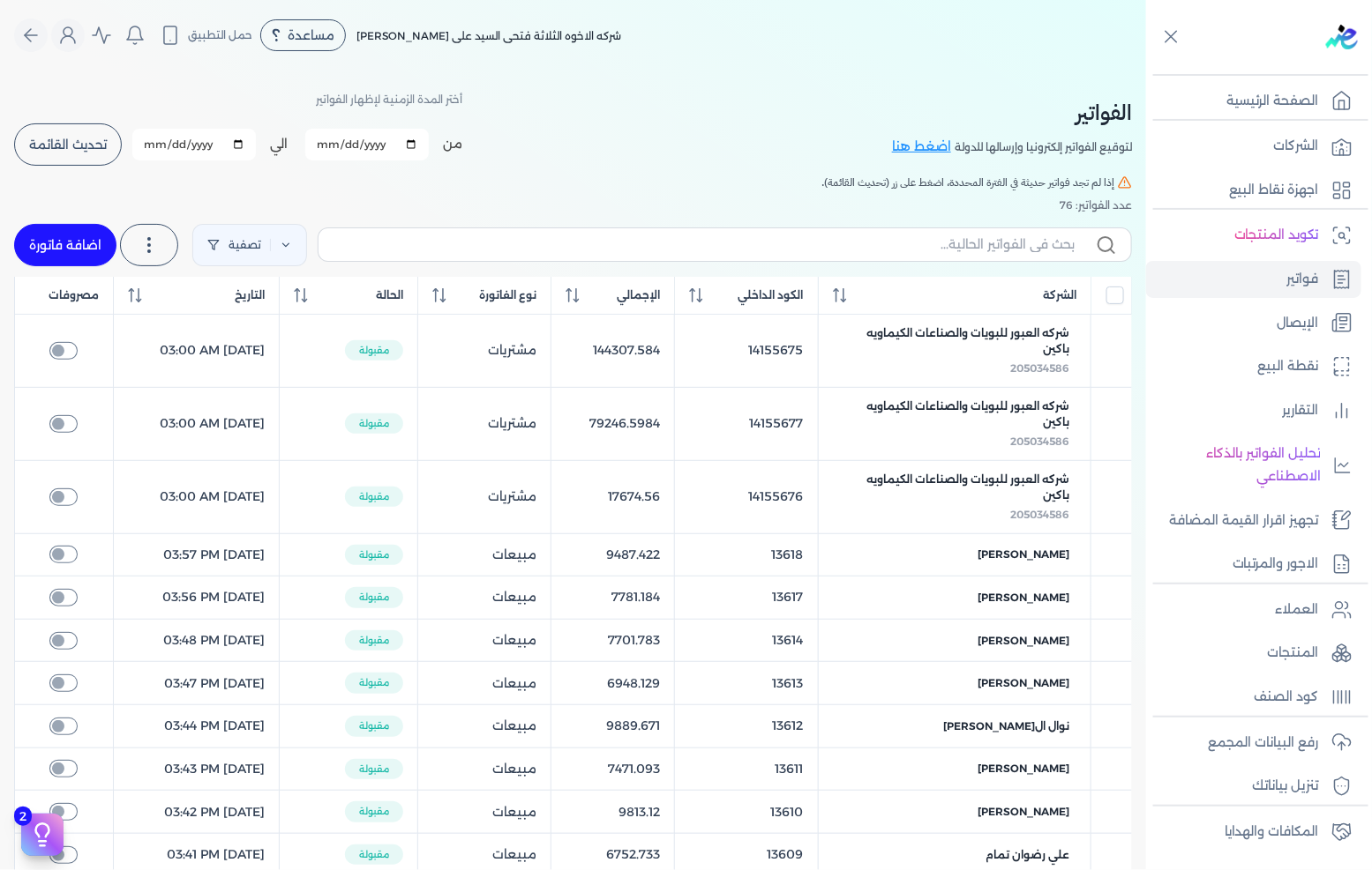
click at [88, 250] on link "اضافة فاتورة" at bounding box center [66, 245] width 102 height 43
select select "EGP"
select select "B"
select select "EGS"
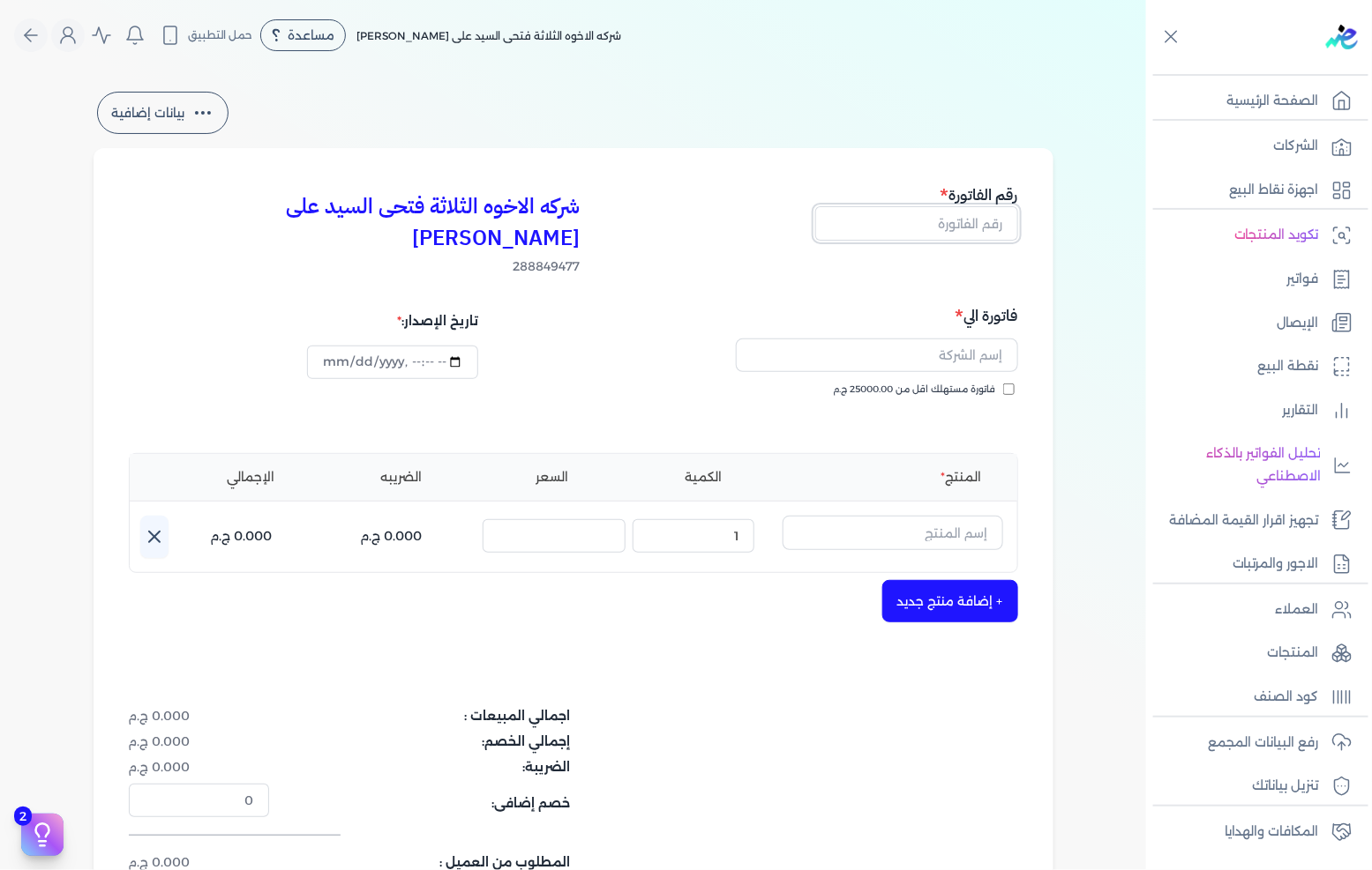
click at [951, 222] on input "text" at bounding box center [916, 223] width 203 height 34
type input "ا"
click at [936, 318] on div "فاتورة الي فاتورة مستهلك اقل من 25000.00 ج.م" at bounding box center [798, 368] width 440 height 127
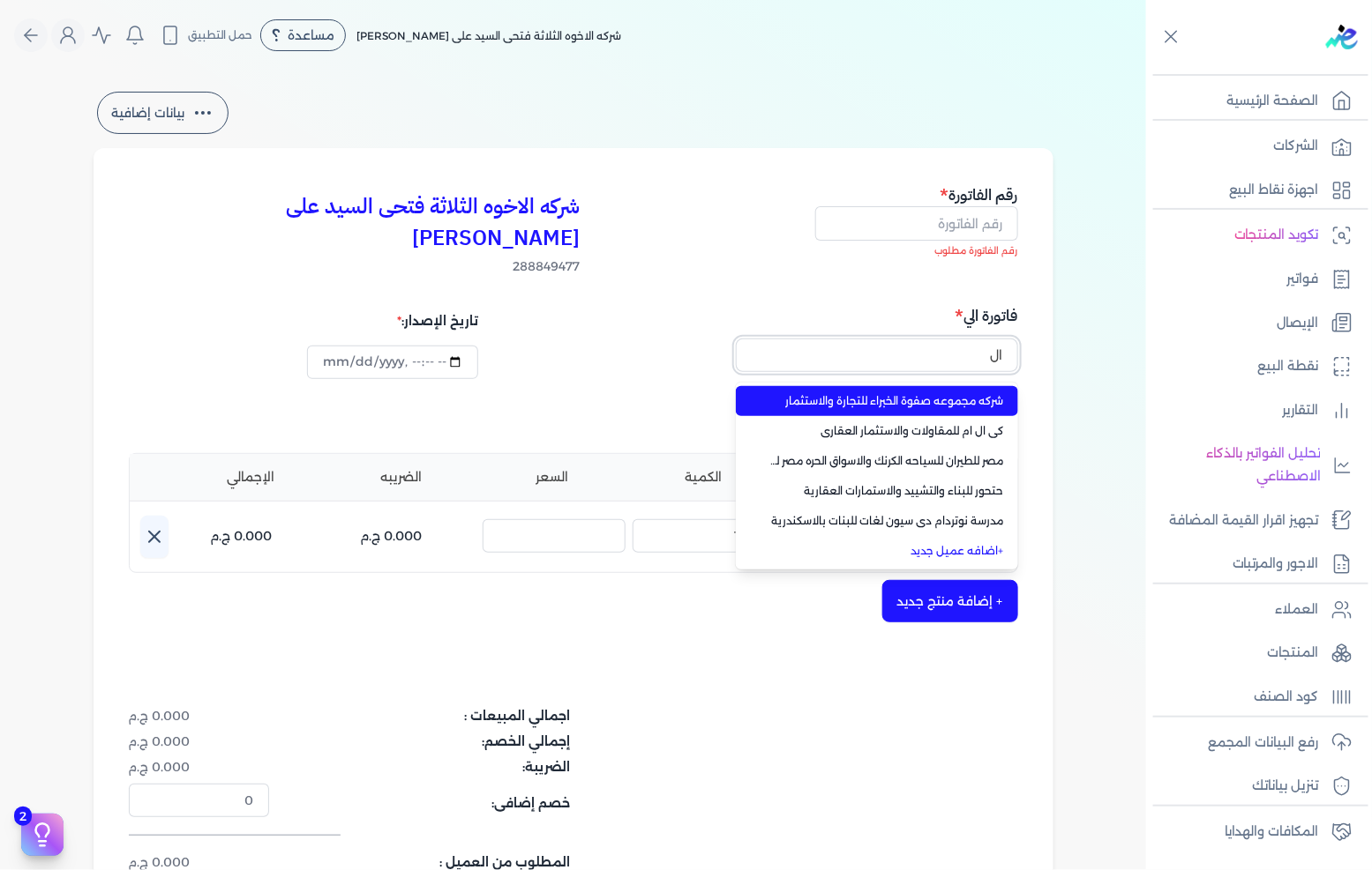
type input "ا"
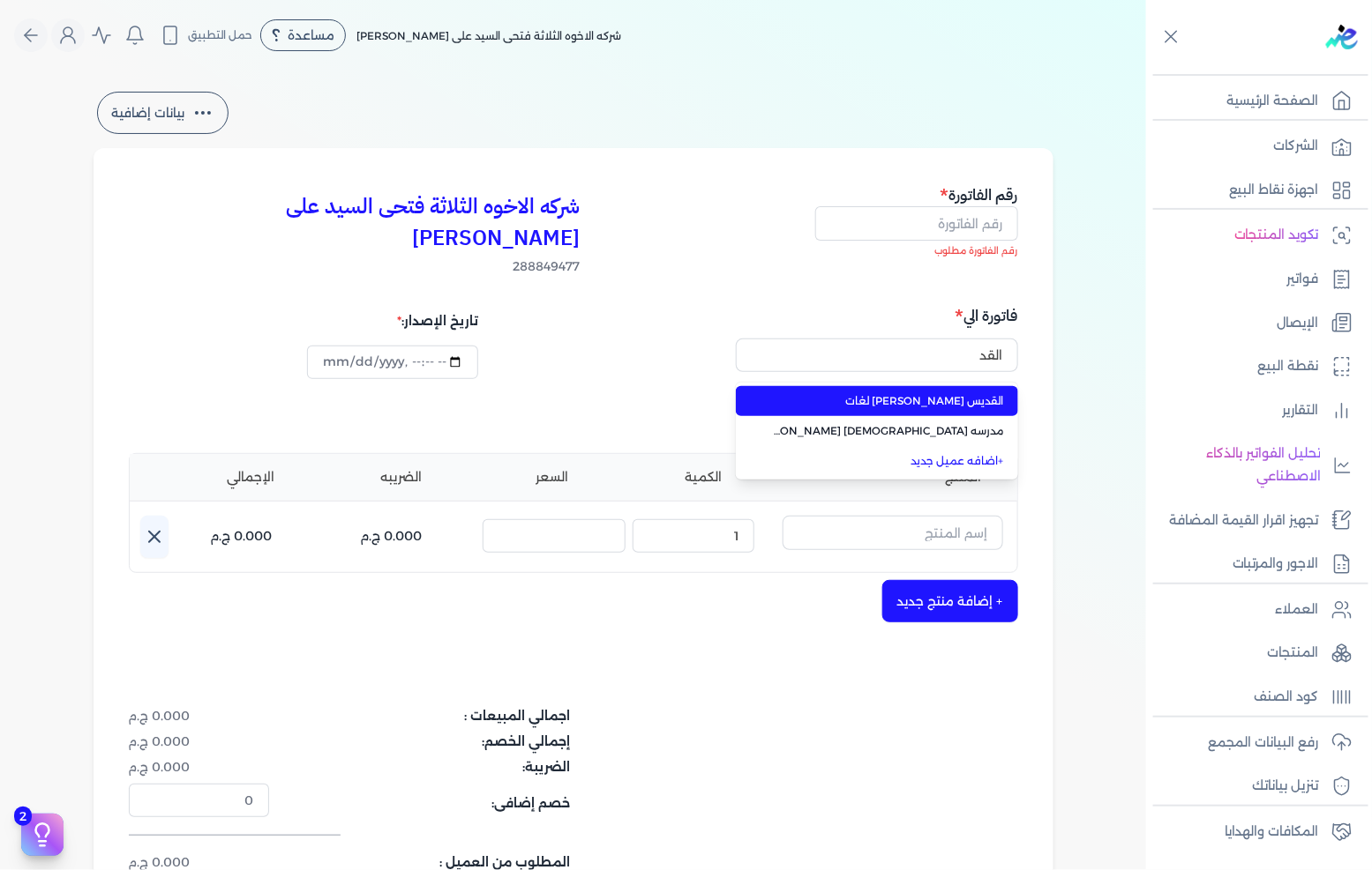
click at [963, 393] on span "القديس [PERSON_NAME] لغات" at bounding box center [888, 400] width 233 height 15
type input "القديس [PERSON_NAME] لغات"
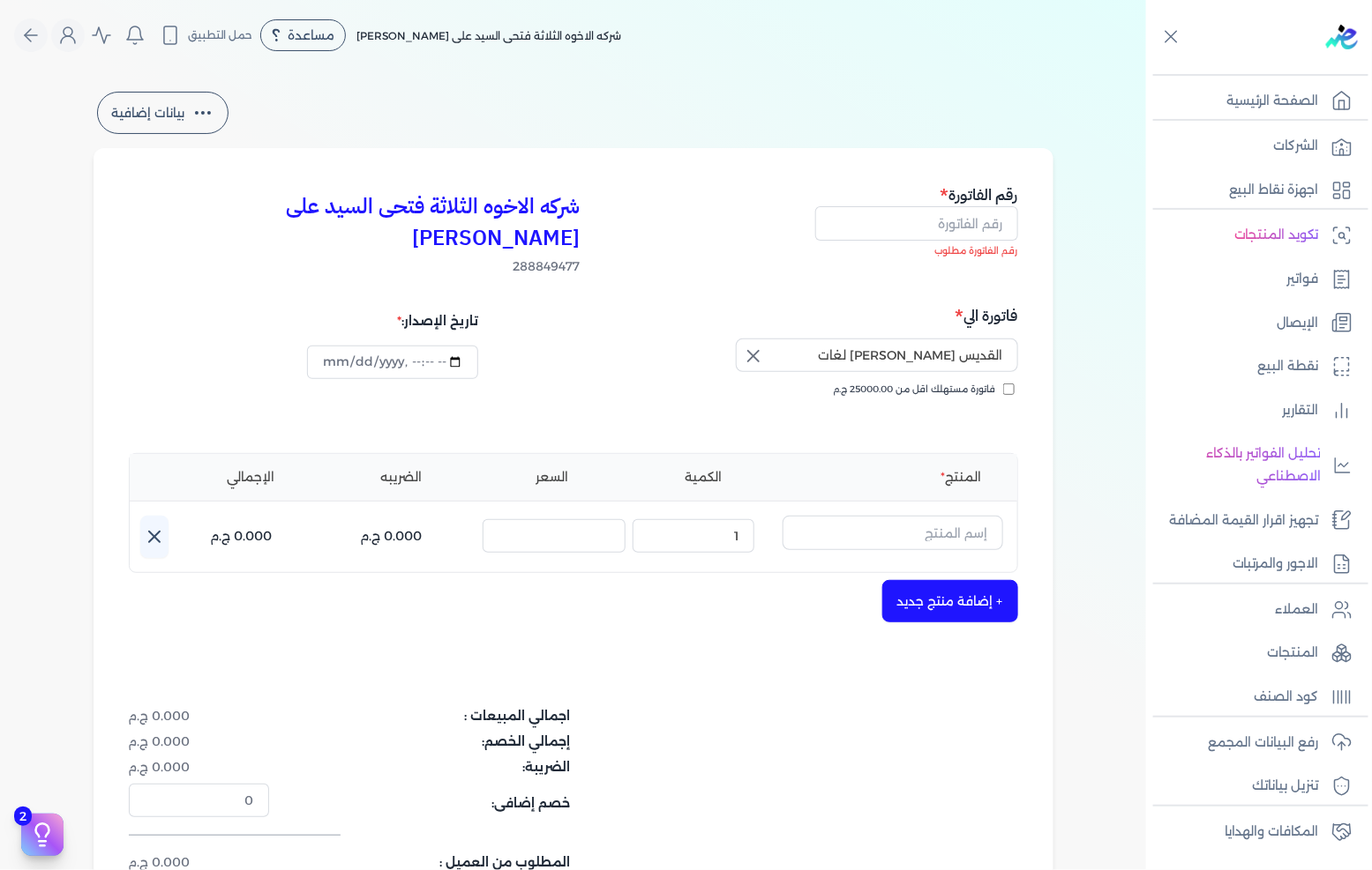
click at [757, 346] on icon "button" at bounding box center [753, 356] width 21 height 21
click at [870, 342] on input "text" at bounding box center [877, 355] width 282 height 34
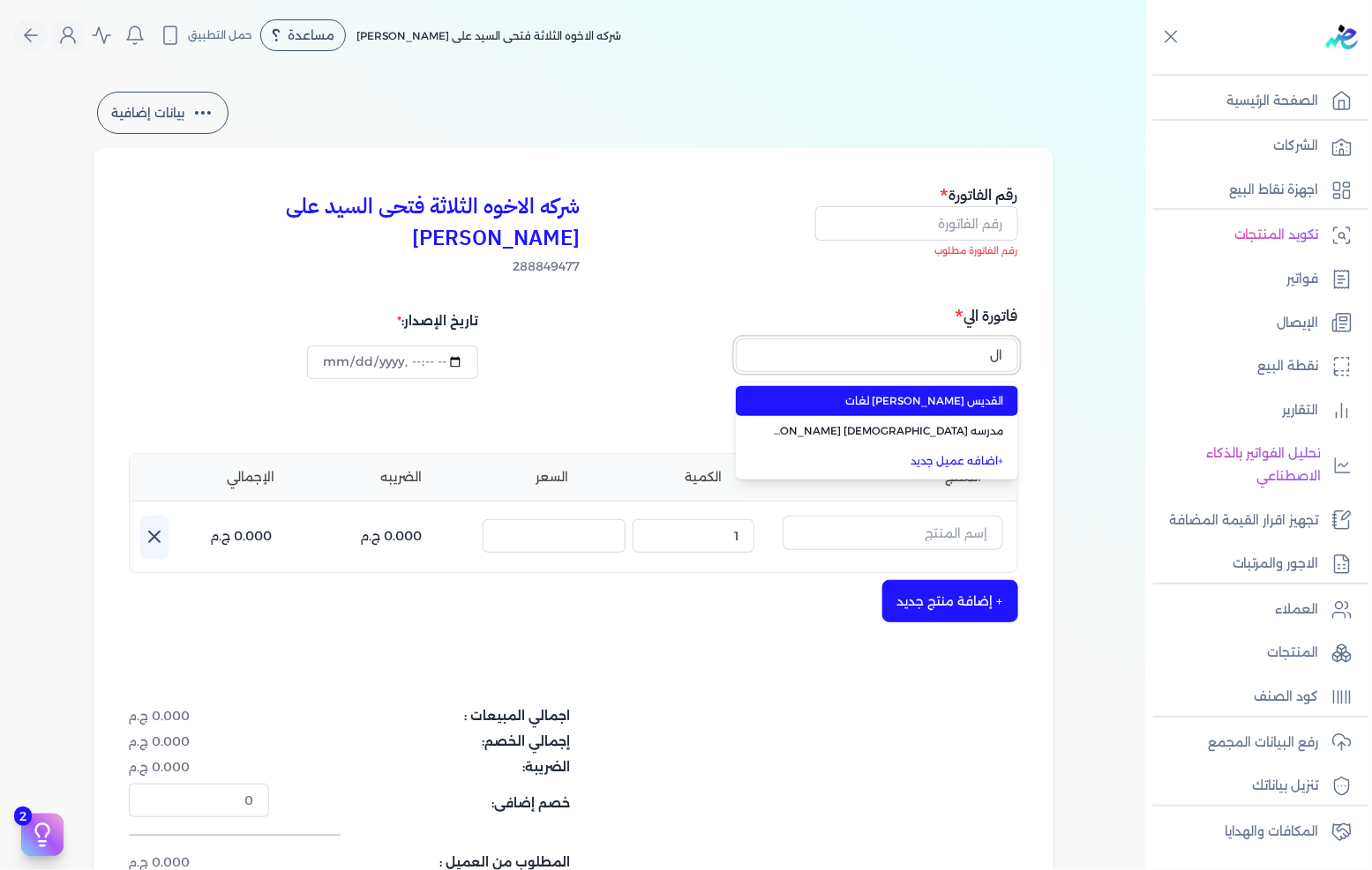
type input "ا"
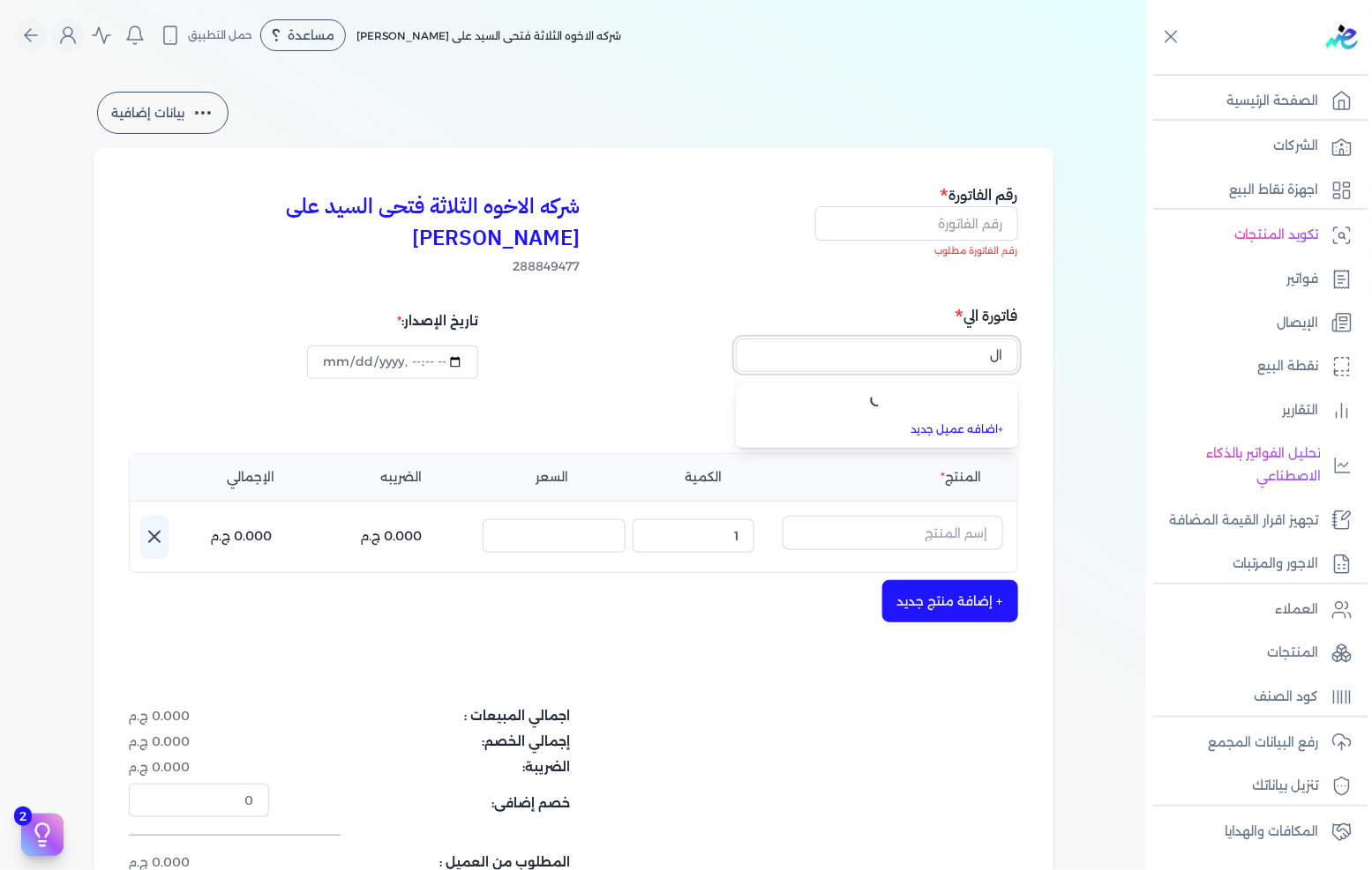
type input "ا"
click at [856, 724] on div "اجمالي المبيعات : 0.000 ج.م إجمالي الخصم: 0.000 ج.م الضريبة: 0.000 ج.م خصم إضاف…" at bounding box center [573, 790] width 889 height 166
click at [849, 719] on div "اجمالي المبيعات : 0.000 ج.م إجمالي الخصم: 0.000 ج.م الضريبة: 0.000 ج.م خصم إضاف…" at bounding box center [573, 790] width 889 height 166
click at [924, 230] on input "text" at bounding box center [916, 223] width 203 height 34
type input "13620"
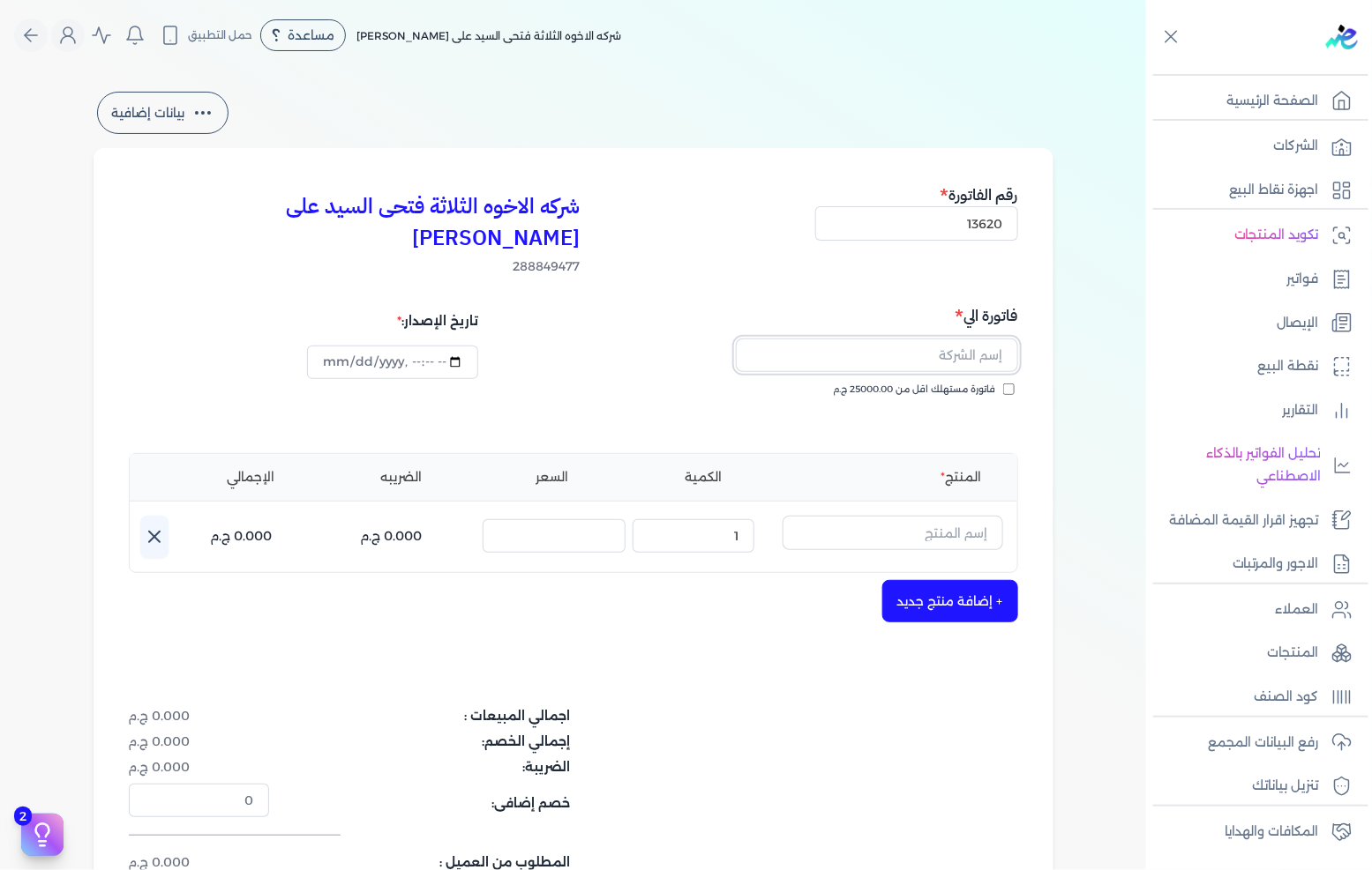
click at [958, 339] on input "text" at bounding box center [877, 355] width 282 height 34
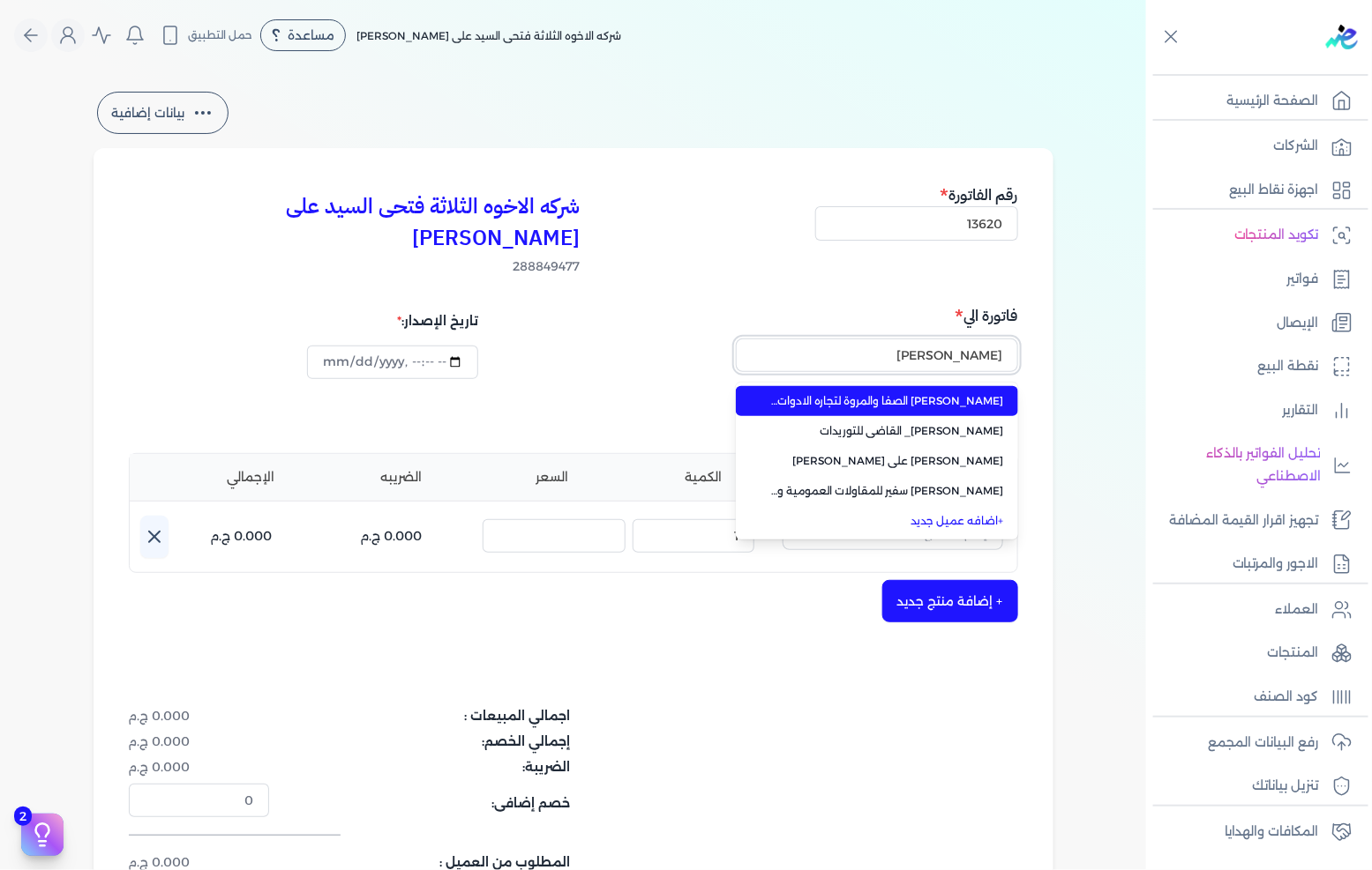
click at [736, 339] on button "محمد" at bounding box center [877, 359] width 282 height 41
click at [736, 339] on button "محمد على" at bounding box center [877, 359] width 282 height 41
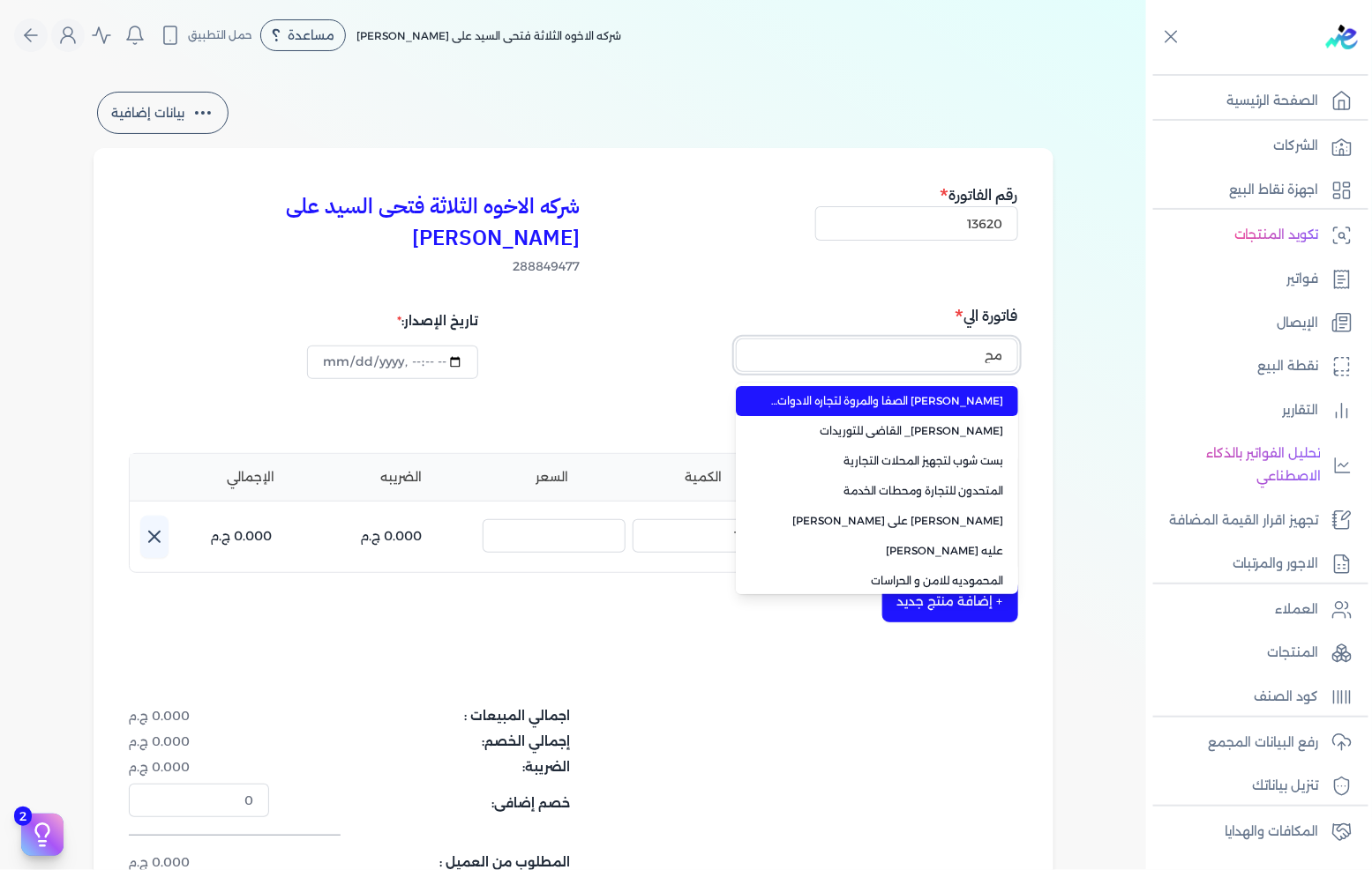
type input "م"
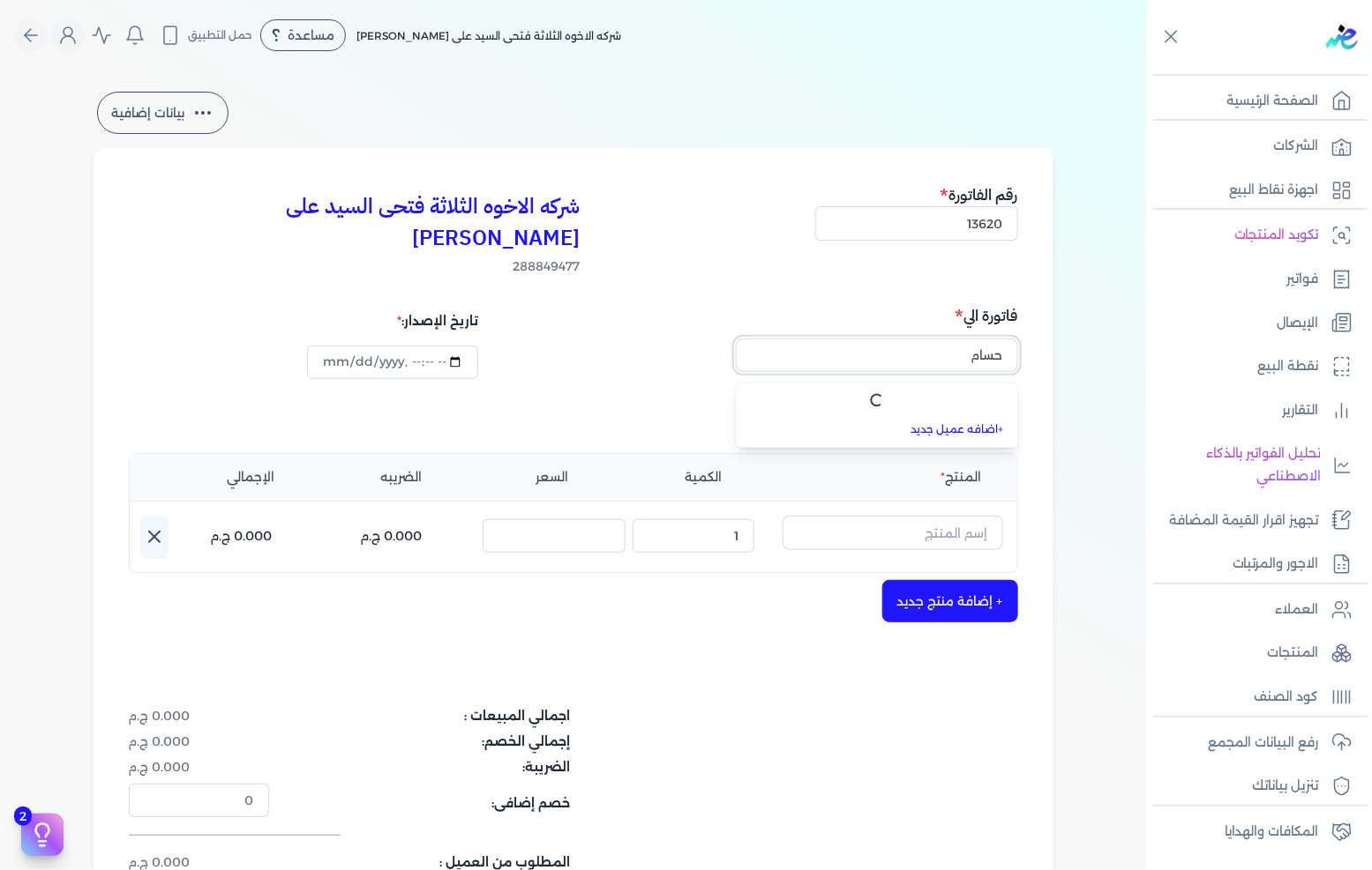
click at [736, 339] on button "حسام" at bounding box center [877, 359] width 282 height 41
click at [736, 339] on button "حسام عبدالمجيد" at bounding box center [877, 359] width 282 height 41
type input "حسام عبدالمجيد هانى"
click at [632, 339] on div "لا توجد نتائج + اضافه عميل جديد" at bounding box center [798, 359] width 440 height 41
drag, startPoint x: 896, startPoint y: 507, endPoint x: 1371, endPoint y: 506, distance: 475.0
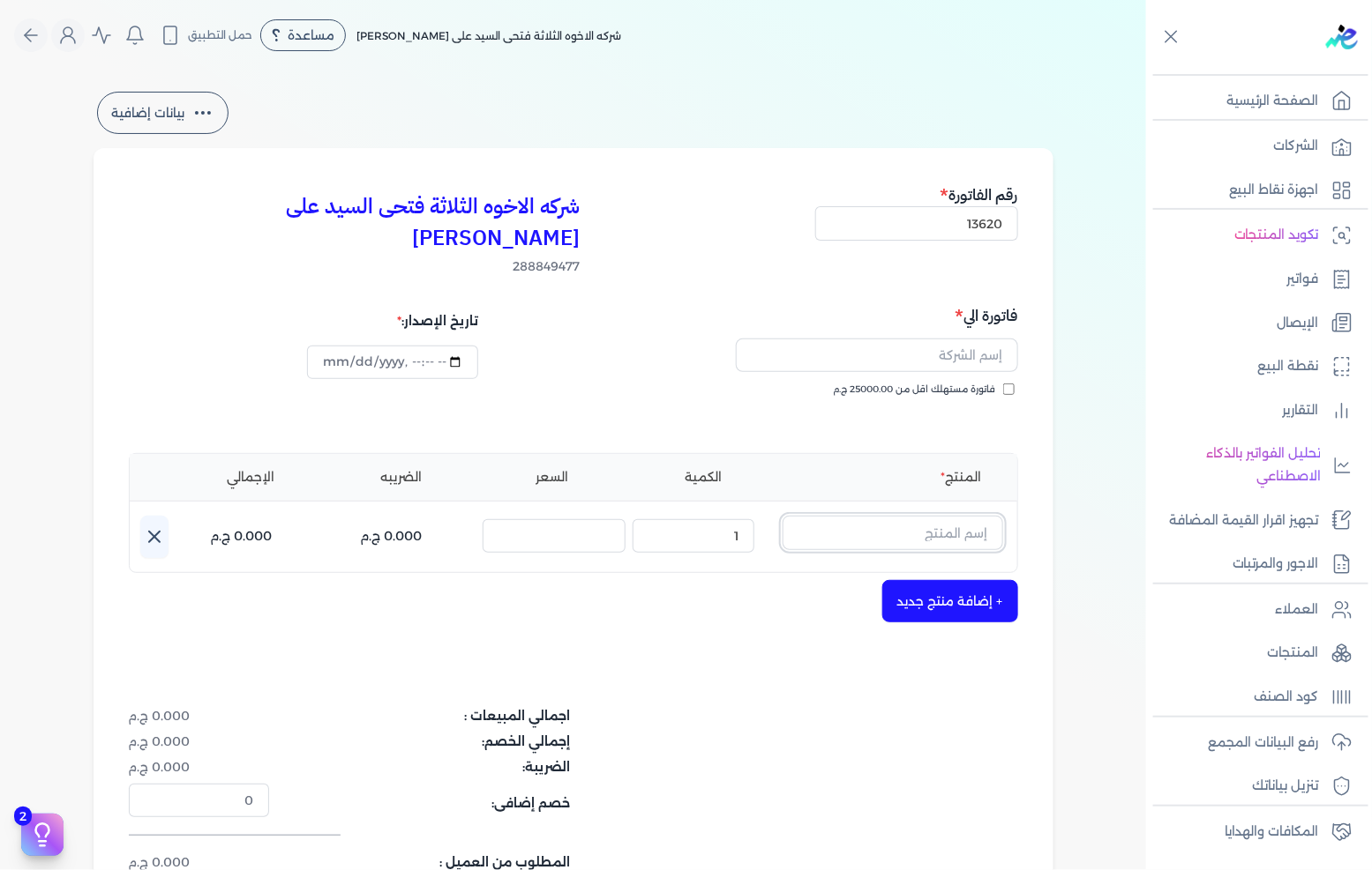
click at [896, 516] on input "text" at bounding box center [893, 532] width 220 height 34
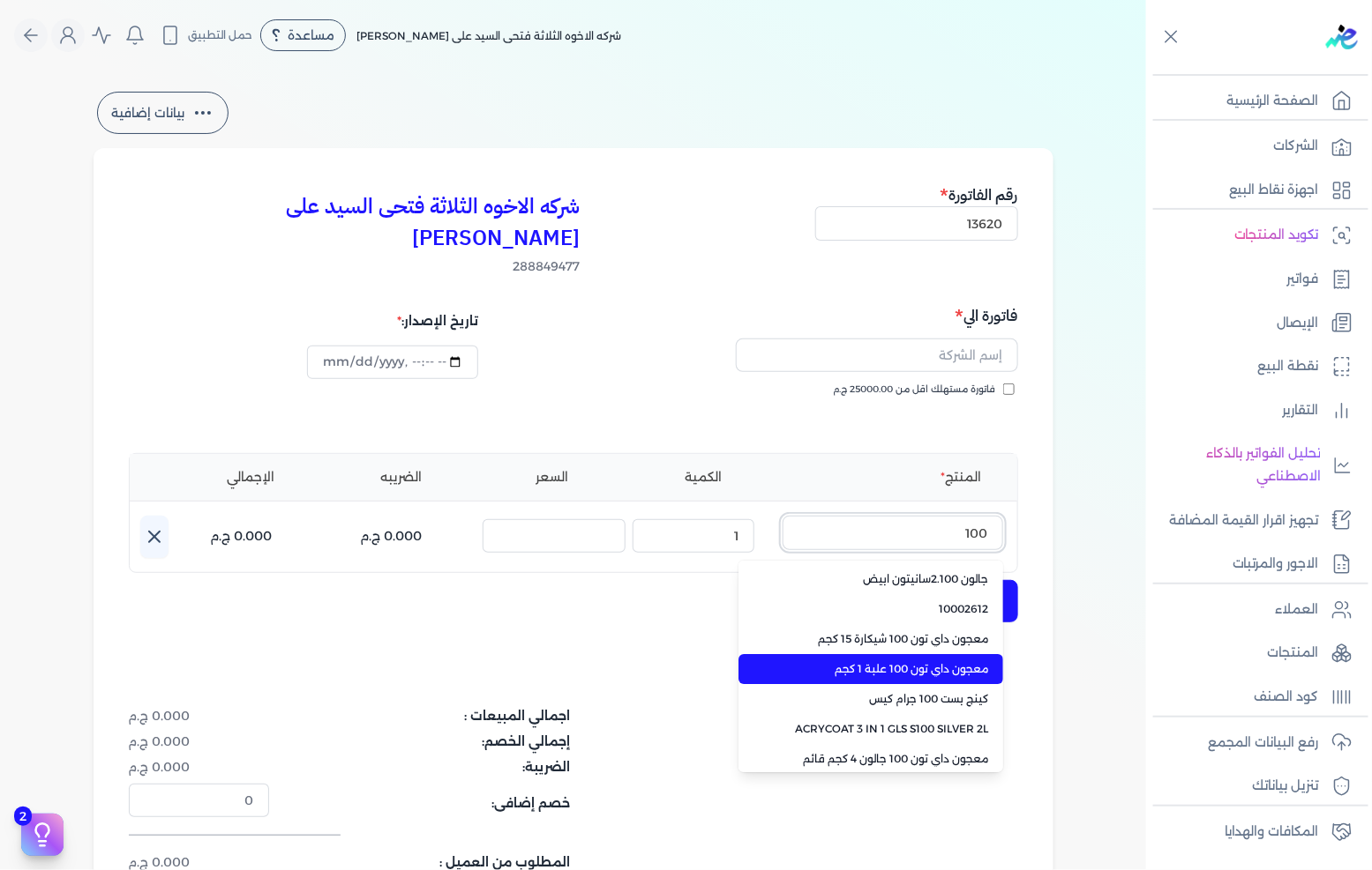
type input "100"
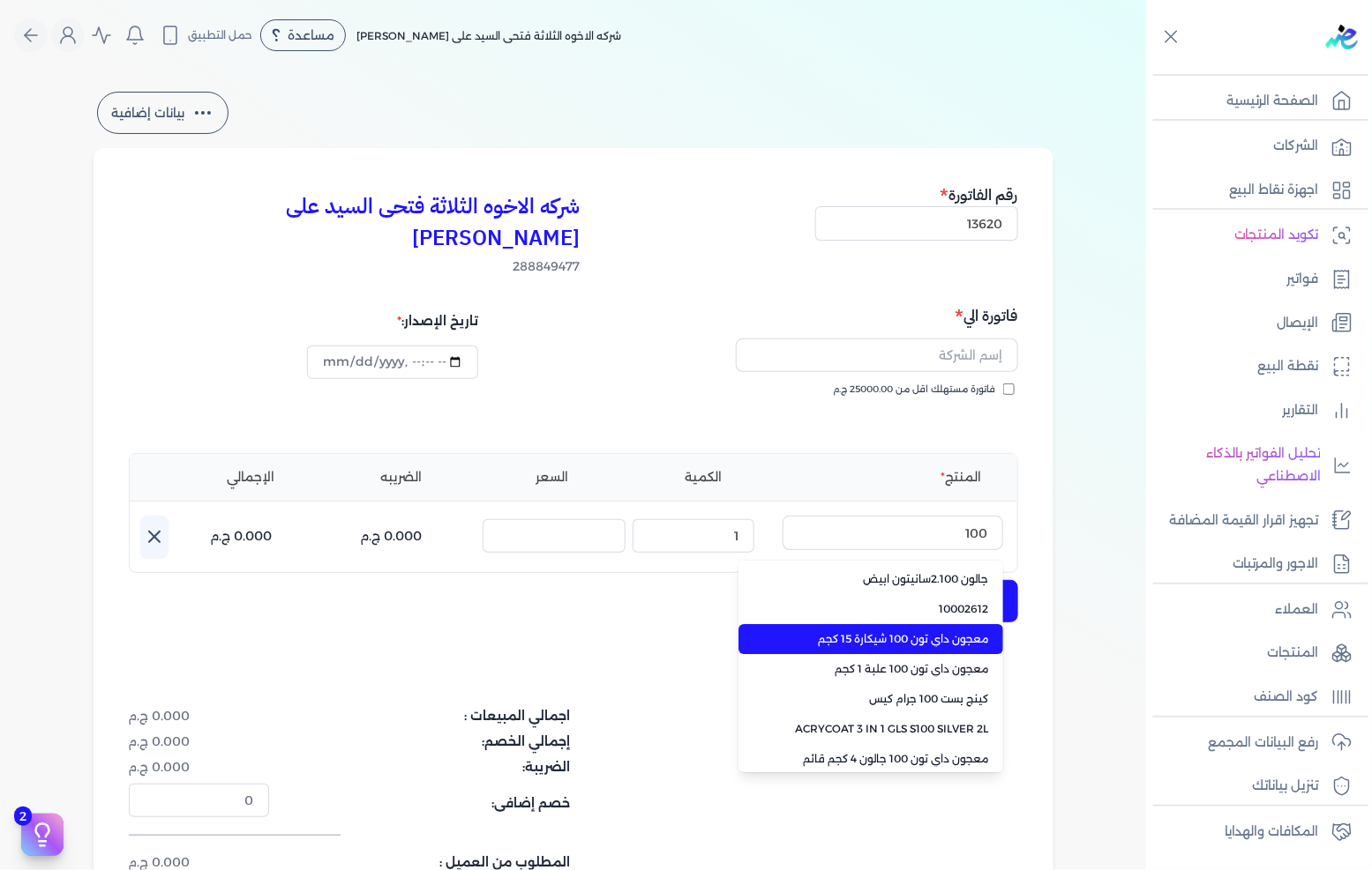
click at [931, 632] on span "معجون داي تون 100 شيكارة 15 كجم" at bounding box center [881, 639] width 215 height 15
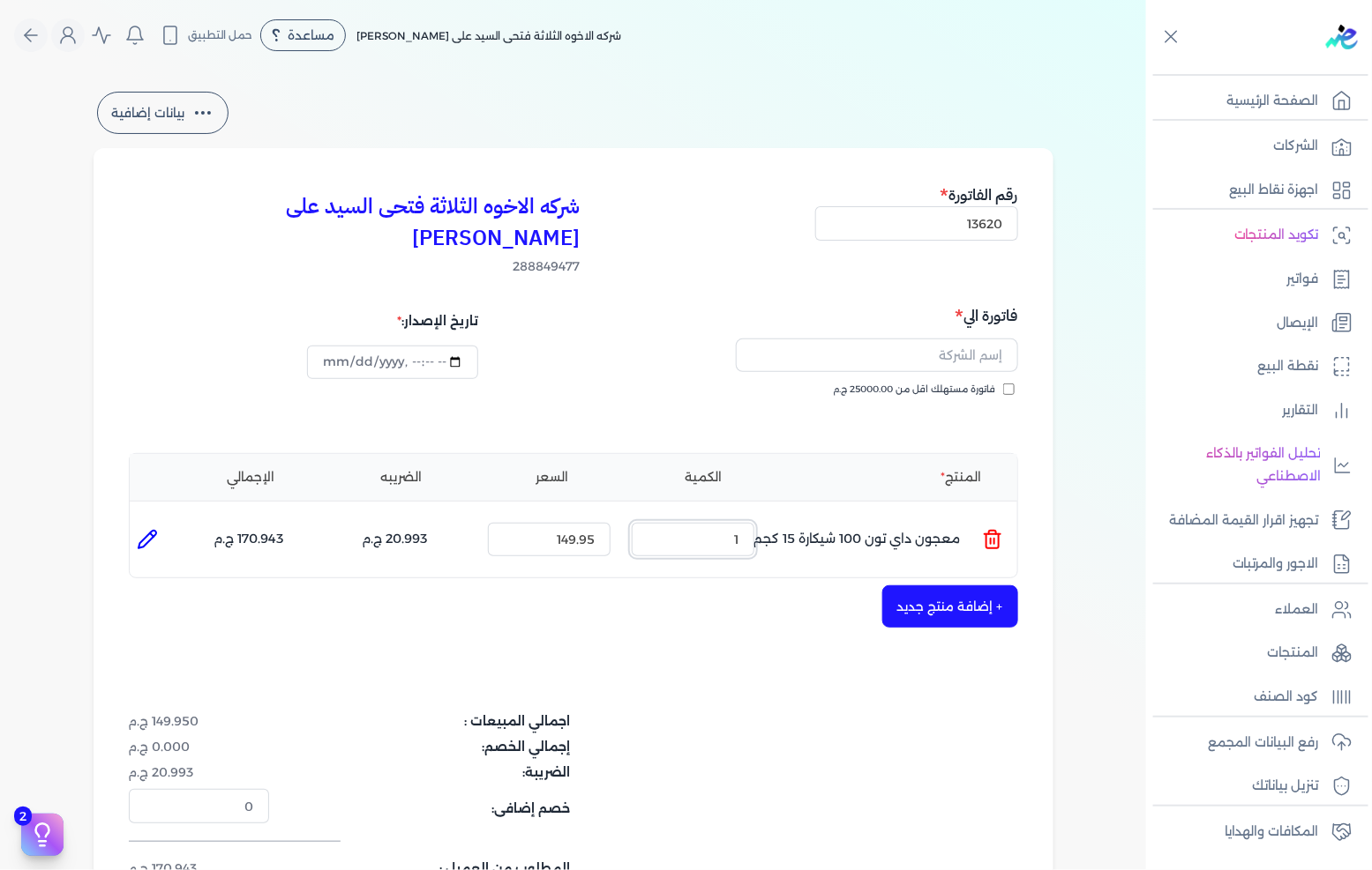
click at [734, 523] on input "1" at bounding box center [693, 540] width 123 height 34
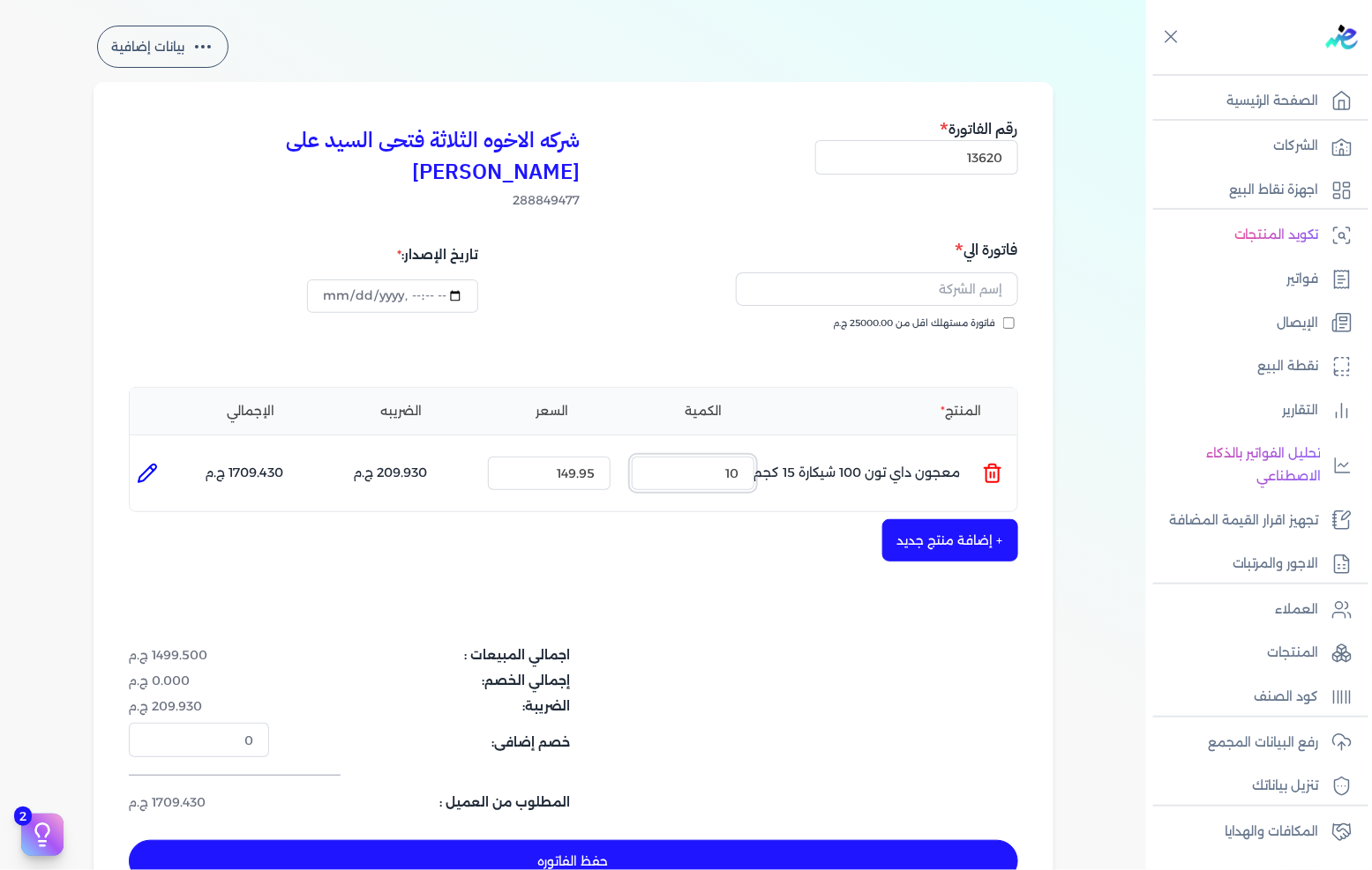
scroll to position [98, 0]
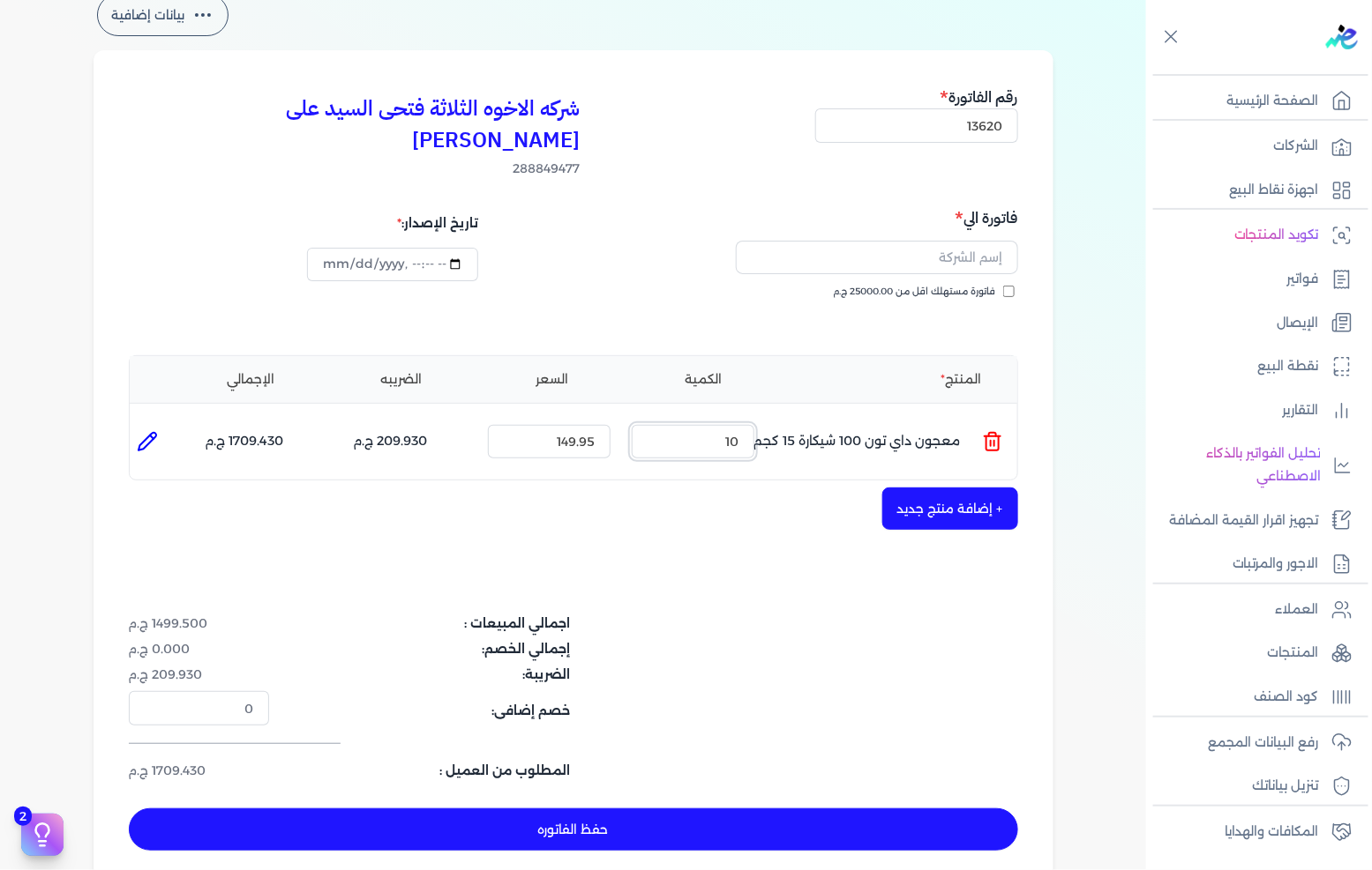
type input "10"
click at [935, 241] on input "text" at bounding box center [877, 258] width 282 height 34
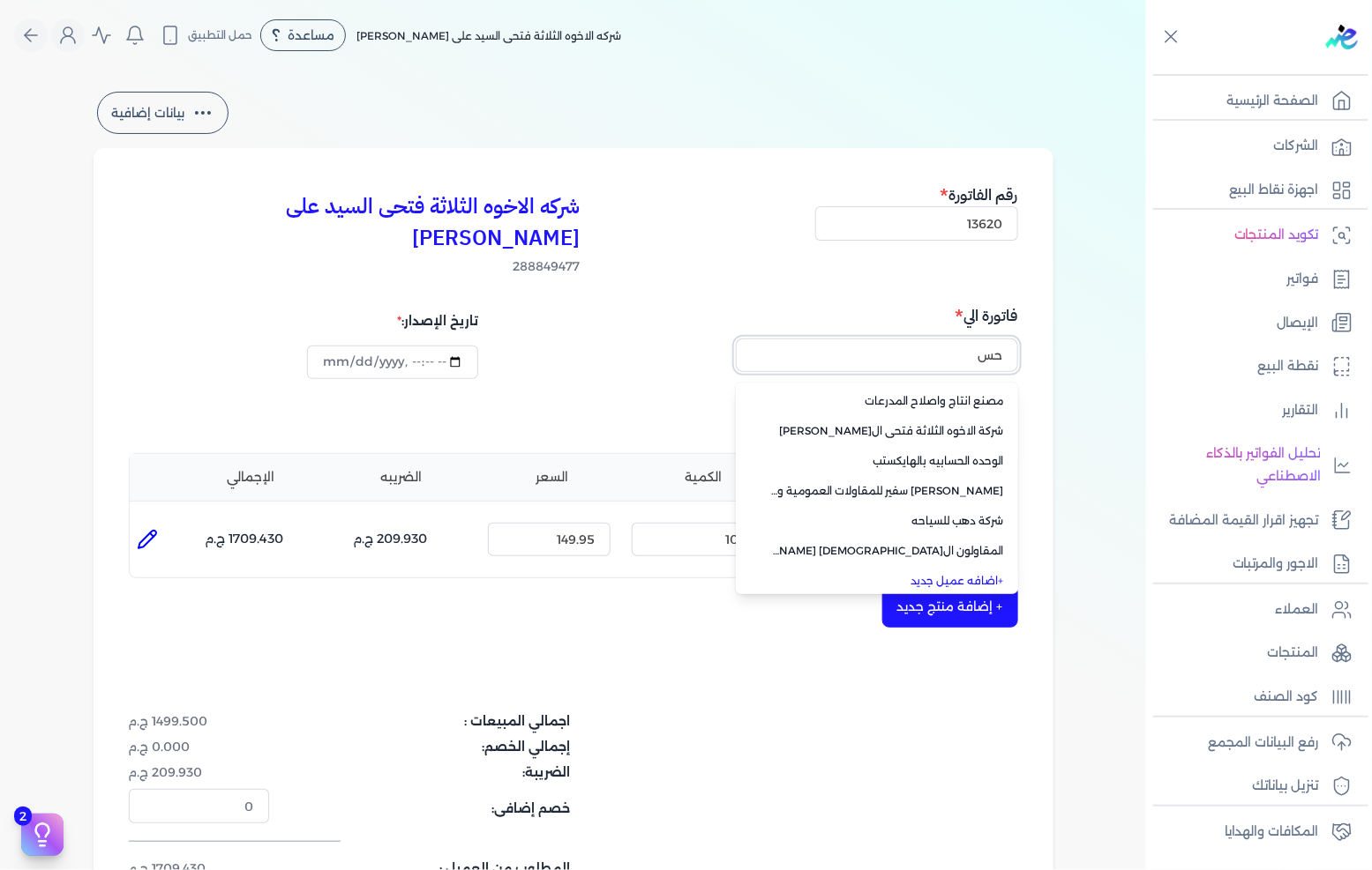
scroll to position [0, 0]
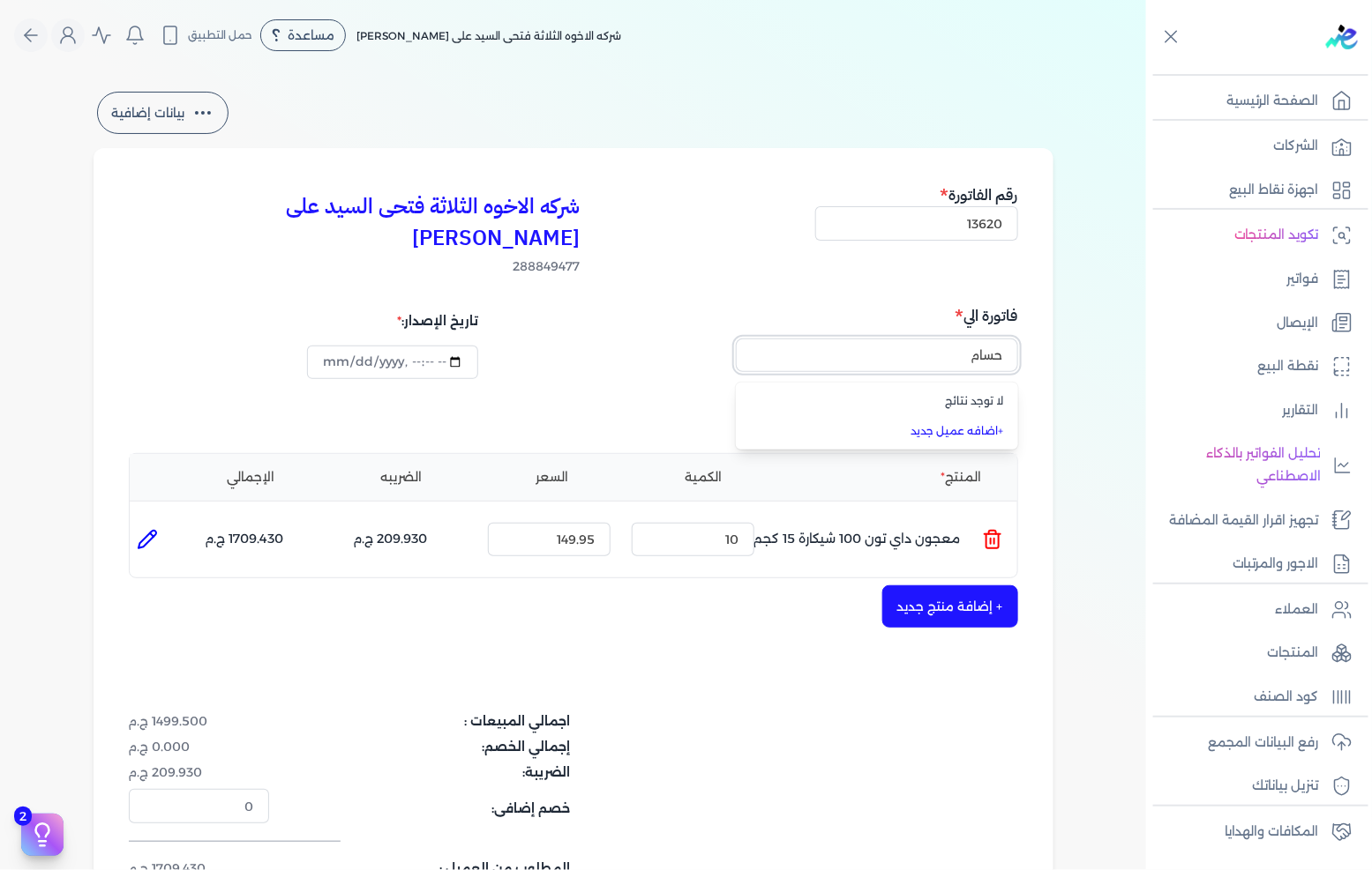
click at [736, 339] on button "حسام" at bounding box center [877, 359] width 282 height 41
click at [736, 339] on button "حسام عبدالمجيد" at bounding box center [877, 359] width 282 height 41
type input "حسام عبدالمجيد هانى"
click at [816, 604] on div "شركه الاخوه الثلاثة فتحى السيد على عمران وشركاه 288849477 رقم الفاتورة 13620 فا…" at bounding box center [574, 566] width 960 height 836
click at [930, 339] on input "text" at bounding box center [877, 355] width 282 height 34
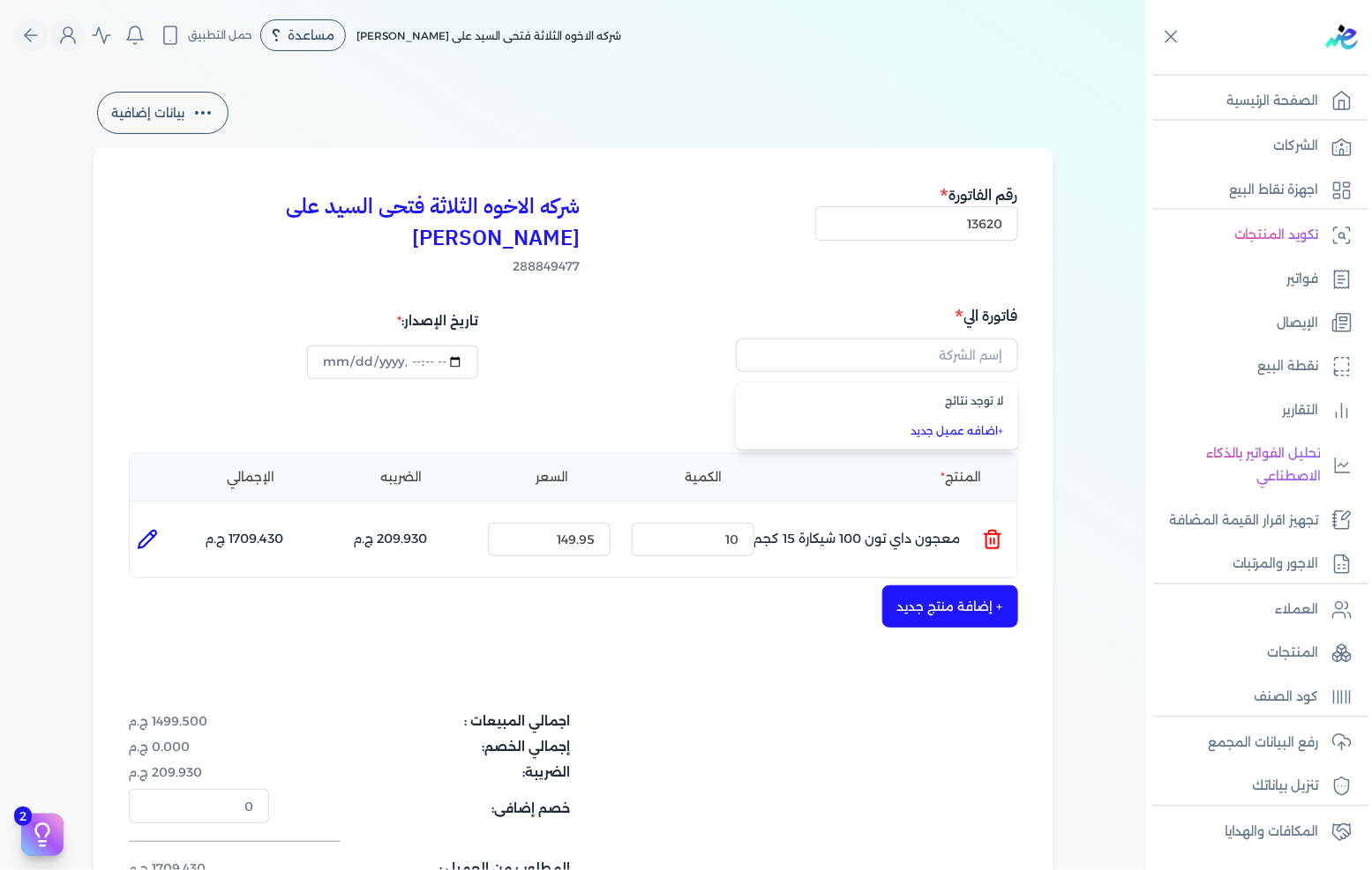
click at [1063, 284] on div "بيانات إضافية شركه الاخوه الثلاثة فتحى السيد على عمران وشركاه 288849477 رقم الف…" at bounding box center [574, 536] width 1016 height 896
click at [983, 383] on span "فاتورة مستهلك اقل من 25000.00 ج.م" at bounding box center [915, 390] width 162 height 15
click at [1003, 384] on input "فاتورة مستهلك اقل من 25000.00 ج.م" at bounding box center [1009, 389] width 12 height 12
checkbox input "true"
click at [1002, 339] on input "القديس [PERSON_NAME] لغات" at bounding box center [877, 355] width 282 height 34
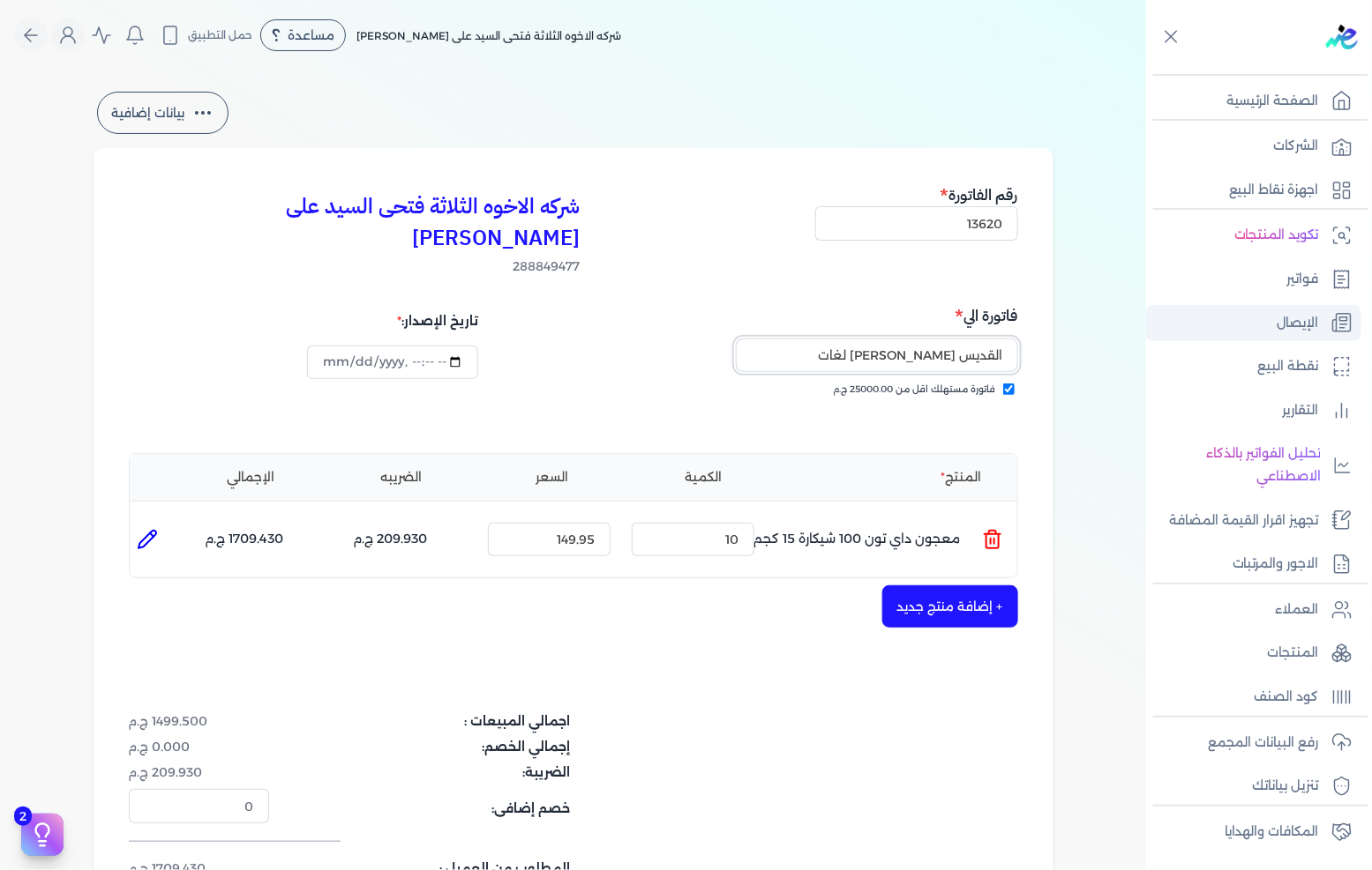
drag, startPoint x: 823, startPoint y: 318, endPoint x: 1221, endPoint y: 303, distance: 398.3
click at [1215, 303] on div "Toggle Navigation الصفحة الرئيسية الشركات اجهزة نقاط البيع تكويد المنتجات فواتي…" at bounding box center [686, 435] width 1372 height 870
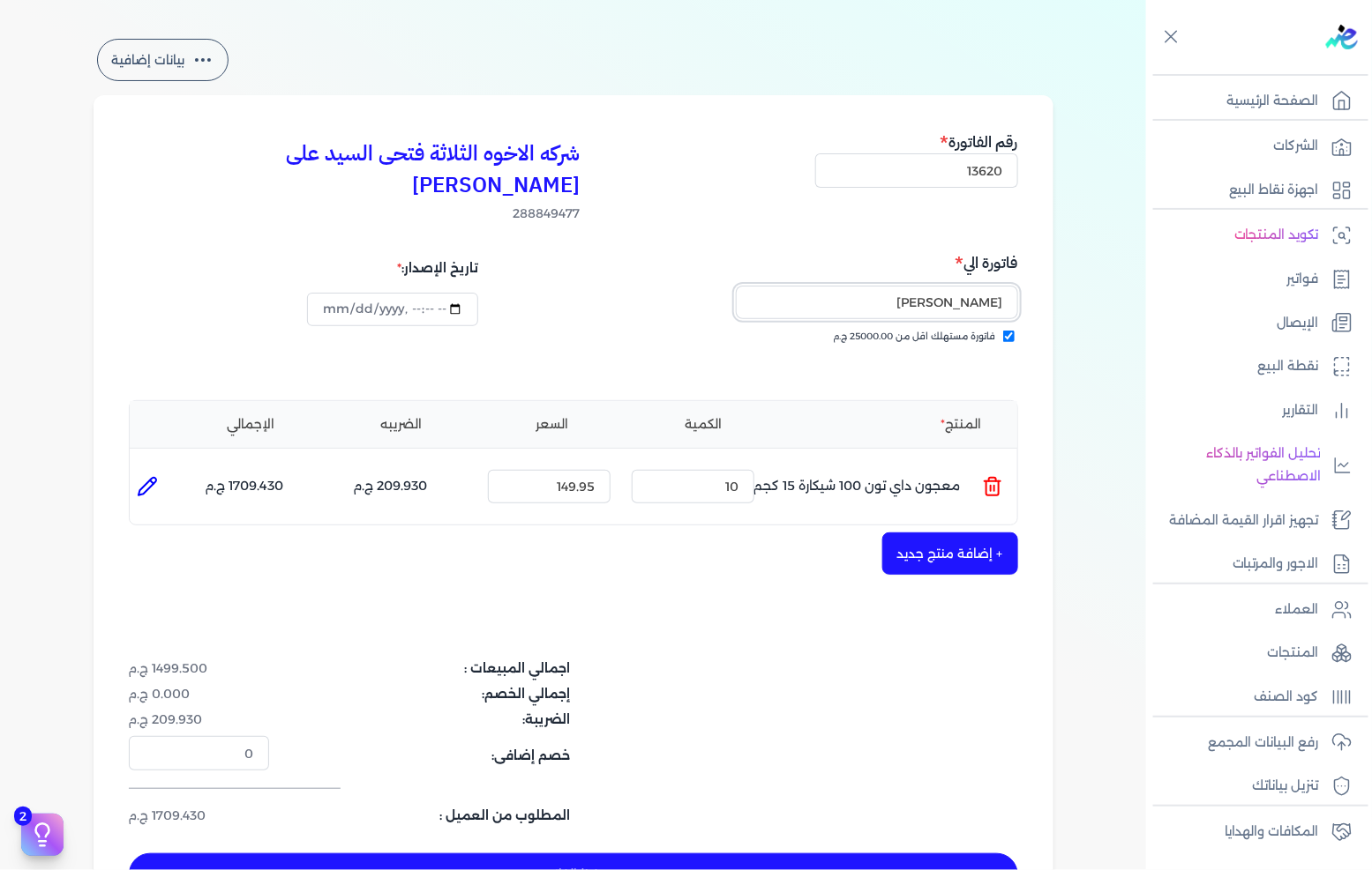
scroll to position [98, 0]
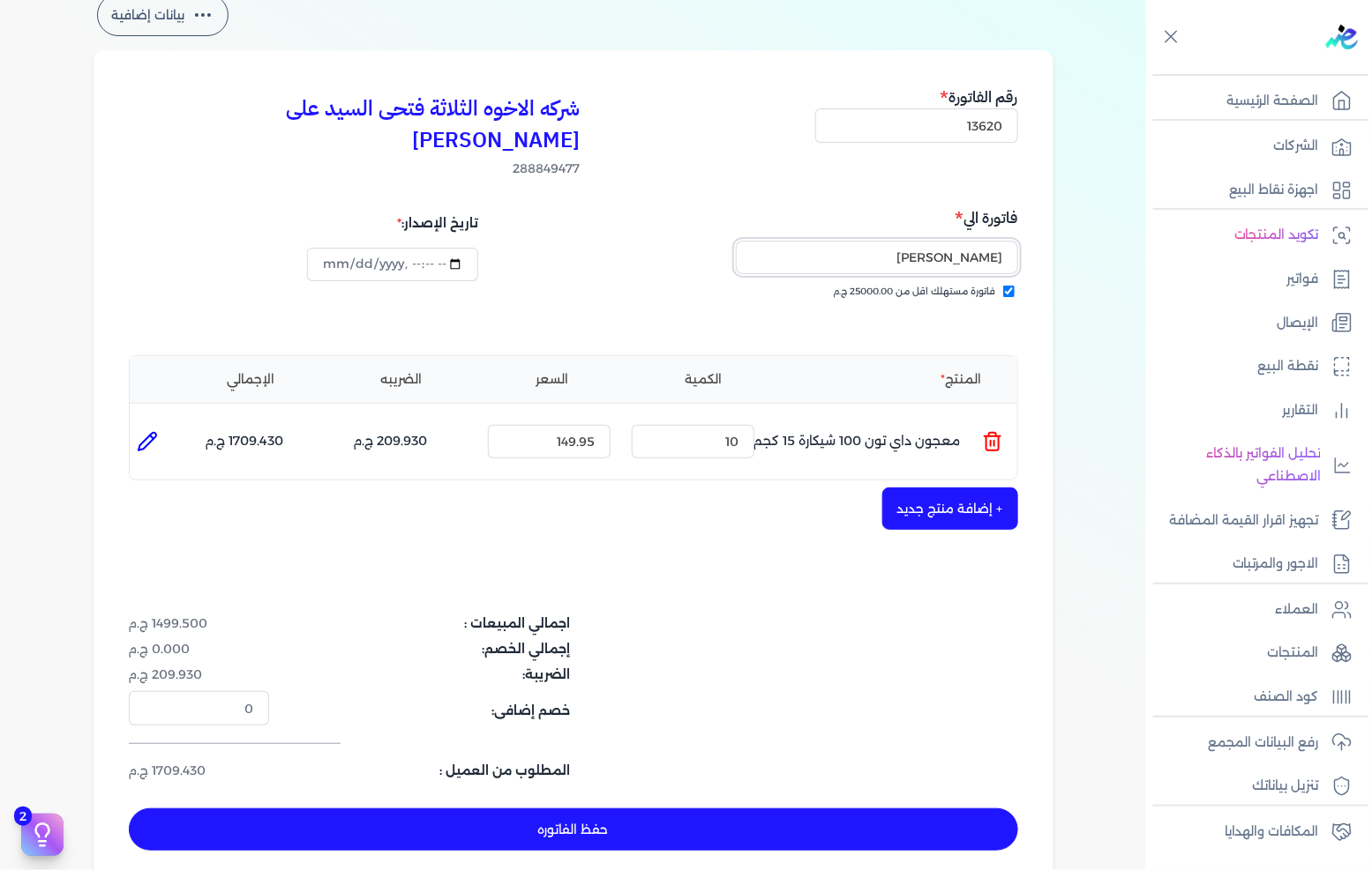
type input "حسام عبدالمجيد هانى"
click at [752, 565] on div "شركه الاخوه الثلاثة فتحى السيد على عمران وشركاه 288849477 رقم الفاتورة 13620 فا…" at bounding box center [574, 468] width 960 height 836
click at [560, 809] on button "حفظ الفاتوره" at bounding box center [573, 830] width 889 height 43
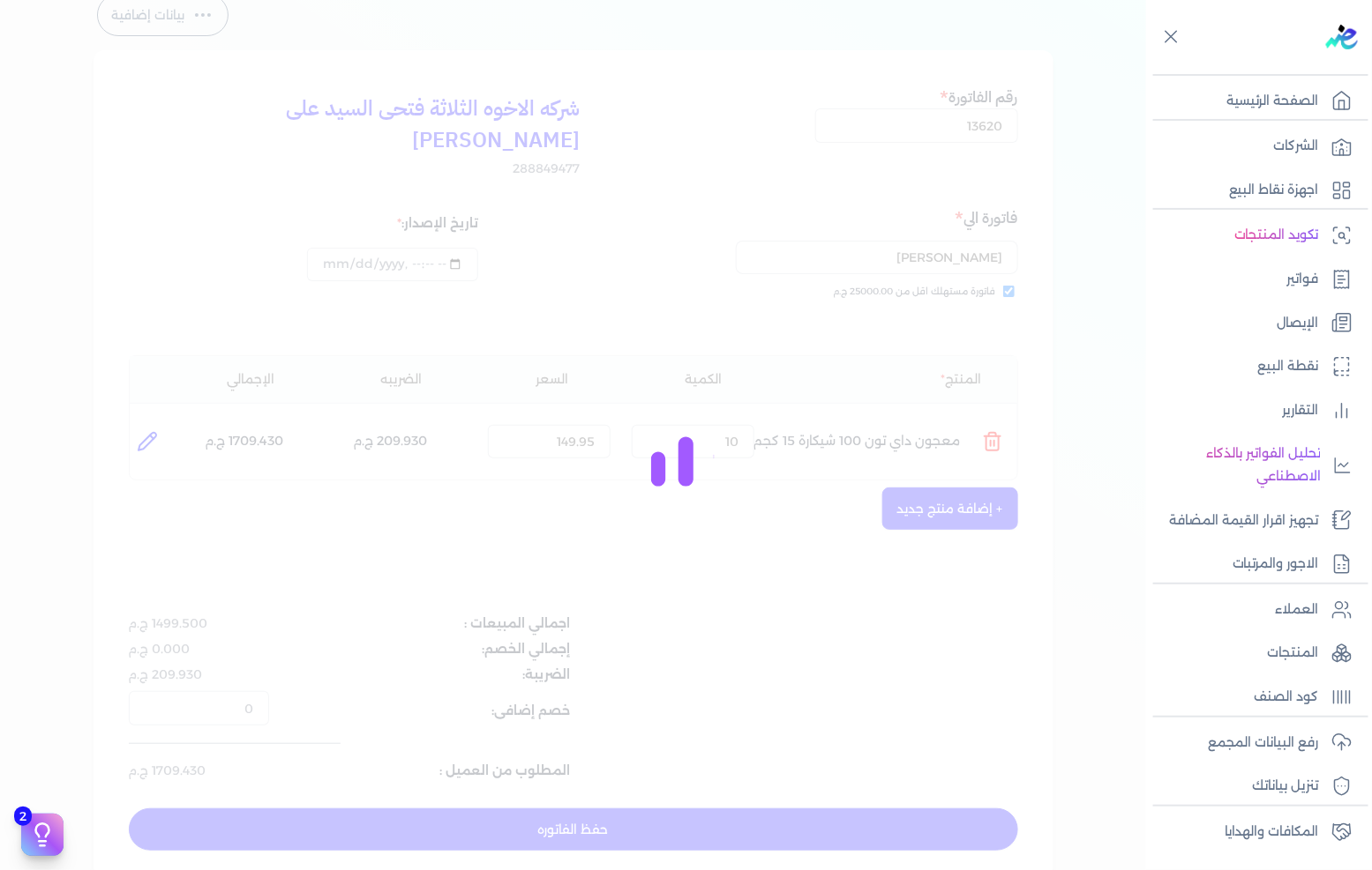
type input "[DATE]"
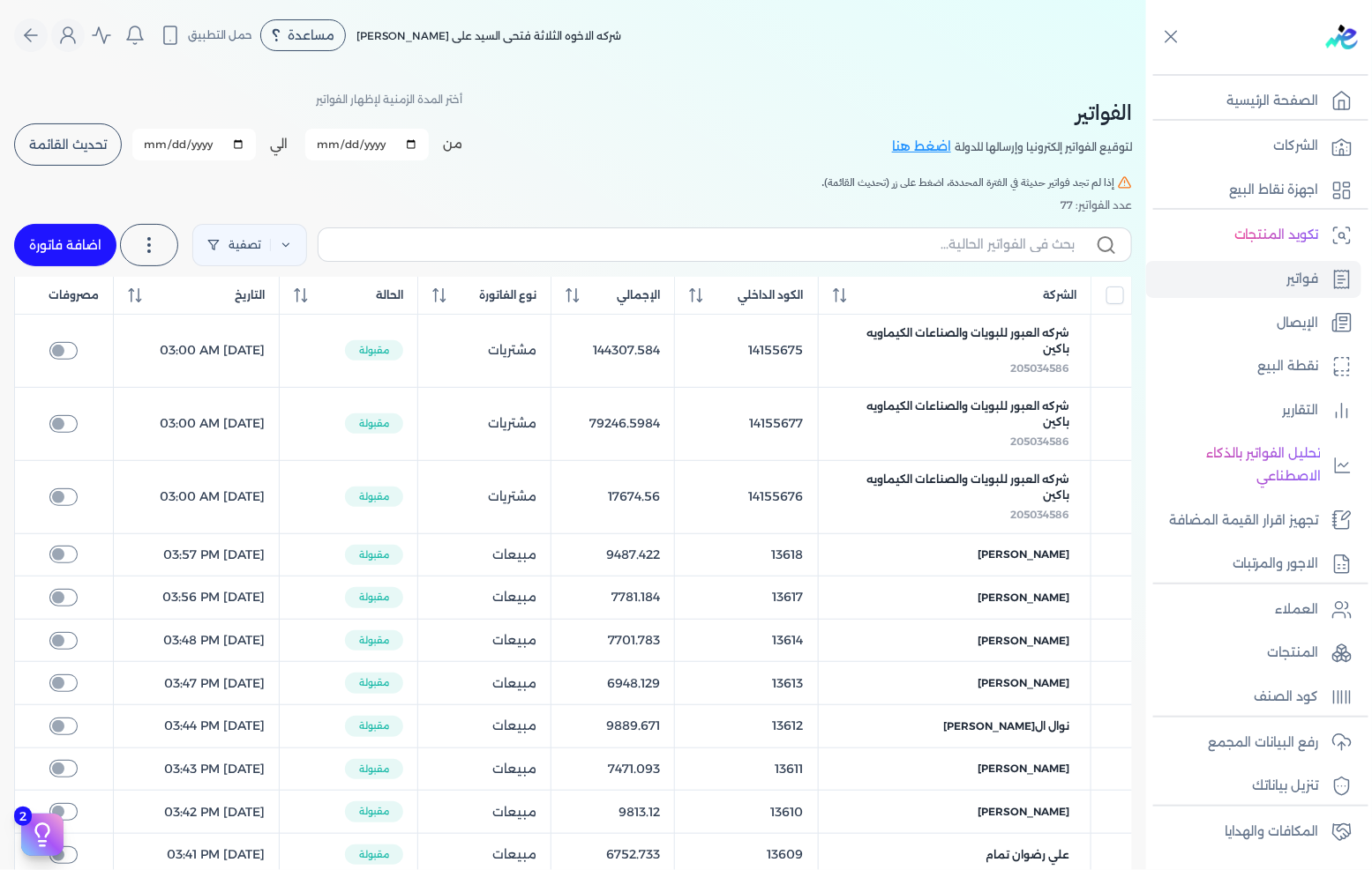
click at [50, 252] on link "اضافة فاتورة" at bounding box center [66, 245] width 102 height 43
select select "EGP"
select select "B"
select select "EGS"
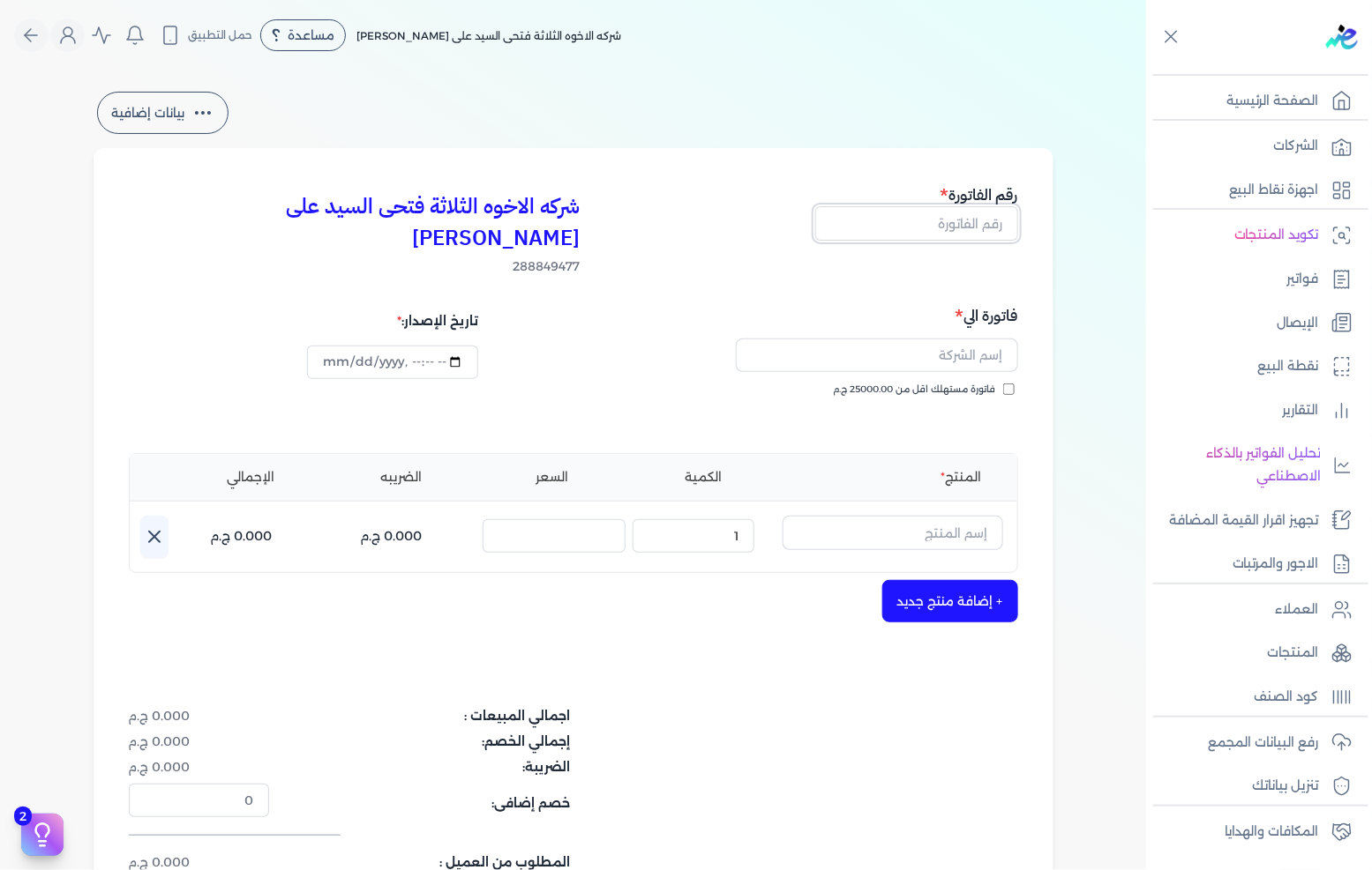
click at [964, 223] on input "text" at bounding box center [916, 223] width 203 height 34
type input "13521"
click at [1014, 384] on input "فاتورة مستهلك اقل من 25000.00 ج.م" at bounding box center [1009, 389] width 12 height 12
checkbox input "true"
click at [985, 339] on input "text" at bounding box center [877, 355] width 282 height 34
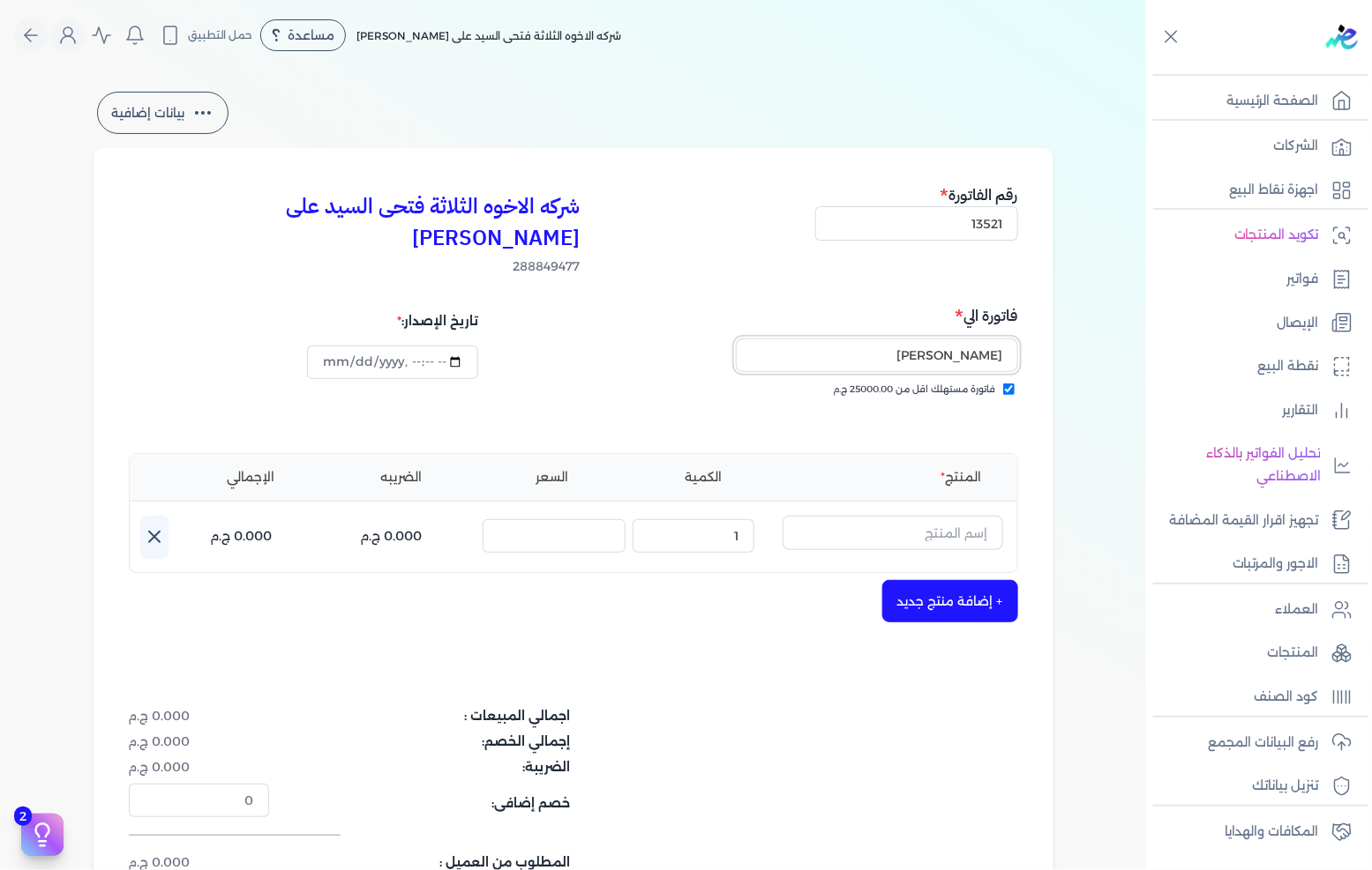
scroll to position [98, 0]
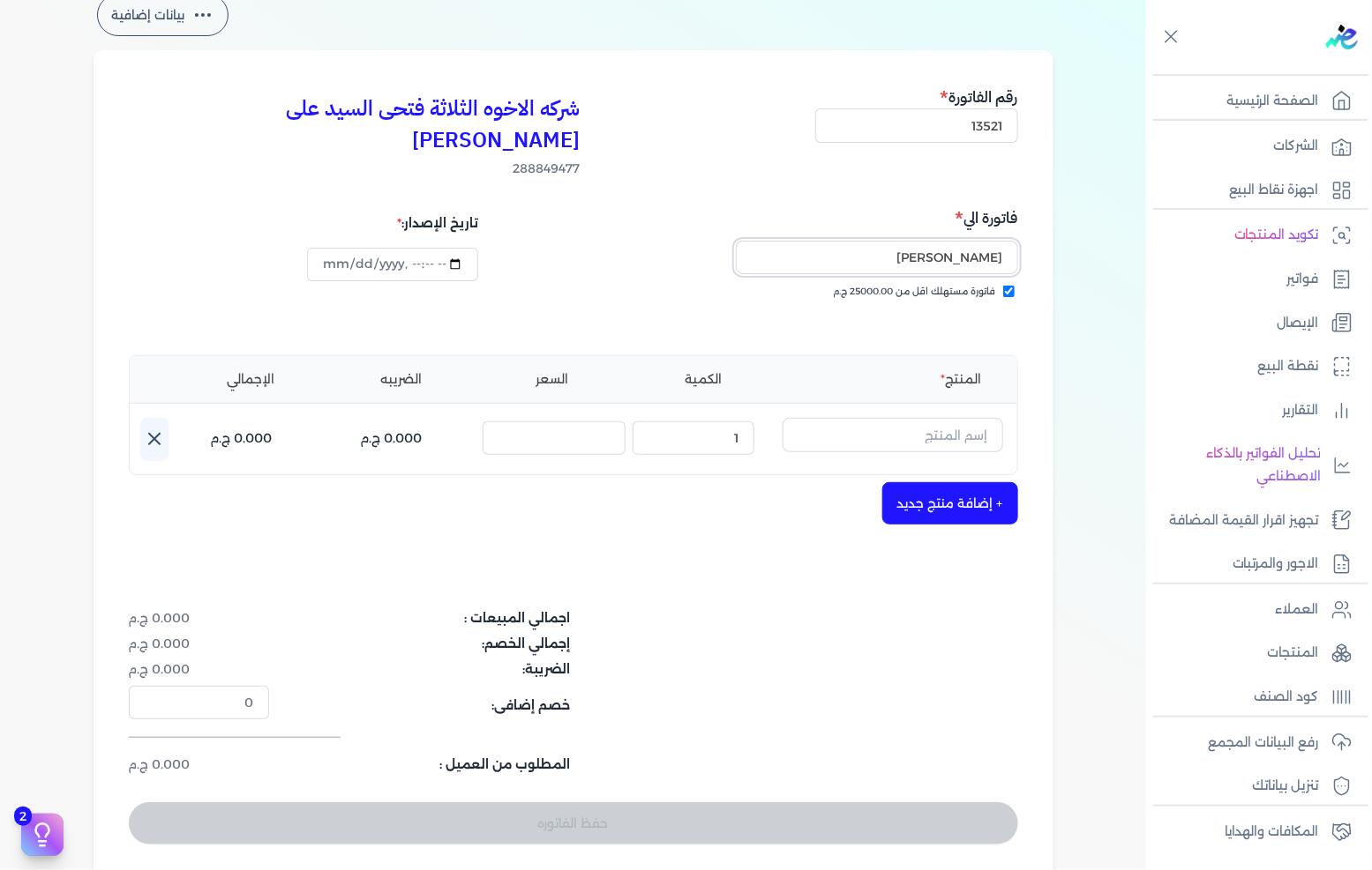
type input "حسين الشحات خطيب"
drag, startPoint x: 910, startPoint y: 394, endPoint x: 922, endPoint y: 385, distance: 15.0
click at [910, 418] on input "text" at bounding box center [893, 434] width 220 height 34
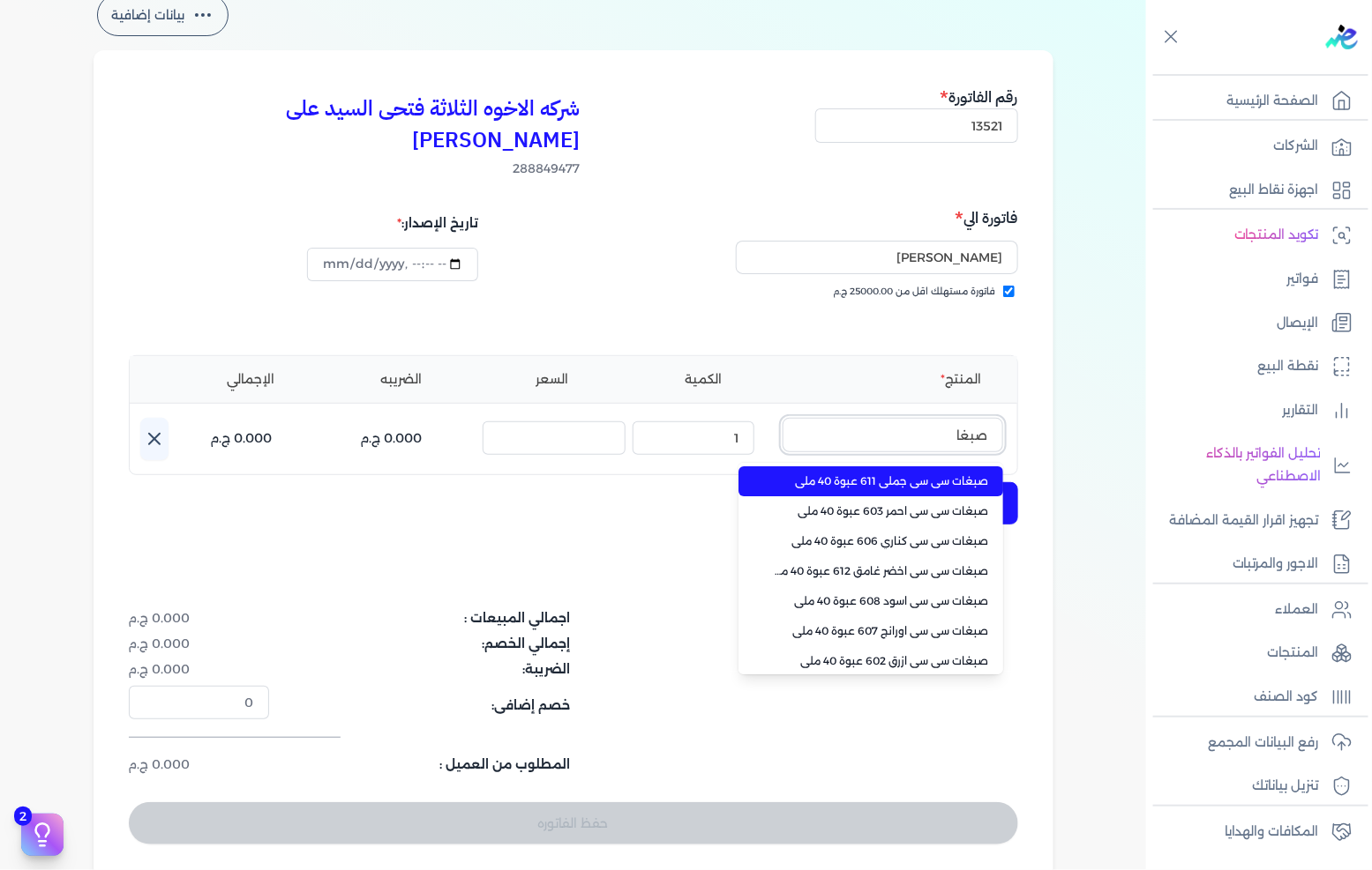
type input "صبغا"
click at [904, 473] on span "صبغات سي سي جملي 611 عبوة 40 ملي" at bounding box center [881, 481] width 215 height 15
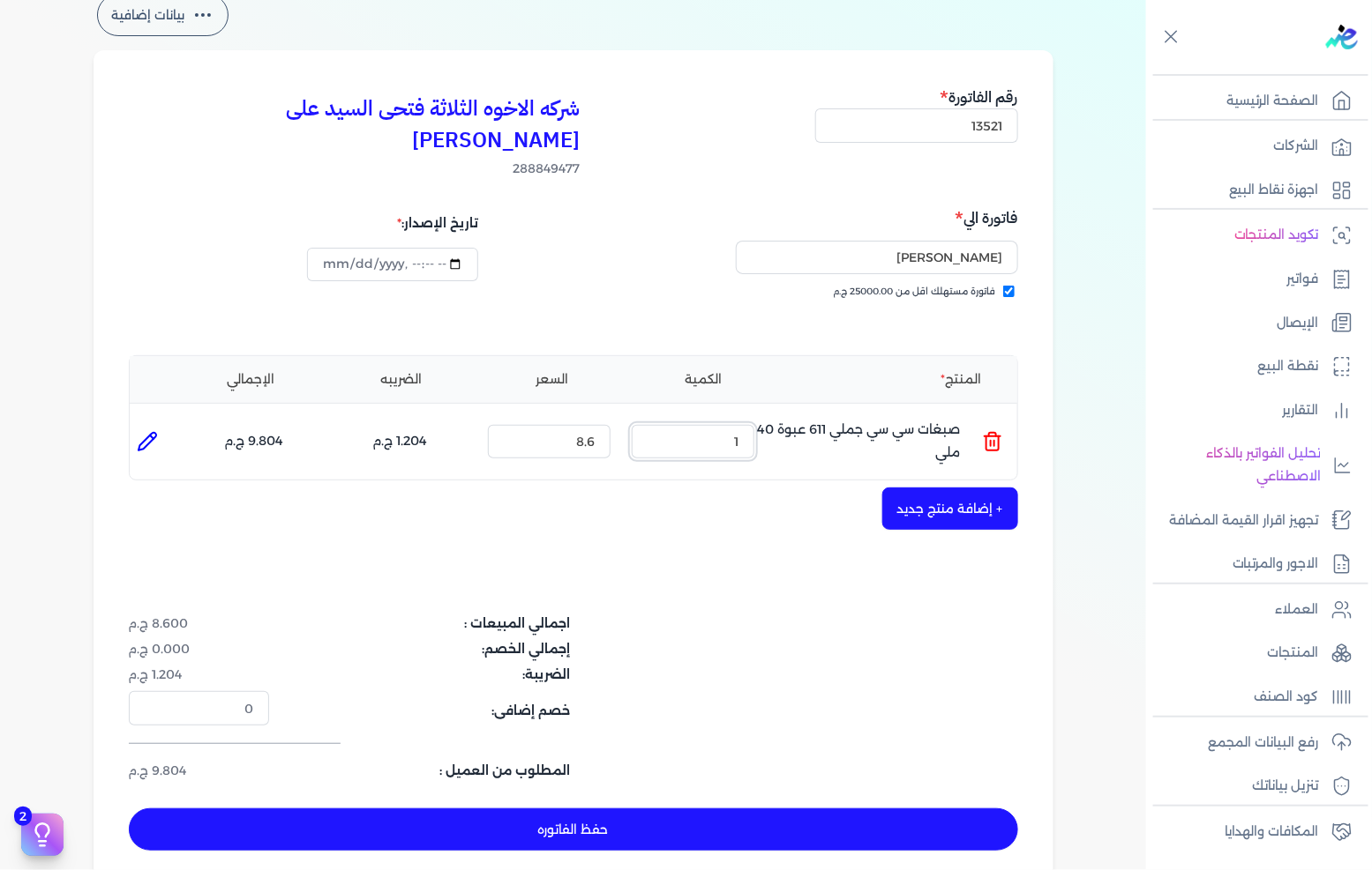
click at [706, 425] on input "1" at bounding box center [693, 441] width 123 height 34
drag, startPoint x: 706, startPoint y: 420, endPoint x: 1352, endPoint y: 378, distance: 647.4
click at [717, 425] on input "1" at bounding box center [693, 441] width 123 height 34
type input "25"
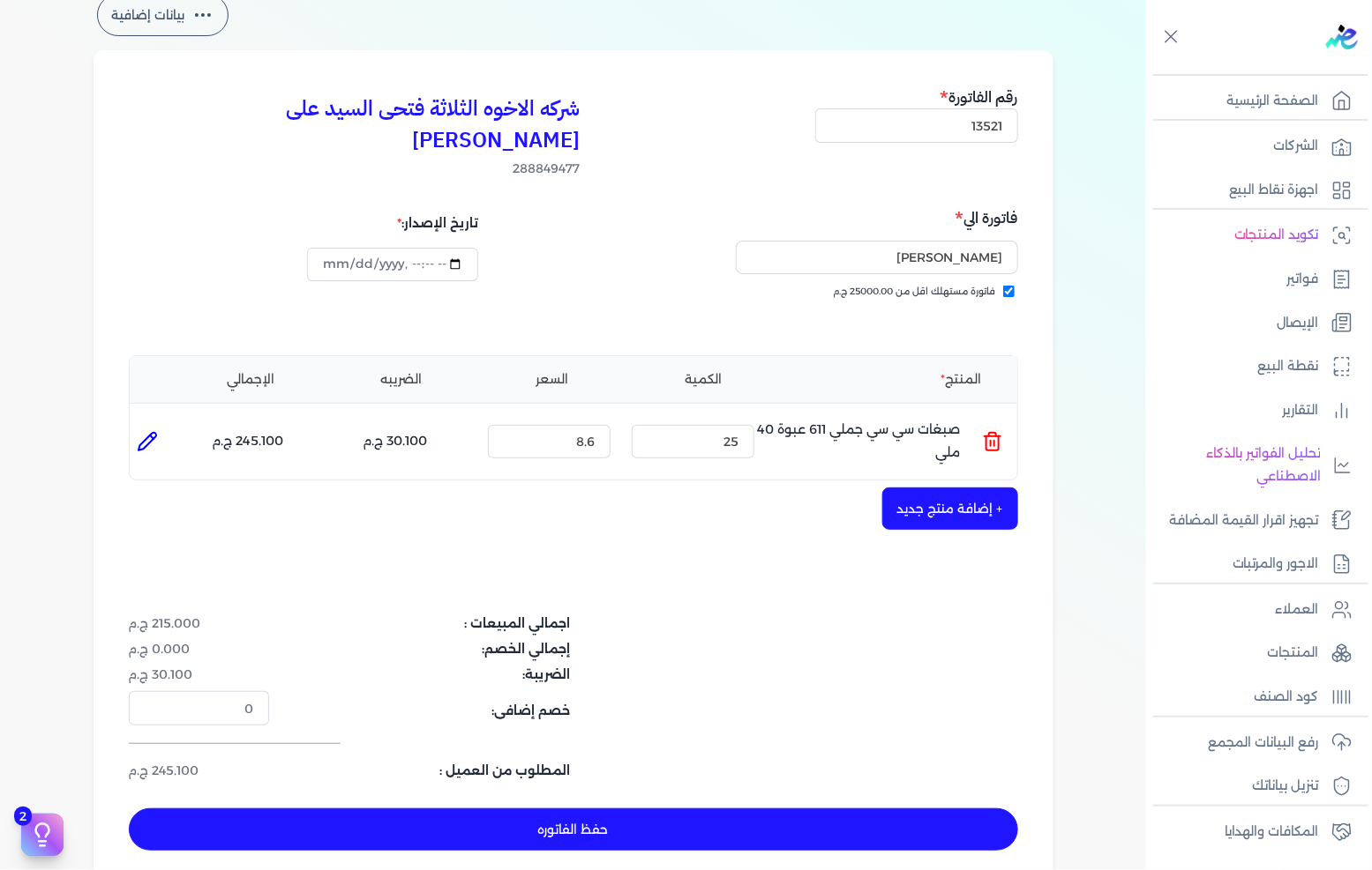
click at [995, 488] on button "+ إضافة منتج جديد" at bounding box center [950, 509] width 136 height 43
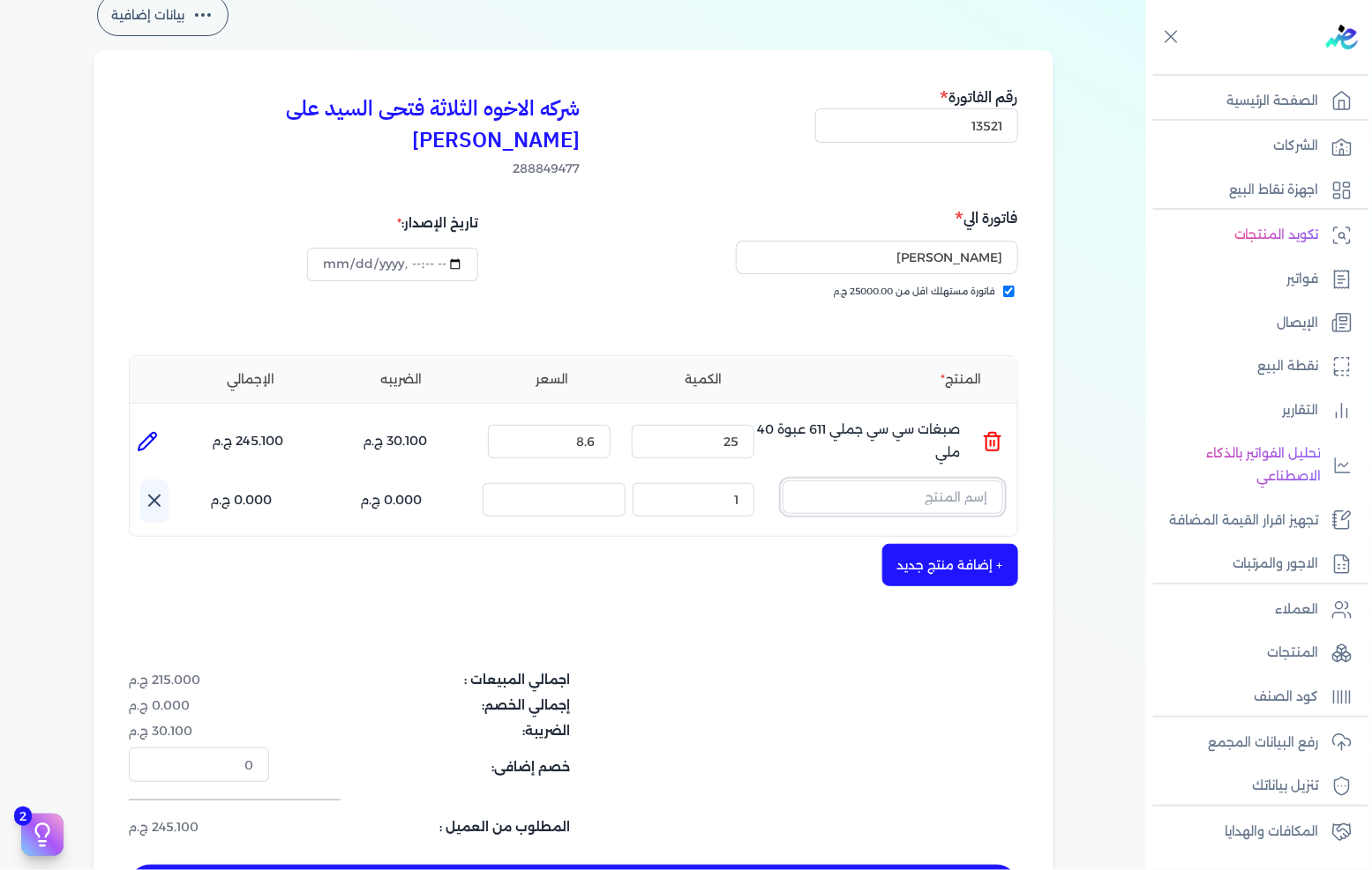
click at [991, 481] on input "text" at bounding box center [893, 497] width 220 height 34
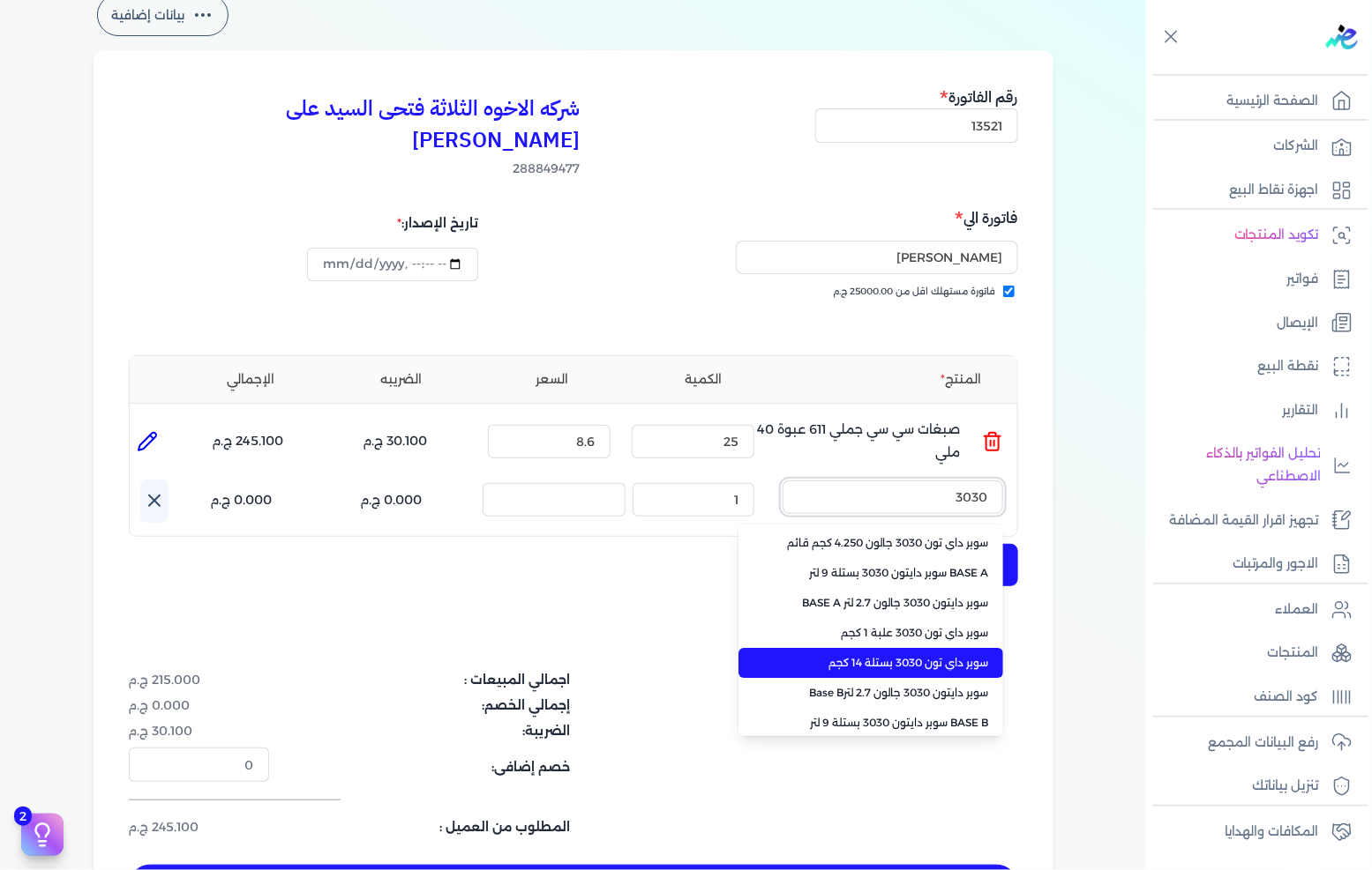
type input "3030"
click at [909, 655] on span "سوبر داي تون 3030 بستلة 14 كجم" at bounding box center [881, 663] width 215 height 15
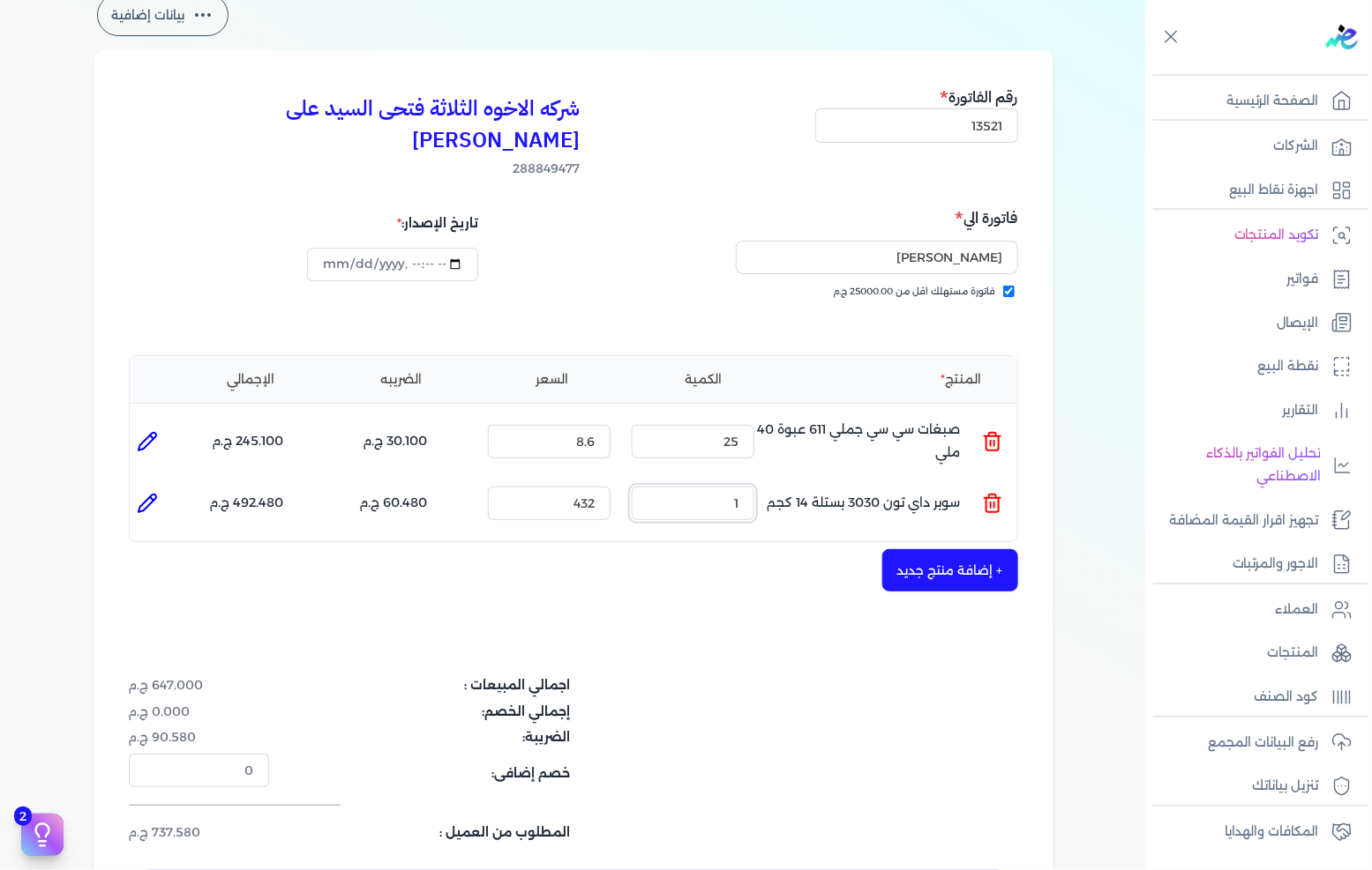
click at [753, 487] on input "1" at bounding box center [693, 503] width 123 height 34
type input "3"
type input "0"
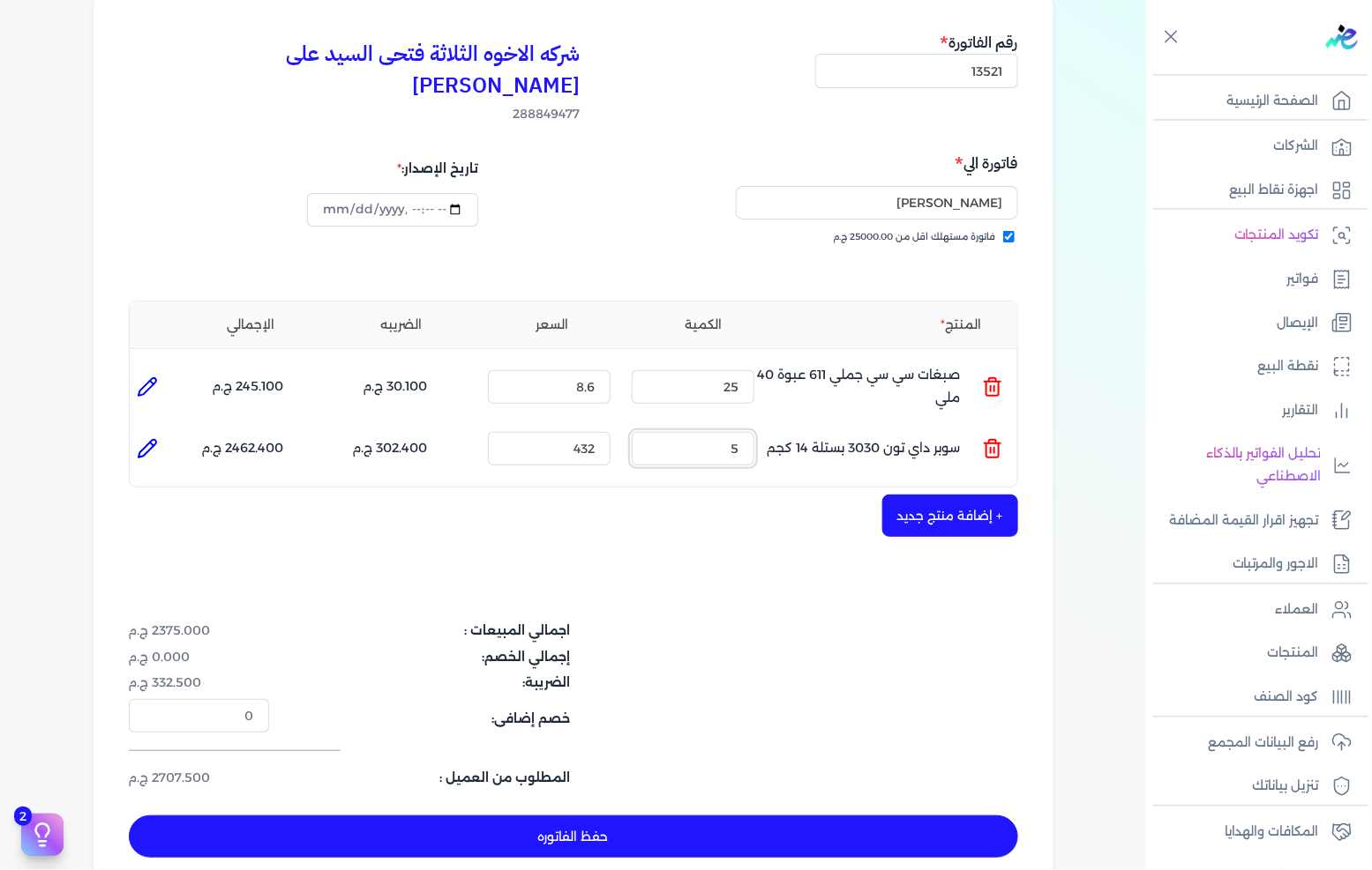
scroll to position [196, 0]
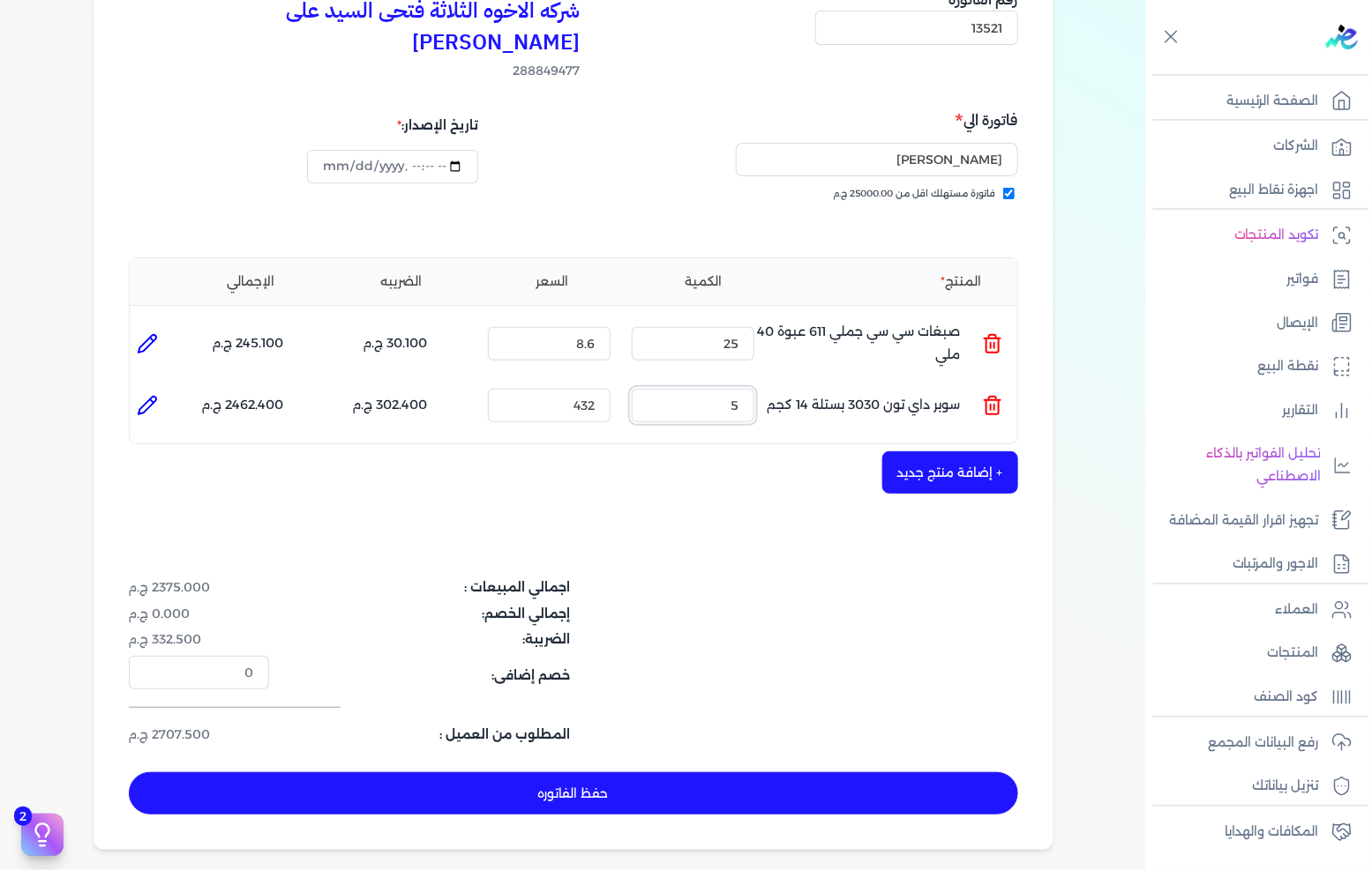
type input "5"
click at [509, 773] on button "حفظ الفاتوره" at bounding box center [573, 794] width 889 height 43
type input "[DATE]"
